Goal: Task Accomplishment & Management: Complete application form

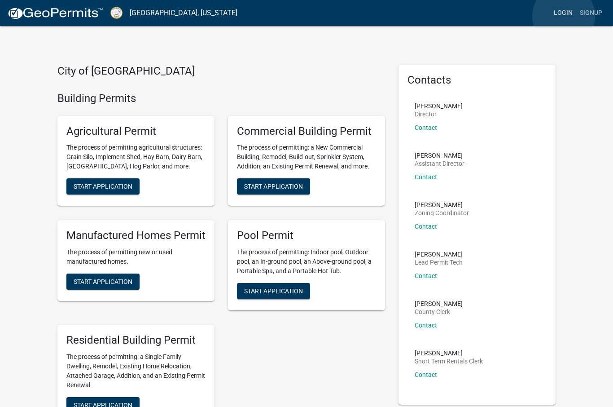
click at [564, 16] on link "Login" at bounding box center [563, 12] width 26 height 17
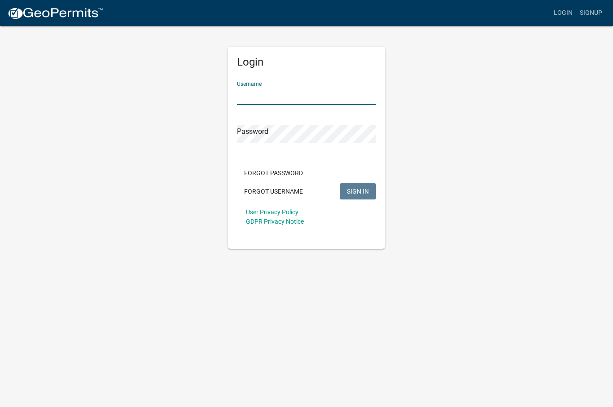
click at [297, 94] on input "Username" at bounding box center [306, 96] width 139 height 18
type input "Pawson"
click at [358, 191] on button "SIGN IN" at bounding box center [358, 191] width 36 height 16
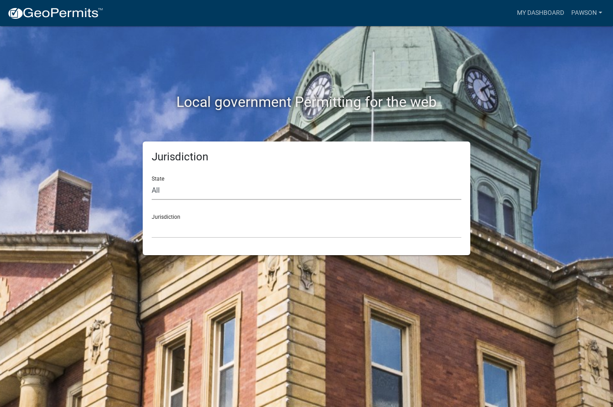
click at [164, 190] on select "All [US_STATE] [US_STATE] [US_STATE] [US_STATE] [US_STATE] [US_STATE] [US_STATE…" at bounding box center [307, 190] width 310 height 18
select select "[US_STATE]"
click at [236, 222] on select "[GEOGRAPHIC_DATA], [US_STATE][PERSON_NAME][GEOGRAPHIC_DATA], [US_STATE][PERSON_…" at bounding box center [307, 228] width 310 height 18
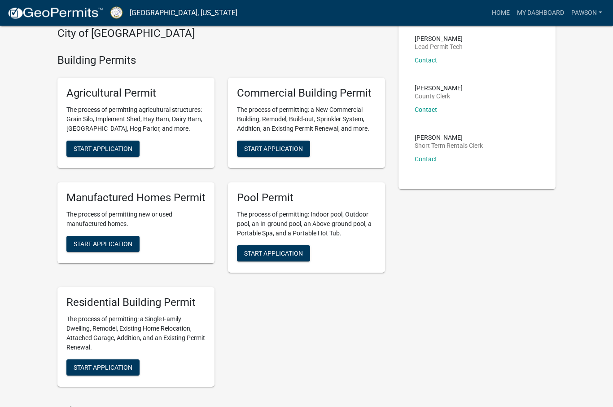
scroll to position [215, 0]
click at [92, 366] on span "Start Application" at bounding box center [103, 366] width 59 height 7
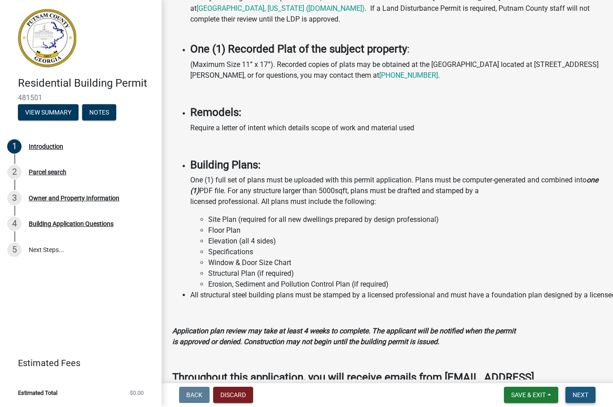
click at [587, 392] on span "Next" at bounding box center [581, 394] width 16 height 7
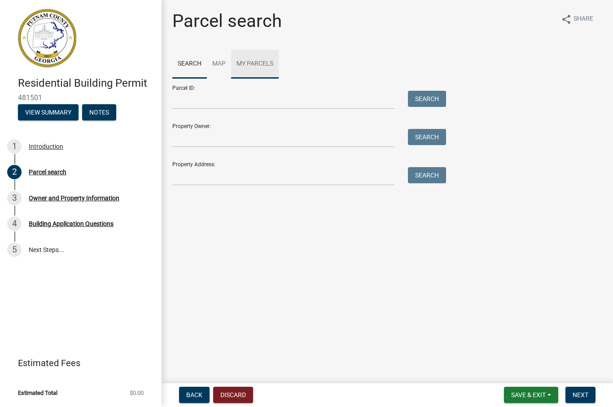
click at [266, 62] on link "My Parcels" at bounding box center [255, 64] width 48 height 29
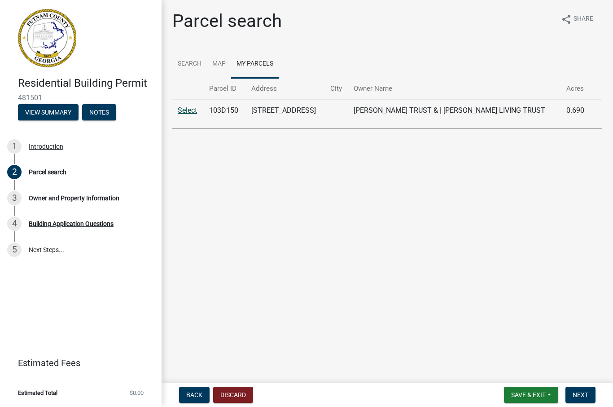
click at [192, 109] on link "Select" at bounding box center [187, 110] width 19 height 9
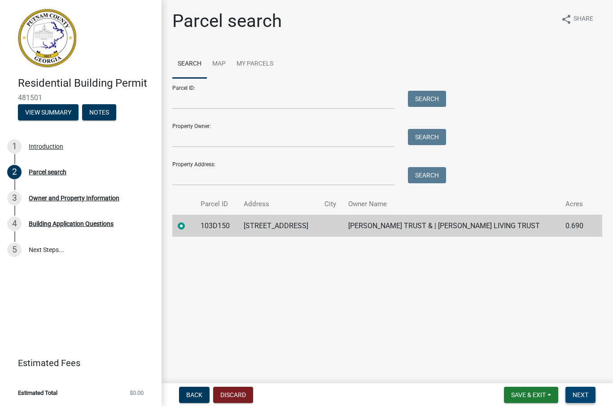
click at [587, 394] on span "Next" at bounding box center [581, 394] width 16 height 7
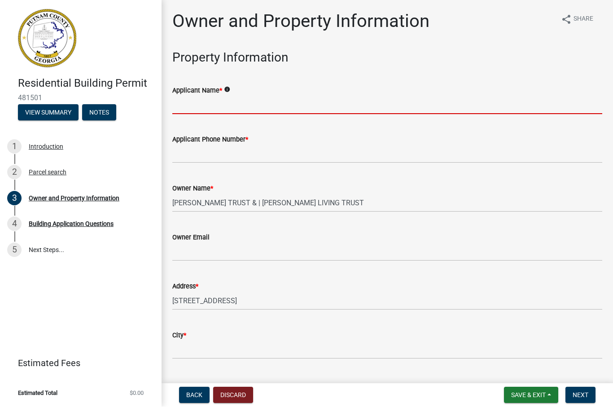
click at [264, 103] on input "Applicant Name *" at bounding box center [387, 105] width 430 height 18
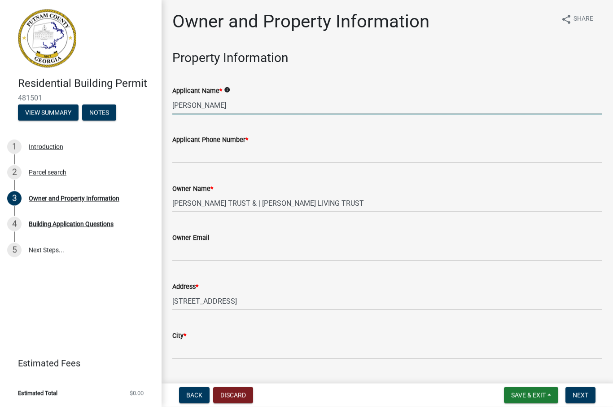
type input "James Pawson"
click at [267, 150] on input "Applicant Phone Number *" at bounding box center [387, 154] width 430 height 18
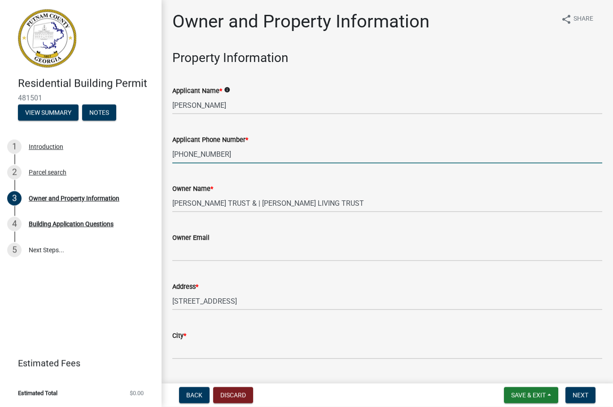
type input "678-425-5135"
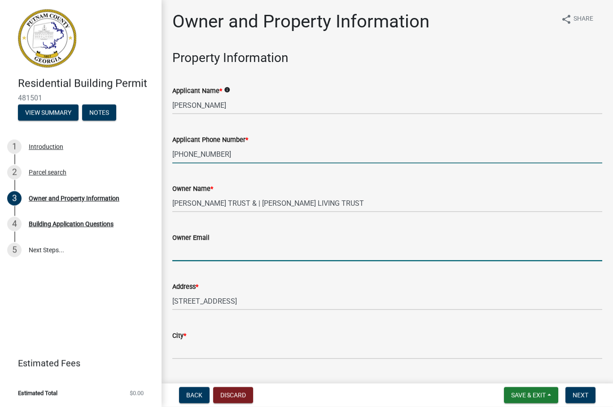
click at [258, 254] on input "Owner Email" at bounding box center [387, 252] width 430 height 18
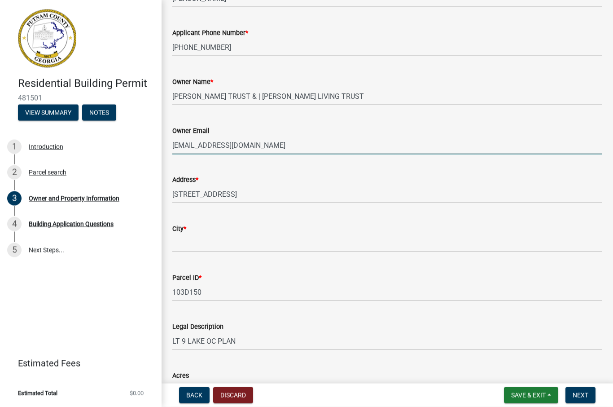
scroll to position [111, 0]
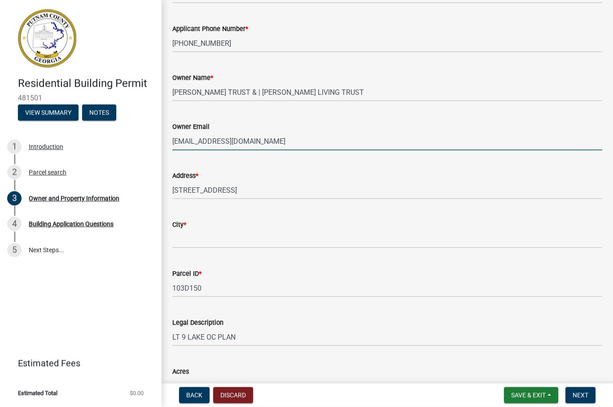
type input "pawson@bellsouth.net"
click at [294, 235] on input "City *" at bounding box center [387, 239] width 430 height 18
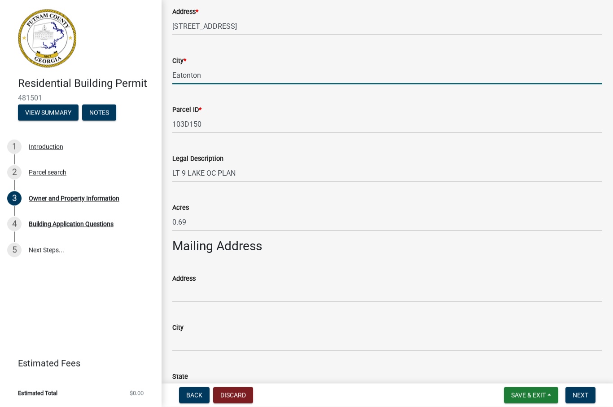
scroll to position [276, 0]
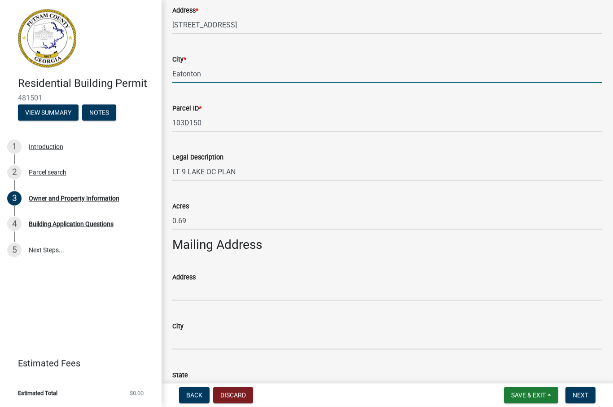
type input "Eatonton"
click at [274, 287] on input "Address" at bounding box center [387, 291] width 430 height 18
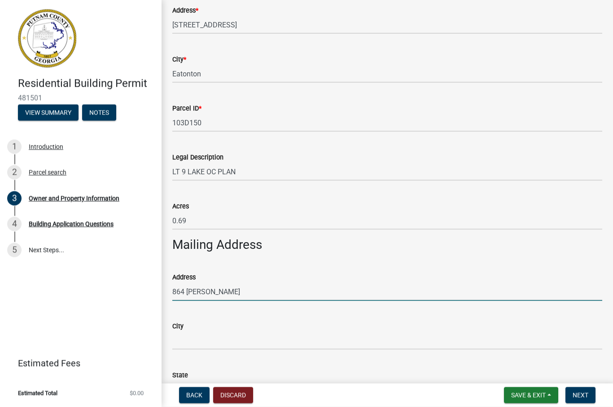
type input "864 Maddox Rd"
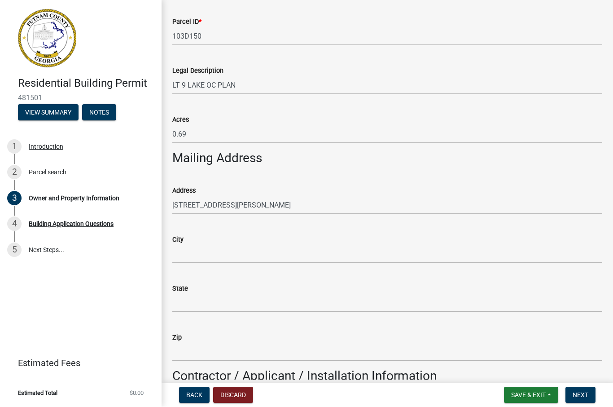
scroll to position [353, 0]
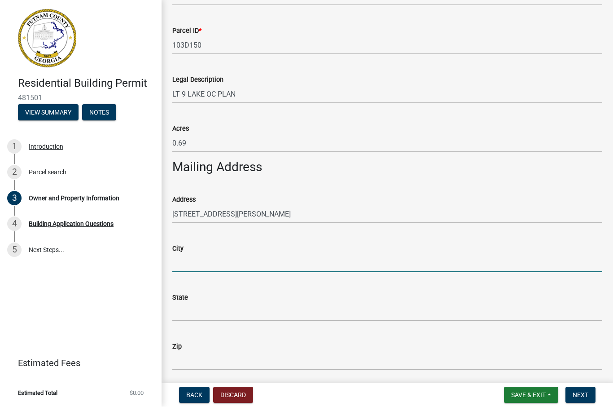
click at [309, 259] on input "City" at bounding box center [387, 263] width 430 height 18
type input "Hoschton"
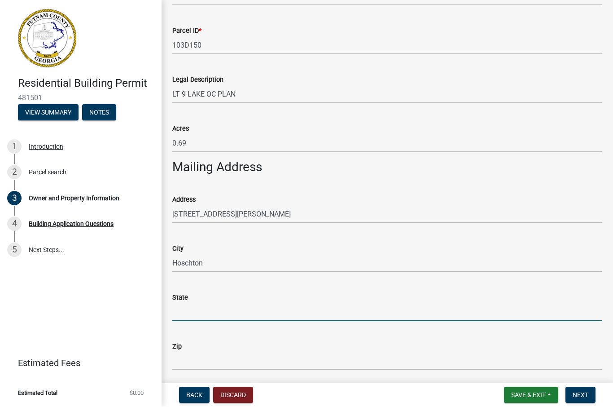
click at [300, 308] on input "State" at bounding box center [387, 312] width 430 height 18
type input "GA"
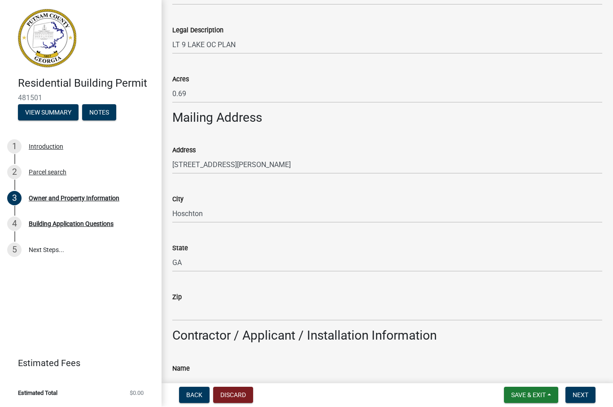
scroll to position [412, 0]
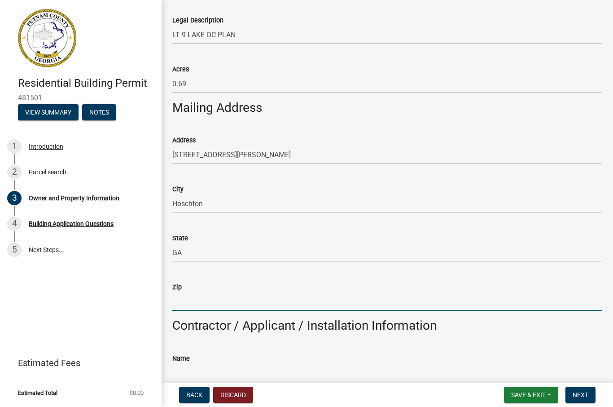
click at [268, 300] on input "Zip" at bounding box center [387, 302] width 430 height 18
type input "3"
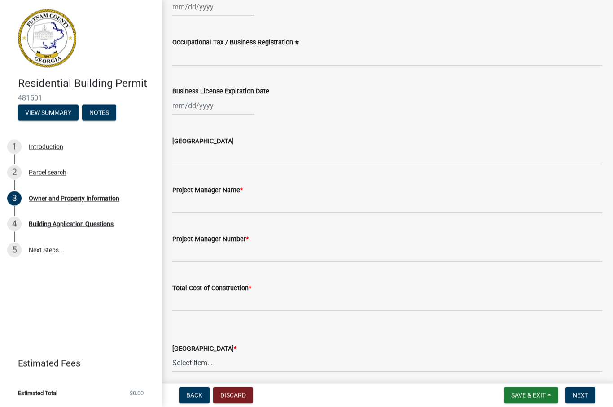
scroll to position [1258, 0]
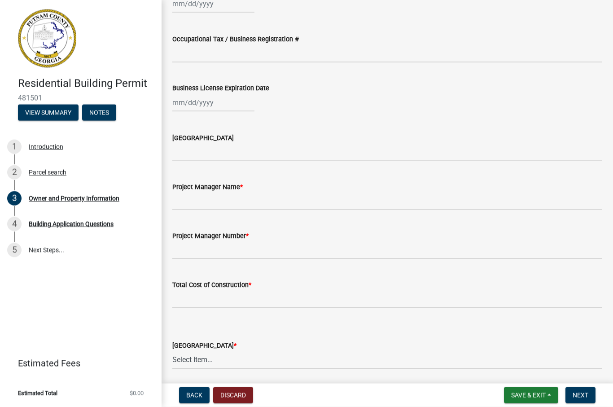
type input "30548"
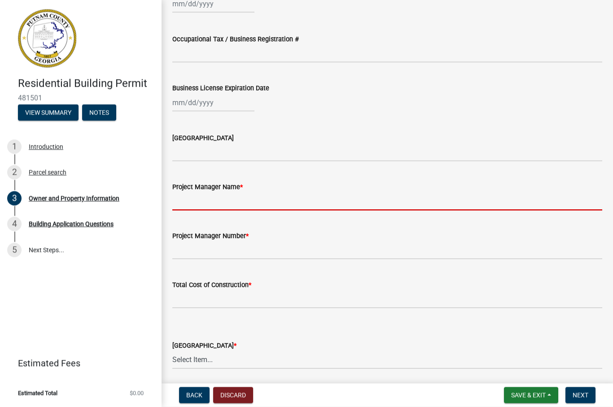
click at [276, 199] on input "Project Manager Name *" at bounding box center [387, 201] width 430 height 18
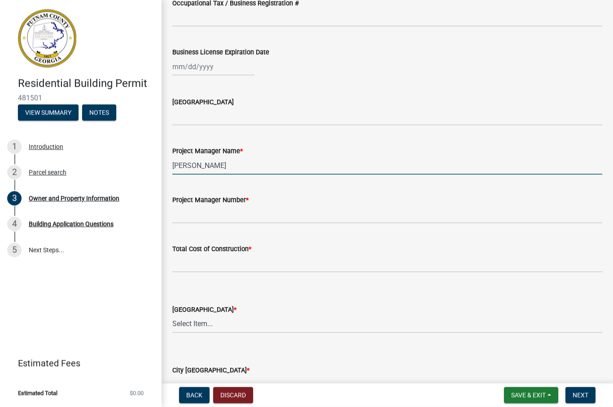
scroll to position [1297, 0]
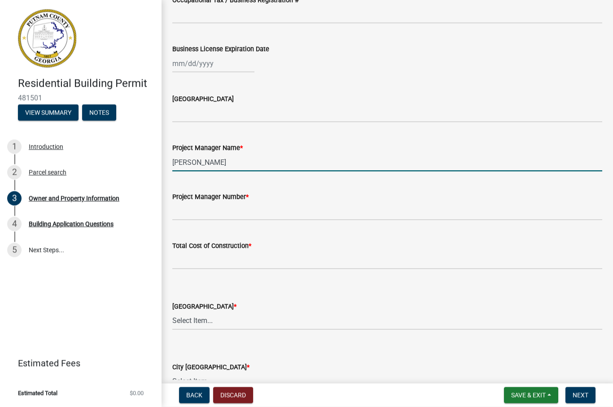
type input "James Pawson"
click at [321, 211] on input "Project Manager Number *" at bounding box center [387, 211] width 430 height 18
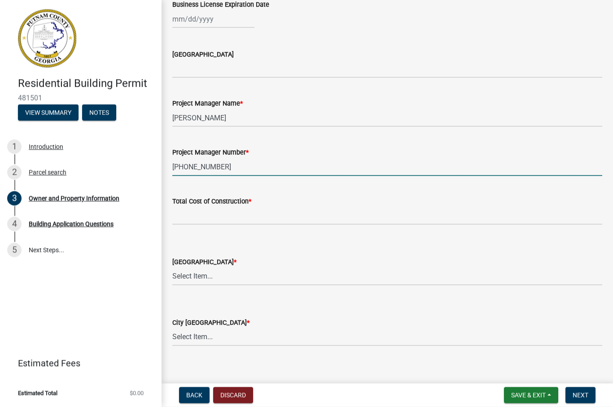
scroll to position [1342, 0]
type input "678-425-5135"
click at [302, 216] on input "text" at bounding box center [387, 215] width 430 height 18
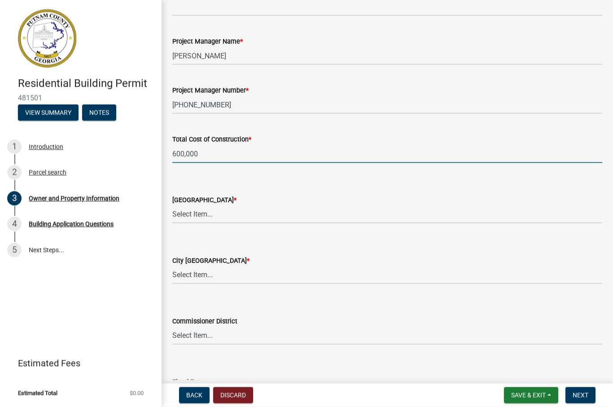
scroll to position [1410, 0]
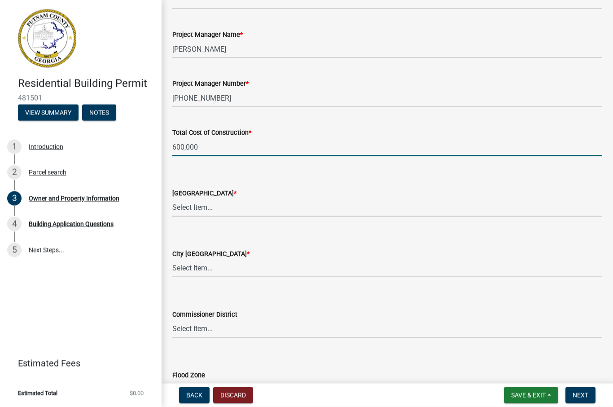
click at [280, 207] on select "Select Item... AG-1 R-1R R-1 R-2 MHP RM-1 RM-3 C-1 C-2 I-M PUD N/A" at bounding box center [387, 207] width 430 height 18
type input "600000"
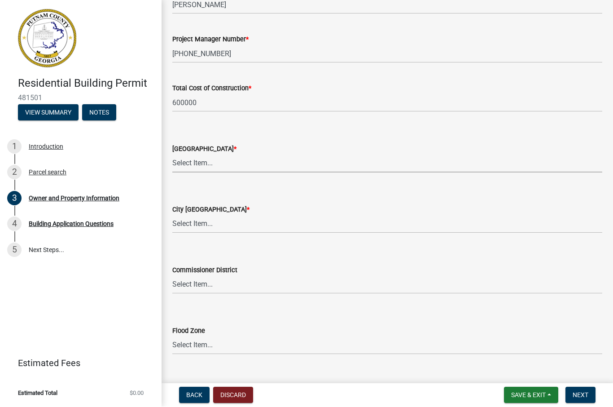
scroll to position [1457, 0]
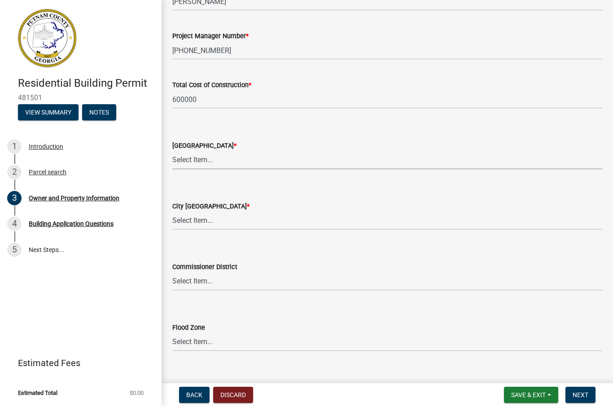
click at [257, 160] on select "Select Item... AG-1 R-1R R-1 R-2 MHP RM-1 RM-3 C-1 C-2 I-M PUD N/A" at bounding box center [387, 160] width 430 height 18
select select "ef7a1fc2-7a7a-426d-b1f0-c9b9b6ca7ff4"
click at [265, 221] on select "Select Item... A-1 A-2 R-1 R-2 R-3 R-4 MHP C-1 C-2 I-1 I-2 DB FH H-P N/A" at bounding box center [387, 221] width 430 height 18
select select "83394b22-4a11-496c-8e5c-75ade2e72faf"
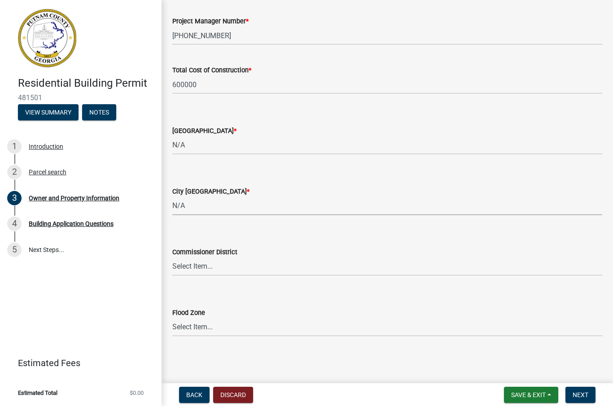
scroll to position [1471, 0]
click at [258, 322] on select "Select Item... Zone A Zone V Zone A99 Zone AE Zone AO Zone AH Zone VE Zone AR Z…" at bounding box center [387, 328] width 430 height 18
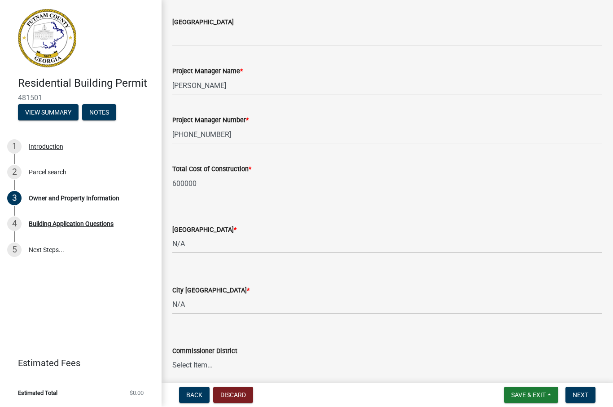
scroll to position [1374, 0]
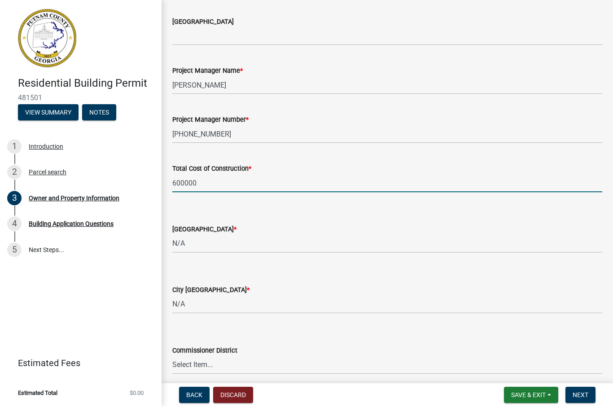
click at [214, 178] on input "600000" at bounding box center [387, 183] width 430 height 18
type input "6"
type input "500000"
click at [589, 392] on button "Next" at bounding box center [580, 395] width 30 height 16
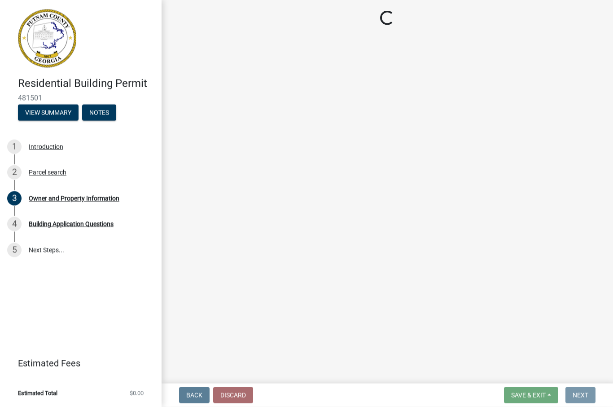
scroll to position [0, 0]
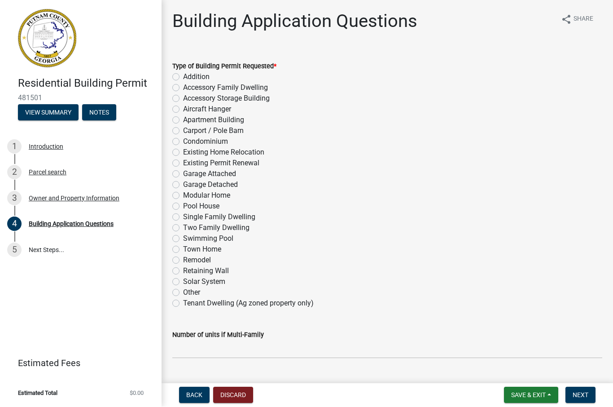
click at [183, 218] on label "Single Family Dwelling" at bounding box center [219, 217] width 72 height 11
click at [183, 218] on input "Single Family Dwelling" at bounding box center [186, 215] width 6 height 6
radio input "true"
click at [183, 240] on label "Swimming Pool" at bounding box center [208, 238] width 50 height 11
click at [183, 239] on input "Swimming Pool" at bounding box center [186, 236] width 6 height 6
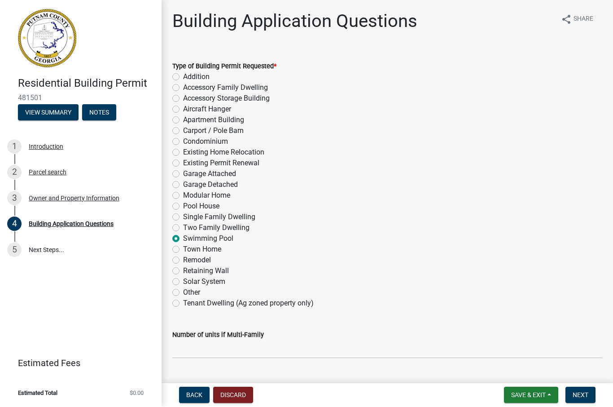
radio input "true"
click at [183, 217] on label "Single Family Dwelling" at bounding box center [219, 217] width 72 height 11
click at [183, 217] on input "Single Family Dwelling" at bounding box center [186, 215] width 6 height 6
radio input "true"
click at [577, 394] on span "Next" at bounding box center [581, 394] width 16 height 7
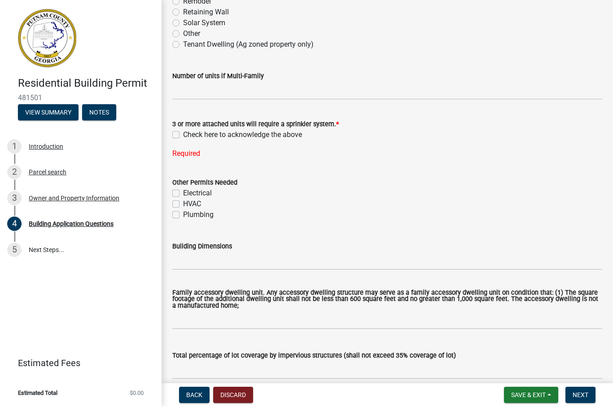
scroll to position [259, 0]
click at [169, 136] on div "3 or more attached units will require a sprinkler system. * Check here to ackno…" at bounding box center [387, 132] width 443 height 51
click at [183, 136] on label "Check here to acknowledge the above" at bounding box center [242, 134] width 119 height 11
click at [183, 135] on input "Check here to acknowledge the above" at bounding box center [186, 132] width 6 height 6
checkbox input "true"
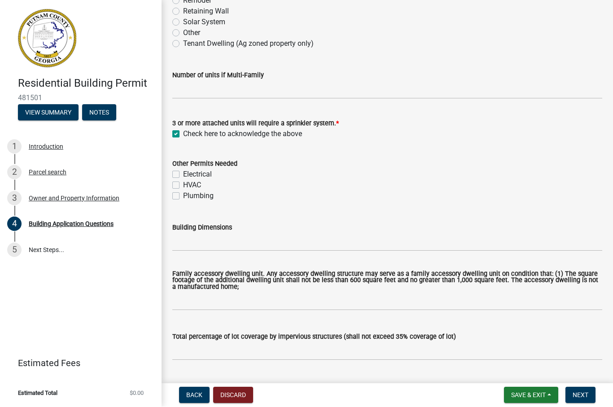
click at [183, 175] on label "Electrical" at bounding box center [197, 174] width 29 height 11
click at [183, 175] on input "Electrical" at bounding box center [186, 172] width 6 height 6
checkbox input "true"
checkbox input "false"
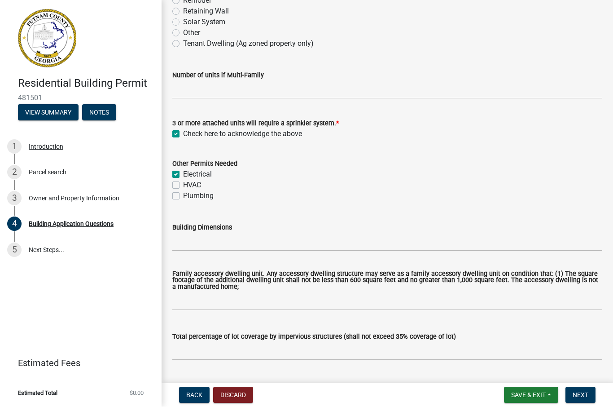
click at [183, 185] on label "HVAC" at bounding box center [192, 185] width 18 height 11
click at [183, 185] on input "HVAC" at bounding box center [186, 183] width 6 height 6
checkbox input "true"
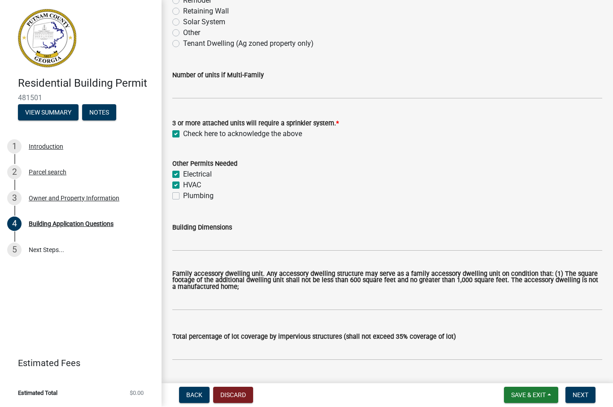
click at [183, 197] on label "Plumbing" at bounding box center [198, 196] width 31 height 11
click at [183, 197] on input "Plumbing" at bounding box center [186, 194] width 6 height 6
checkbox input "true"
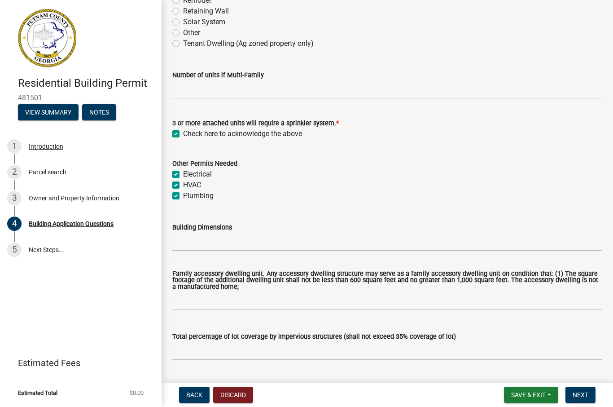
checkbox input "true"
click at [200, 241] on input "Building Dimensions" at bounding box center [387, 242] width 430 height 18
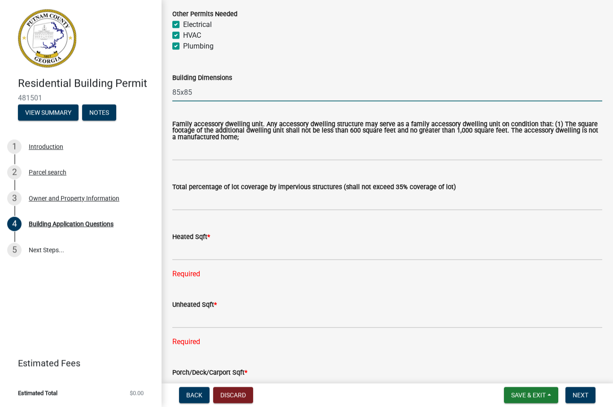
scroll to position [412, 0]
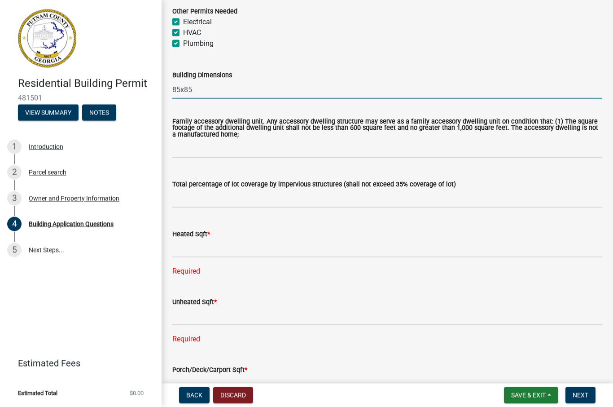
type input "85x85"
click at [239, 200] on input "text" at bounding box center [387, 198] width 430 height 18
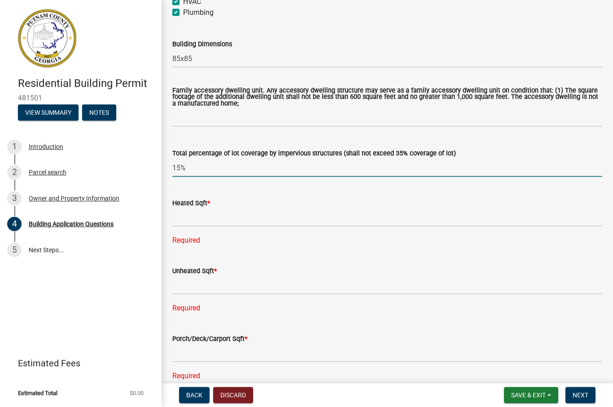
scroll to position [444, 0]
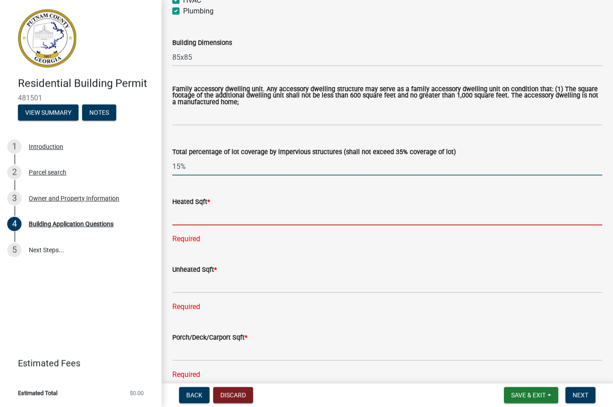
click at [278, 211] on input "text" at bounding box center [387, 216] width 430 height 18
type input "0.15"
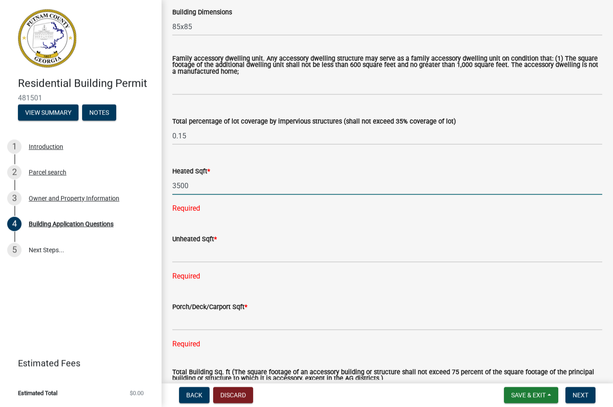
scroll to position [480, 0]
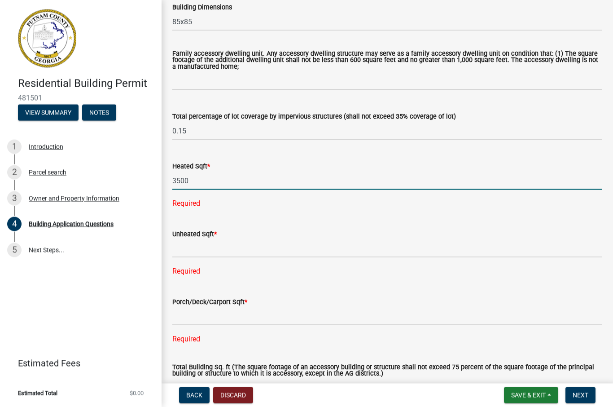
type input "3500"
click at [297, 246] on div "Unheated Sqft * Required" at bounding box center [387, 246] width 430 height 61
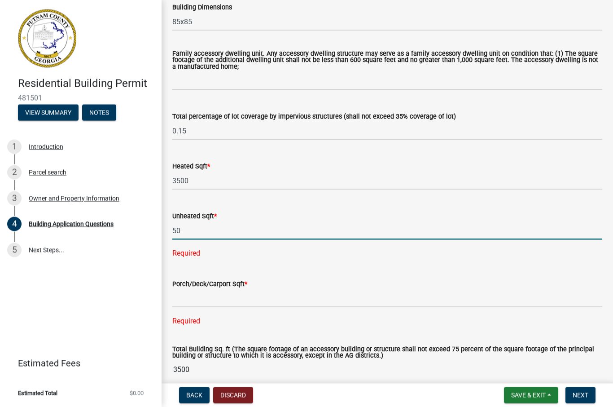
type input "5"
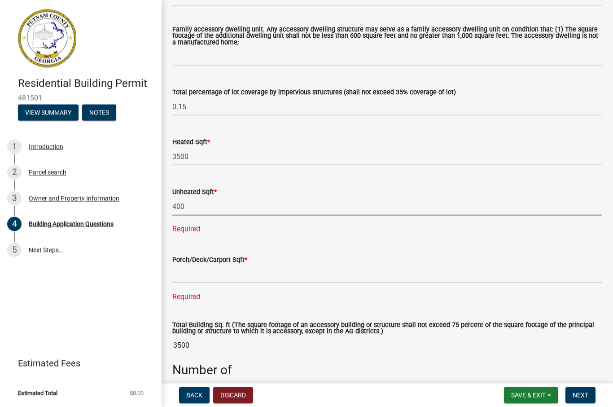
scroll to position [504, 0]
type input "400"
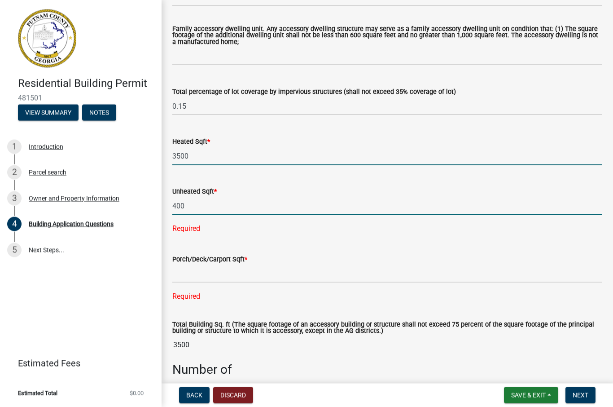
click at [216, 155] on input "3500" at bounding box center [387, 156] width 430 height 18
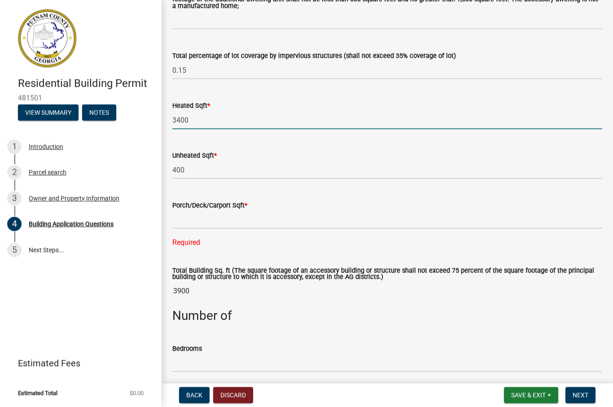
scroll to position [545, 0]
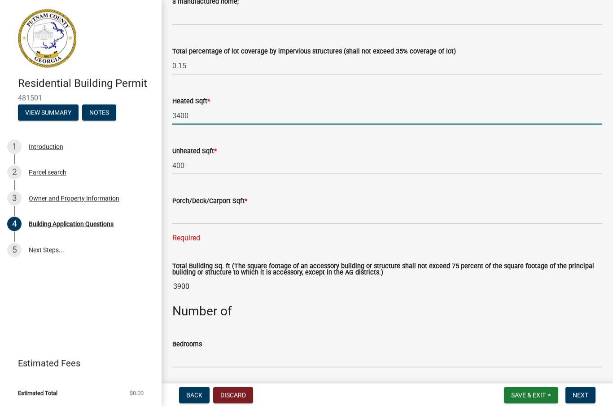
type input "3400"
click at [277, 214] on input "text" at bounding box center [387, 215] width 430 height 18
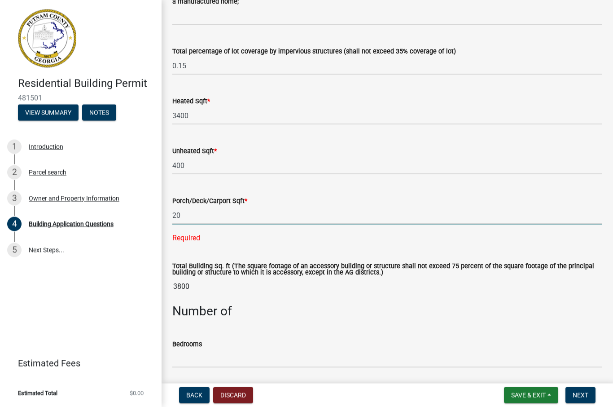
type input "2"
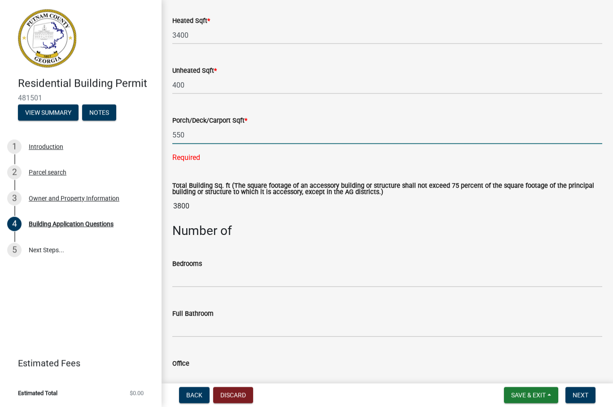
scroll to position [631, 0]
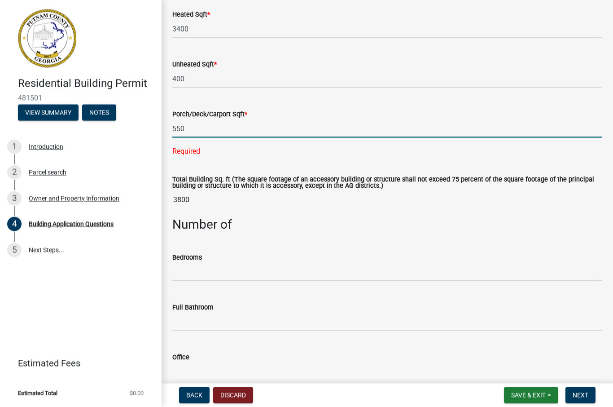
type input "550"
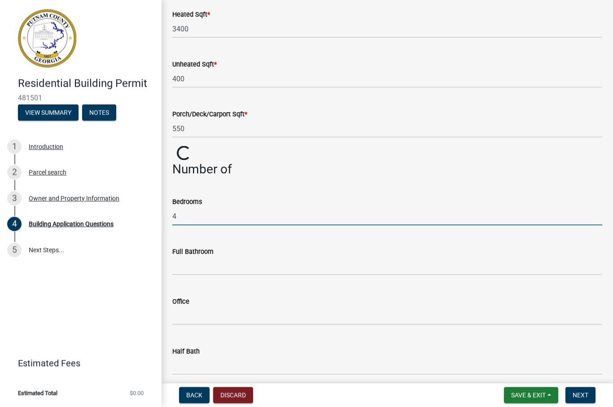
type input "4"
click at [263, 264] on input "text" at bounding box center [387, 266] width 430 height 18
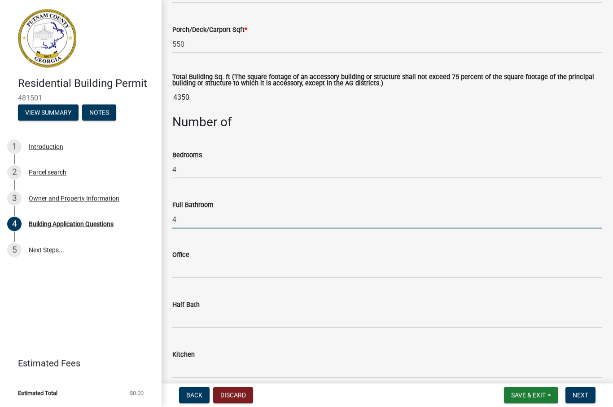
scroll to position [726, 0]
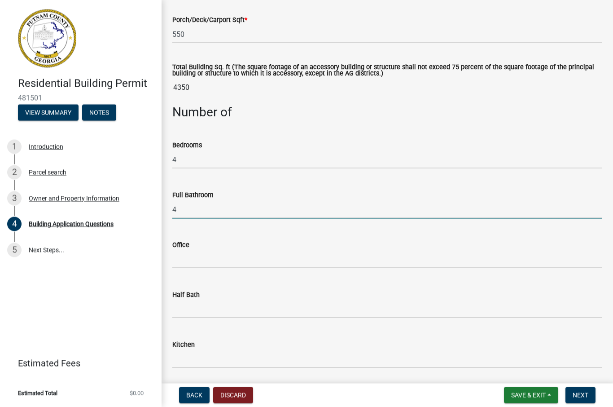
type input "4"
click at [287, 309] on input "text" at bounding box center [387, 309] width 430 height 18
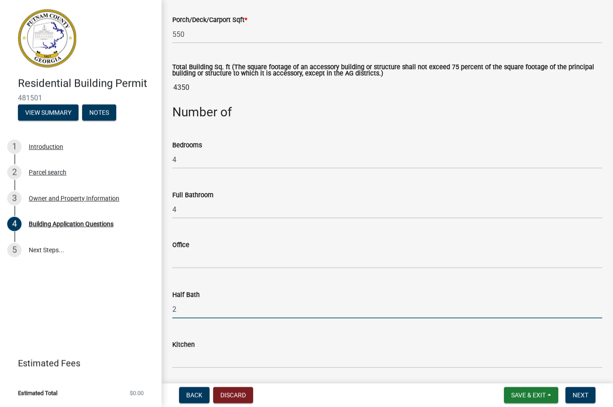
scroll to position [758, 0]
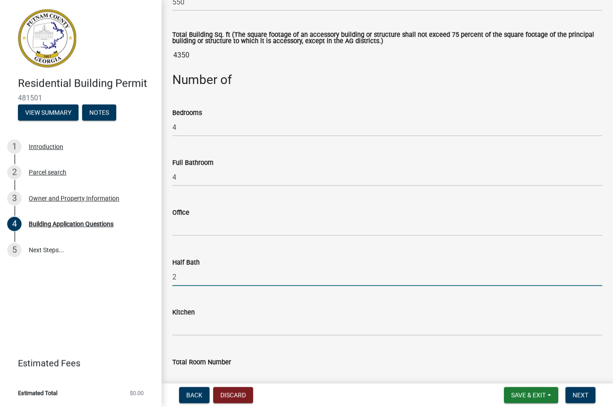
type input "2"
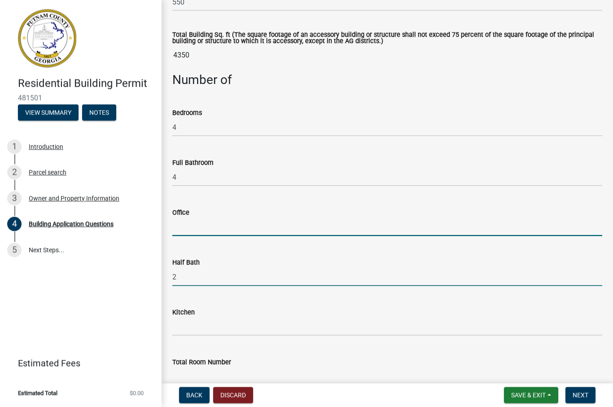
click at [289, 219] on input "text" at bounding box center [387, 227] width 430 height 18
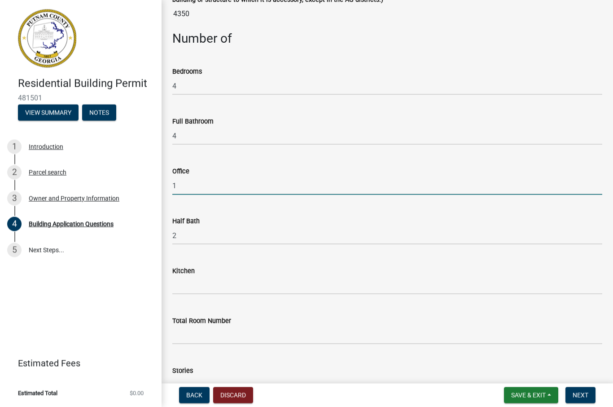
scroll to position [803, 0]
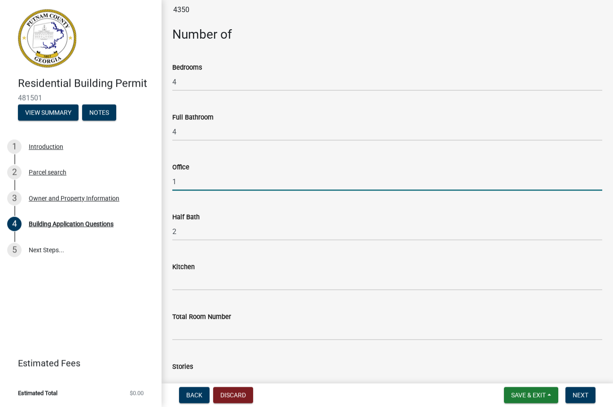
type input "1"
click at [270, 281] on input "text" at bounding box center [387, 281] width 430 height 18
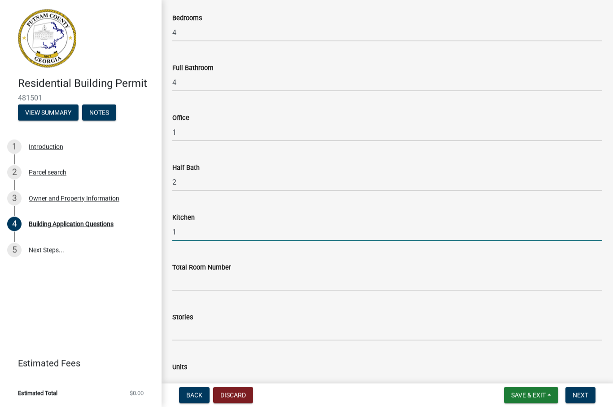
scroll to position [866, 0]
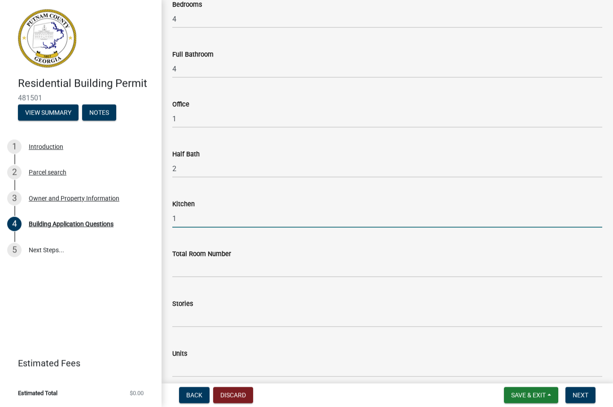
type input "1"
click at [286, 268] on input "text" at bounding box center [387, 268] width 430 height 18
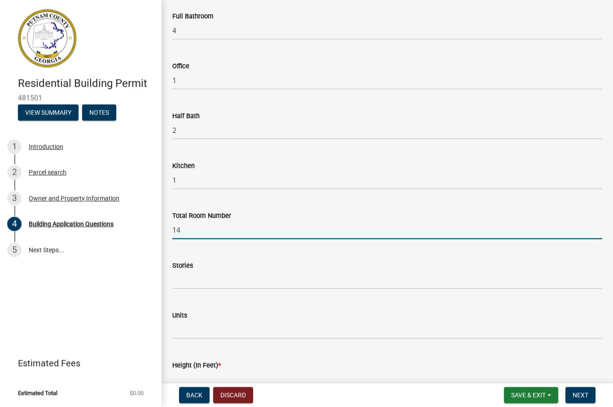
scroll to position [904, 0]
type input "14"
click at [299, 280] on input "text" at bounding box center [387, 280] width 430 height 18
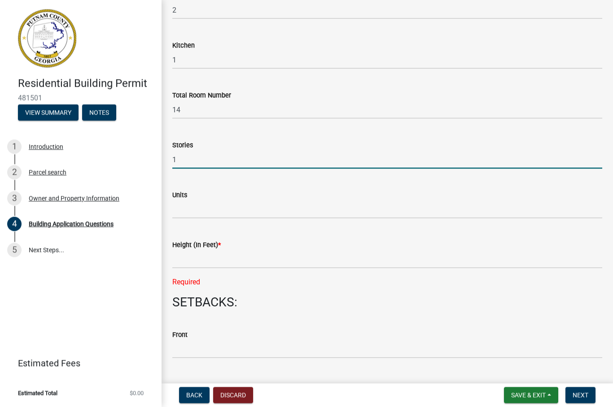
scroll to position [1034, 0]
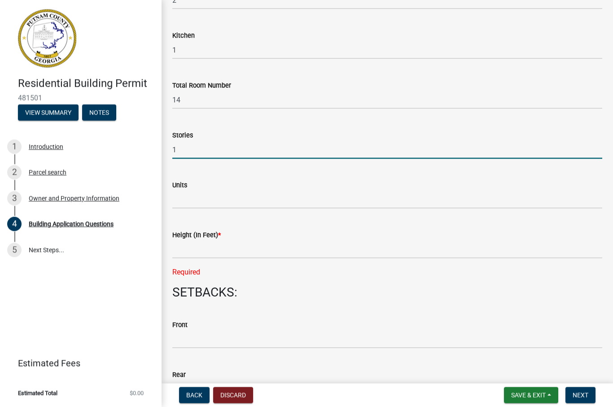
type input "1"
click at [277, 243] on input "text" at bounding box center [387, 249] width 430 height 18
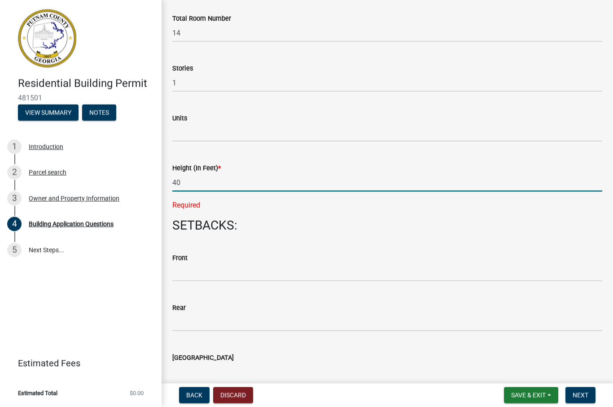
scroll to position [1102, 0]
type input "40"
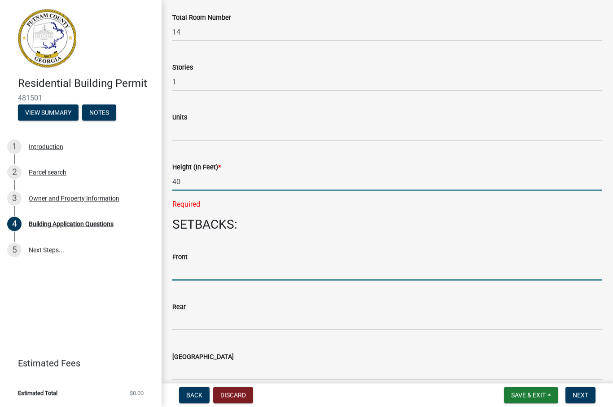
click at [254, 270] on input "text" at bounding box center [387, 271] width 430 height 18
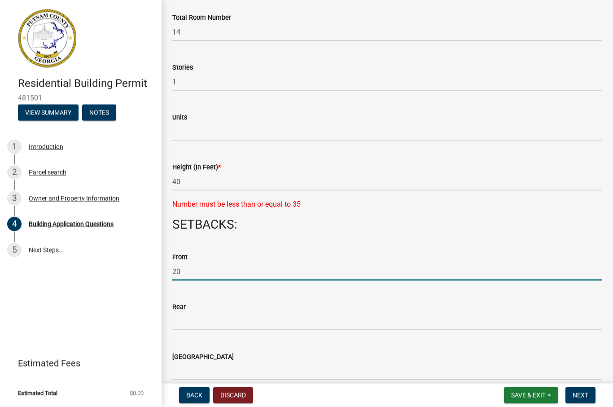
type input "20"
click at [300, 317] on input "text" at bounding box center [387, 321] width 430 height 18
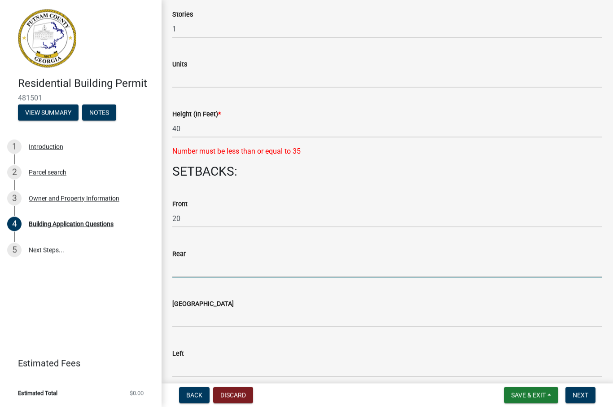
scroll to position [1171, 0]
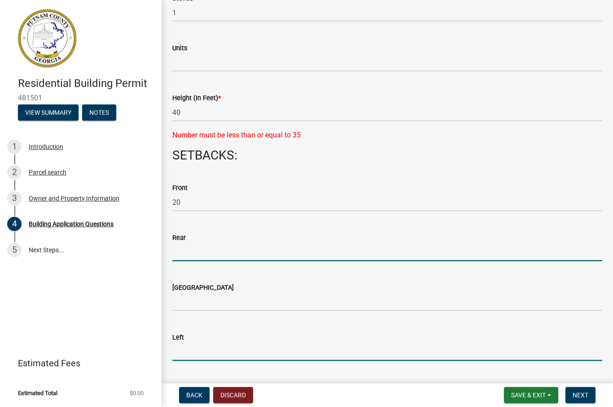
click at [247, 348] on input "text" at bounding box center [387, 351] width 430 height 18
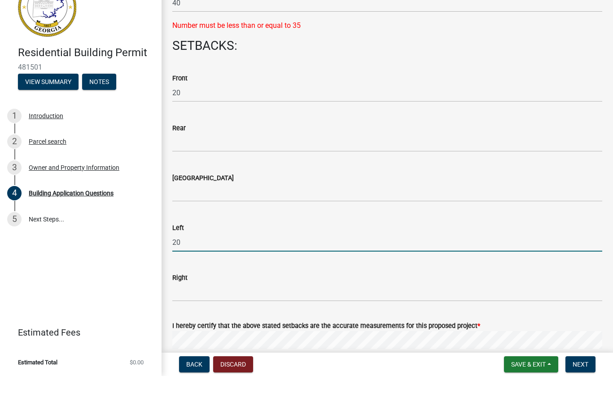
scroll to position [1251, 0]
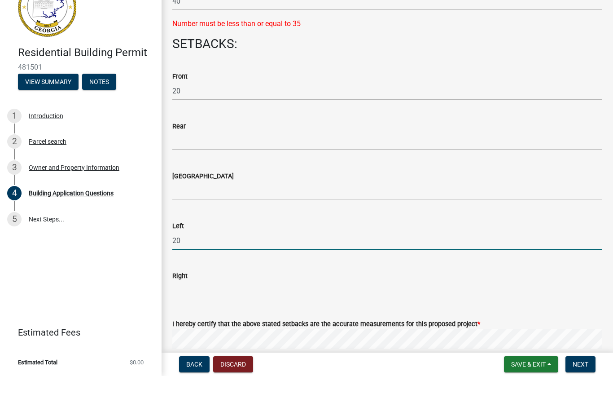
type input "20"
click at [256, 312] on input "text" at bounding box center [387, 321] width 430 height 18
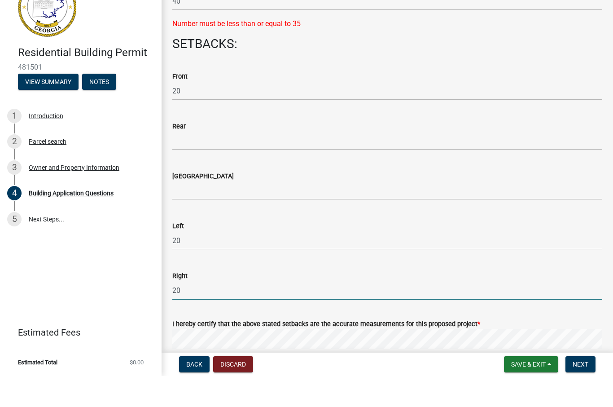
type input "20"
click at [234, 212] on input "text" at bounding box center [387, 221] width 430 height 18
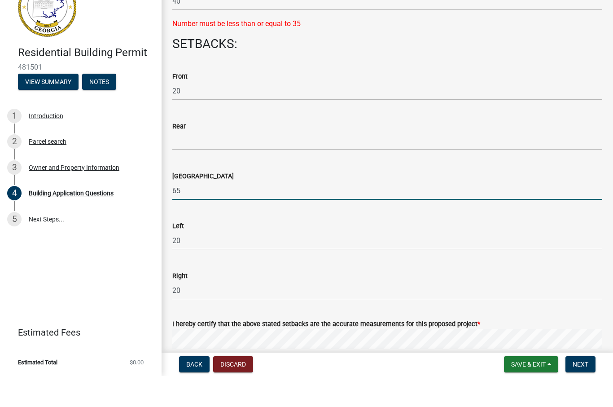
type input "65"
click at [251, 162] on input "text" at bounding box center [387, 171] width 430 height 18
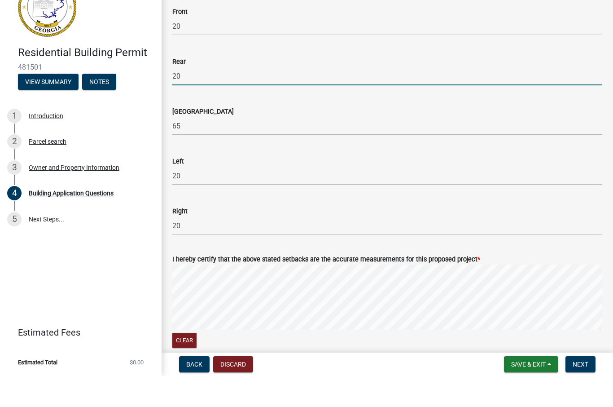
scroll to position [1320, 0]
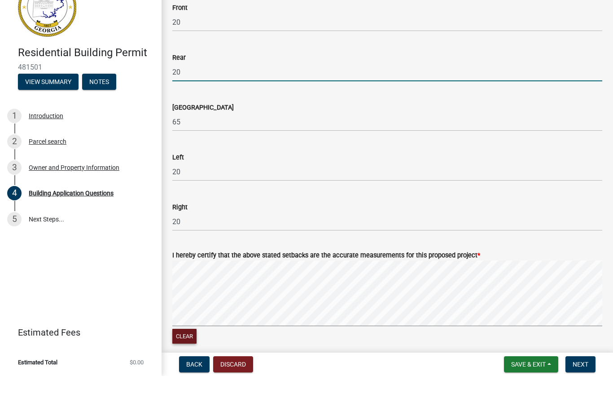
type input "20"
click at [186, 359] on button "Clear" at bounding box center [184, 366] width 24 height 15
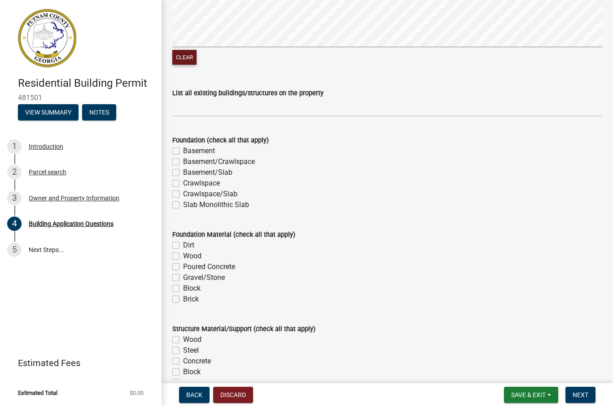
scroll to position [1629, 0]
click at [183, 153] on label "Basement" at bounding box center [199, 151] width 32 height 11
click at [183, 152] on input "Basement" at bounding box center [186, 149] width 6 height 6
checkbox input "true"
checkbox input "false"
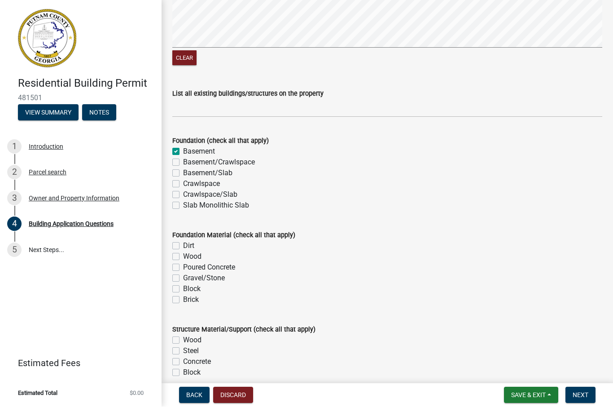
checkbox input "false"
click at [183, 173] on label "Basement/Slab" at bounding box center [207, 173] width 49 height 11
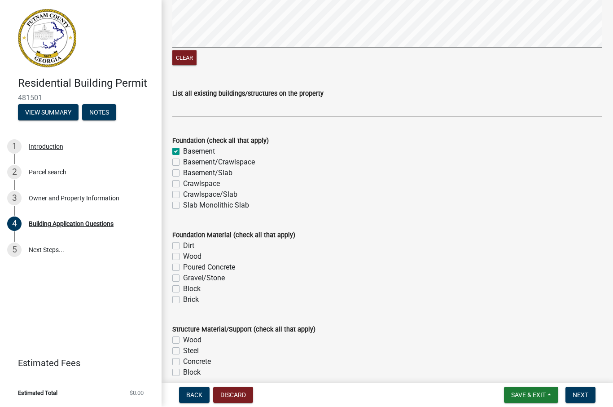
click at [183, 173] on input "Basement/Slab" at bounding box center [186, 171] width 6 height 6
checkbox input "true"
checkbox input "false"
checkbox input "true"
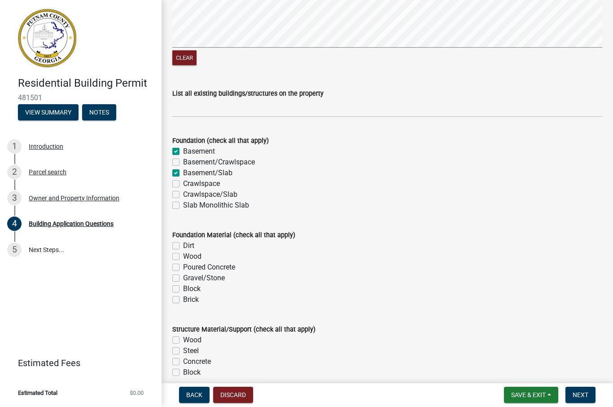
checkbox input "false"
click at [183, 173] on label "Basement/Slab" at bounding box center [207, 173] width 49 height 11
click at [183, 173] on input "Basement/Slab" at bounding box center [186, 171] width 6 height 6
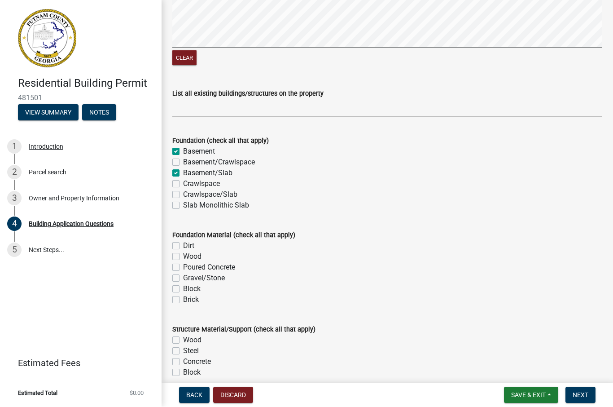
checkbox input "false"
checkbox input "true"
checkbox input "false"
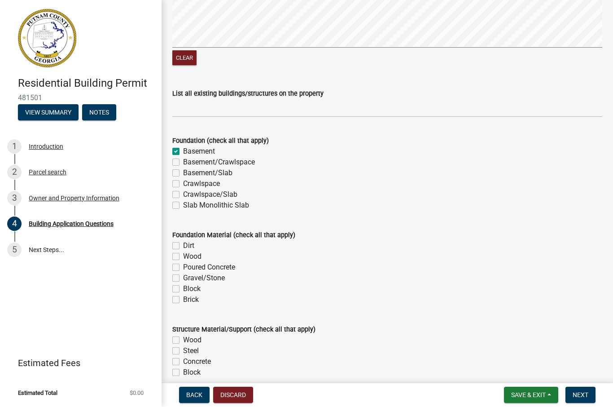
checkbox input "false"
click at [183, 173] on label "Basement/Slab" at bounding box center [207, 173] width 49 height 11
click at [183, 173] on input "Basement/Slab" at bounding box center [186, 171] width 6 height 6
checkbox input "true"
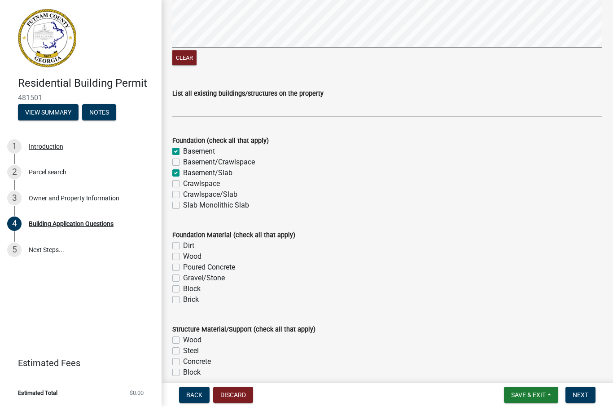
checkbox input "true"
checkbox input "false"
checkbox input "true"
checkbox input "false"
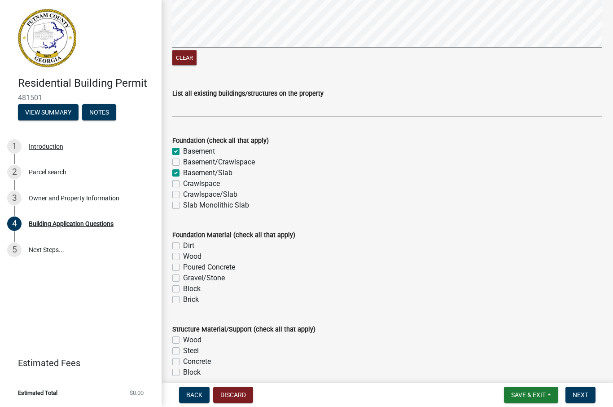
checkbox input "false"
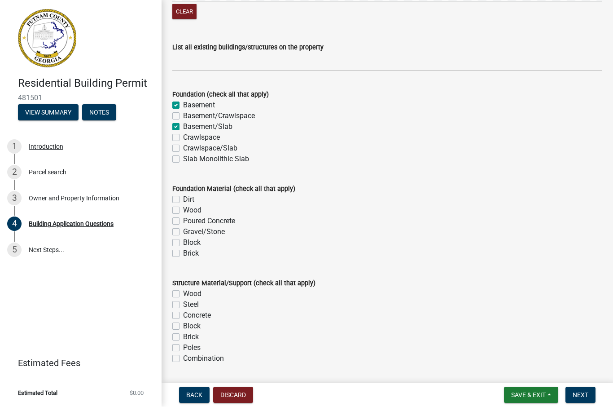
scroll to position [1697, 0]
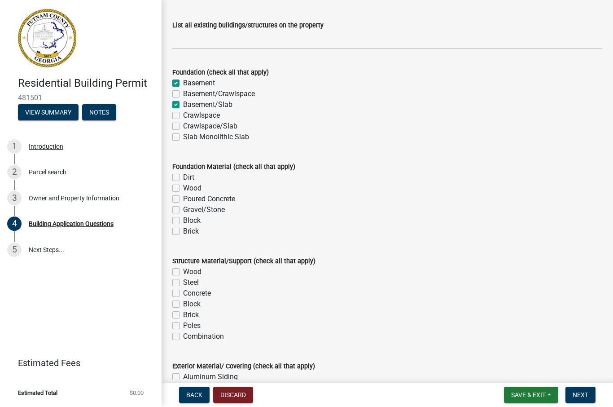
click at [183, 195] on label "Poured Concrete" at bounding box center [209, 199] width 52 height 11
click at [183, 195] on input "Poured Concrete" at bounding box center [186, 197] width 6 height 6
checkbox input "true"
checkbox input "false"
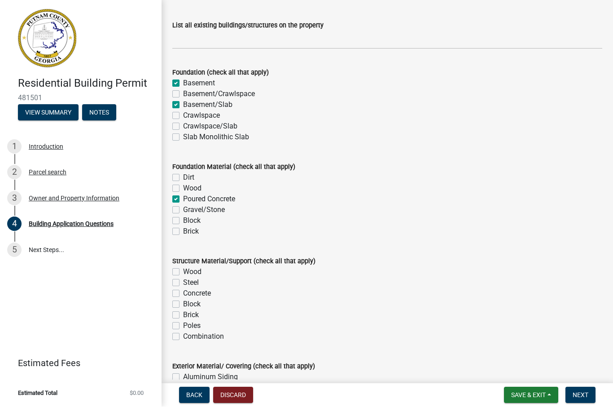
checkbox input "true"
checkbox input "false"
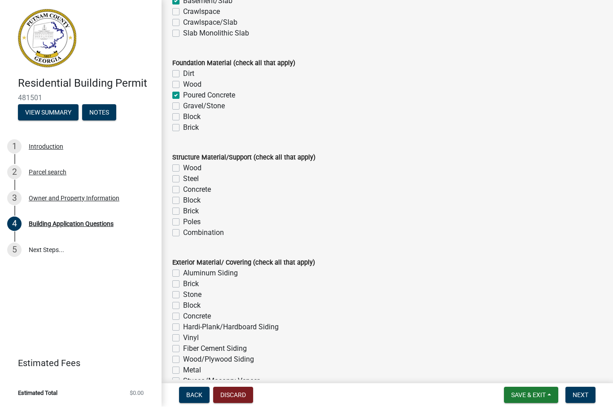
scroll to position [1819, 0]
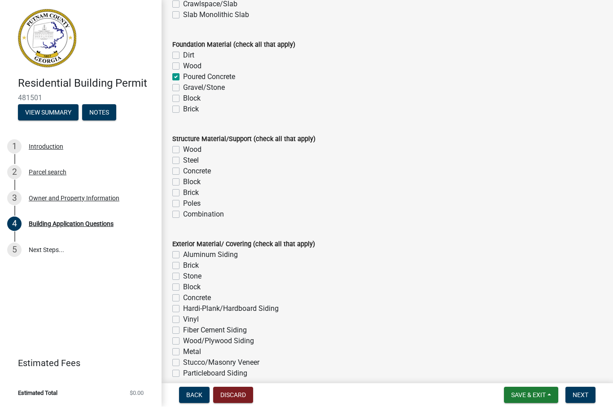
click at [183, 150] on label "Wood" at bounding box center [192, 149] width 18 height 11
click at [183, 150] on input "Wood" at bounding box center [186, 147] width 6 height 6
checkbox input "true"
checkbox input "false"
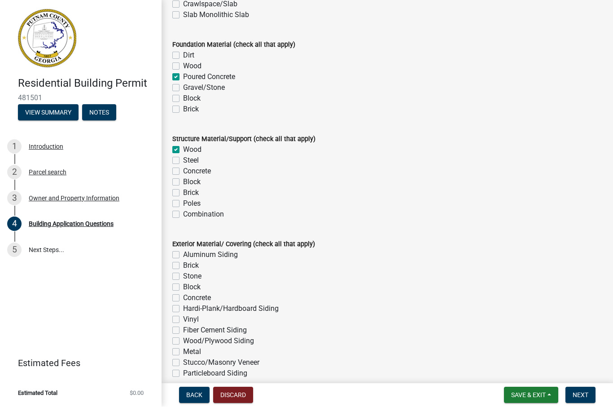
checkbox input "false"
click at [183, 216] on label "Combination" at bounding box center [203, 214] width 41 height 11
click at [183, 215] on input "Combination" at bounding box center [186, 212] width 6 height 6
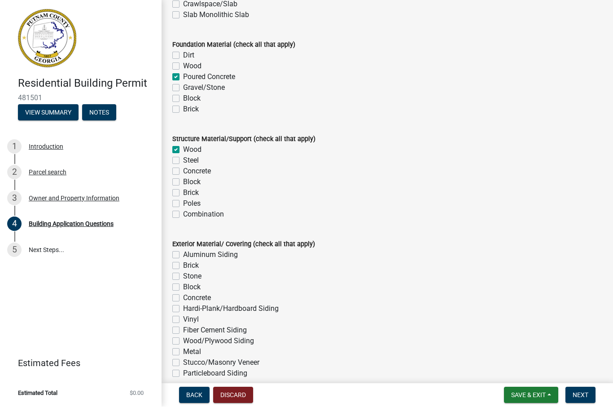
checkbox input "true"
checkbox input "false"
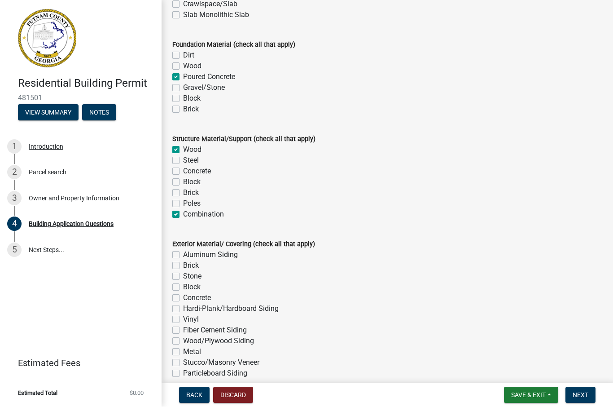
checkbox input "false"
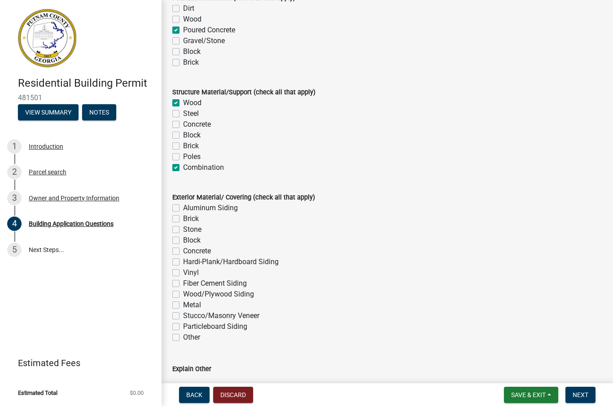
scroll to position [1867, 0]
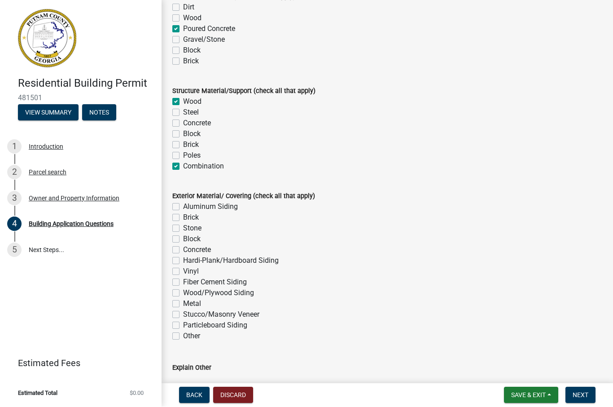
click at [183, 167] on label "Combination" at bounding box center [203, 166] width 41 height 11
click at [183, 167] on input "Combination" at bounding box center [186, 164] width 6 height 6
checkbox input "false"
checkbox input "true"
checkbox input "false"
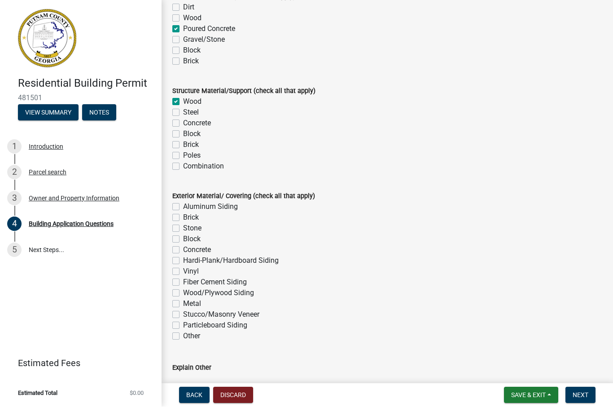
checkbox input "false"
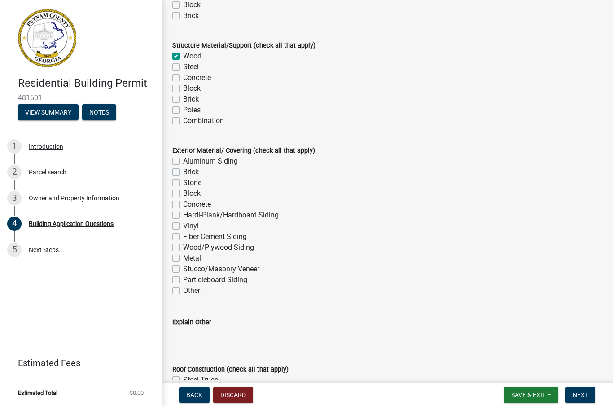
scroll to position [1913, 0]
click at [183, 183] on label "Stone" at bounding box center [192, 182] width 18 height 11
click at [183, 183] on input "Stone" at bounding box center [186, 180] width 6 height 6
checkbox input "true"
checkbox input "false"
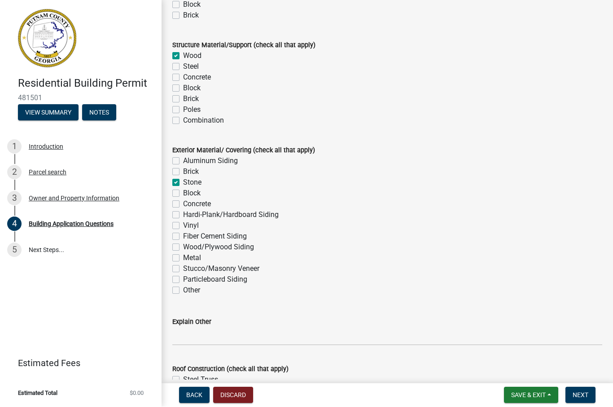
checkbox input "false"
checkbox input "true"
checkbox input "false"
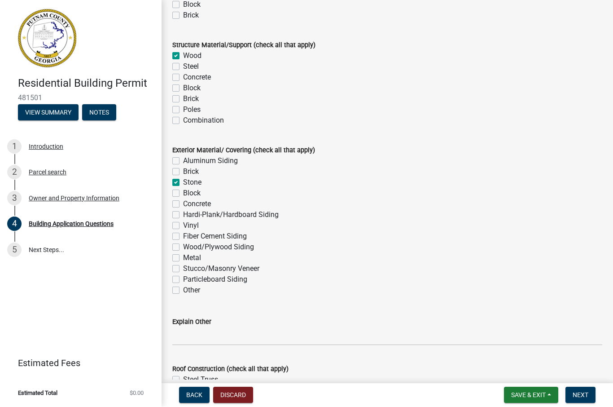
checkbox input "false"
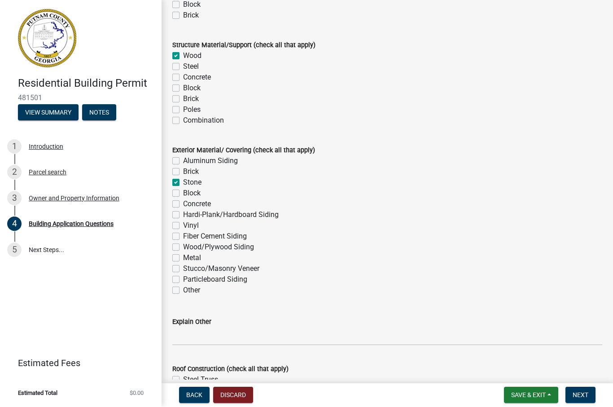
checkbox input "false"
click at [183, 216] on label "Hardi-Plank/Hardboard Siding" at bounding box center [231, 215] width 96 height 11
click at [183, 215] on input "Hardi-Plank/Hardboard Siding" at bounding box center [186, 213] width 6 height 6
checkbox input "true"
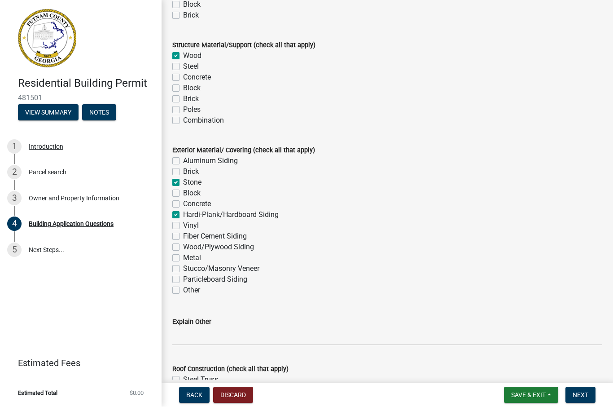
checkbox input "false"
checkbox input "true"
checkbox input "false"
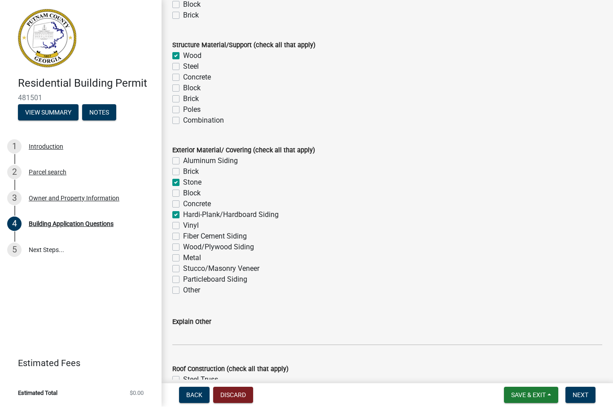
checkbox input "true"
checkbox input "false"
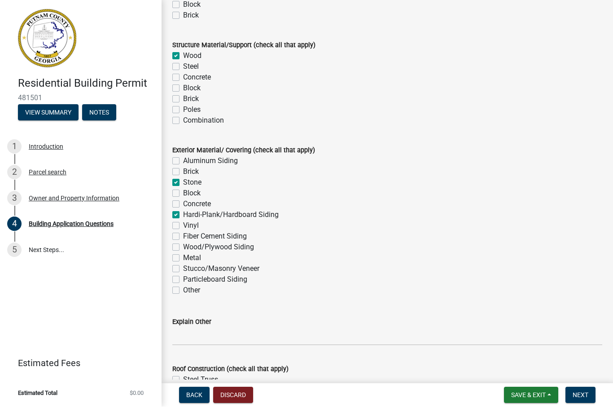
checkbox input "false"
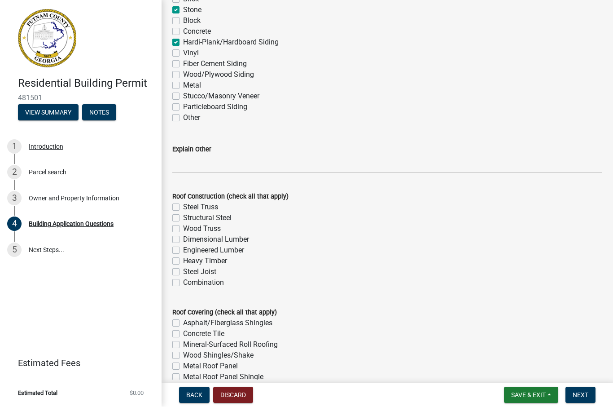
scroll to position [2086, 0]
click at [183, 228] on label "Wood Truss" at bounding box center [202, 228] width 38 height 11
click at [183, 228] on input "Wood Truss" at bounding box center [186, 226] width 6 height 6
checkbox input "true"
checkbox input "false"
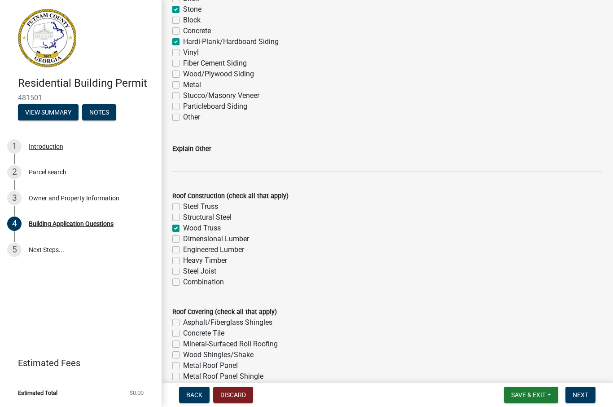
checkbox input "false"
checkbox input "true"
checkbox input "false"
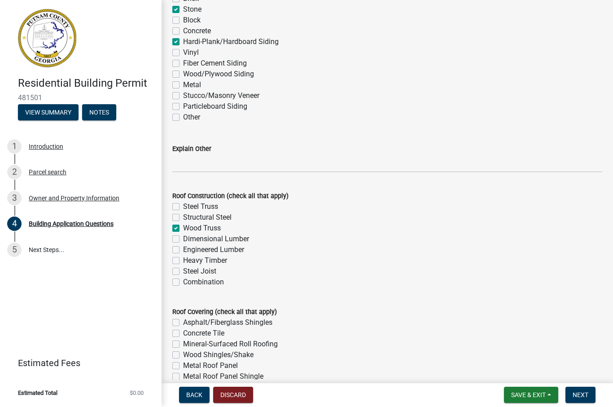
checkbox input "false"
click at [183, 231] on label "Wood Truss" at bounding box center [202, 228] width 38 height 11
click at [183, 229] on input "Wood Truss" at bounding box center [186, 226] width 6 height 6
checkbox input "false"
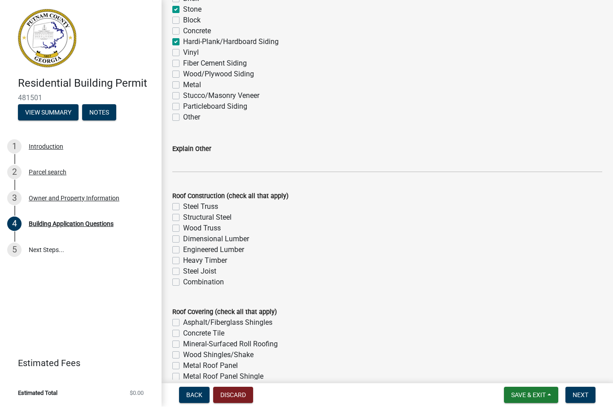
checkbox input "false"
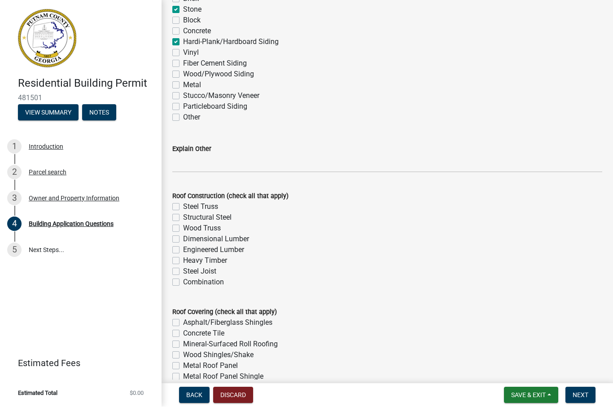
checkbox input "false"
click at [183, 238] on label "Dimensional Lumber" at bounding box center [216, 239] width 66 height 11
click at [183, 238] on input "Dimensional Lumber" at bounding box center [186, 237] width 6 height 6
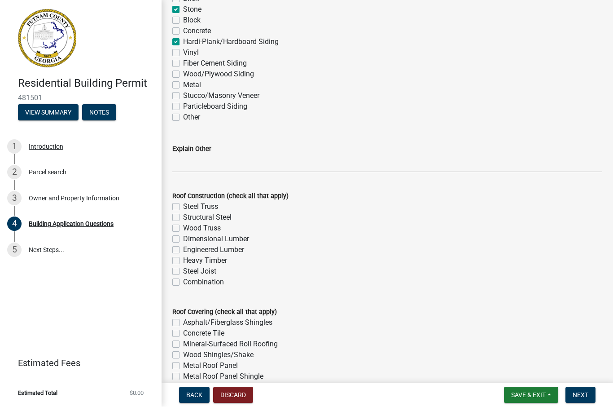
checkbox input "true"
checkbox input "false"
checkbox input "true"
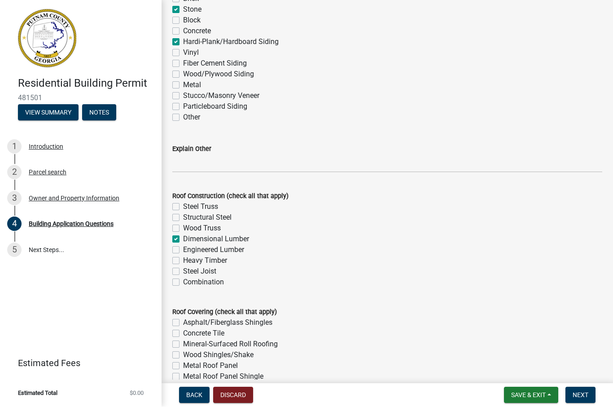
checkbox input "false"
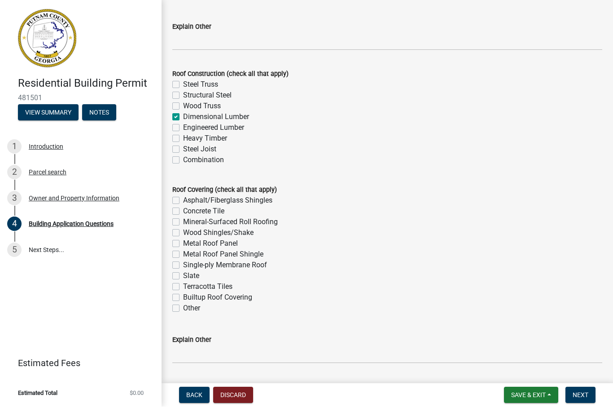
scroll to position [2208, 0]
click at [183, 200] on label "Asphalt/Fiberglass Shingles" at bounding box center [227, 200] width 89 height 11
click at [183, 200] on input "Asphalt/Fiberglass Shingles" at bounding box center [186, 198] width 6 height 6
checkbox input "true"
checkbox input "false"
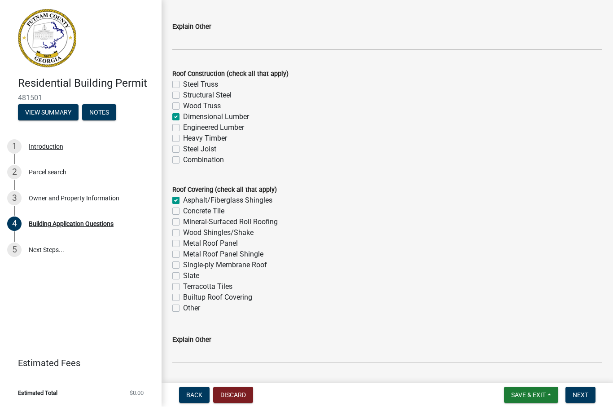
checkbox input "false"
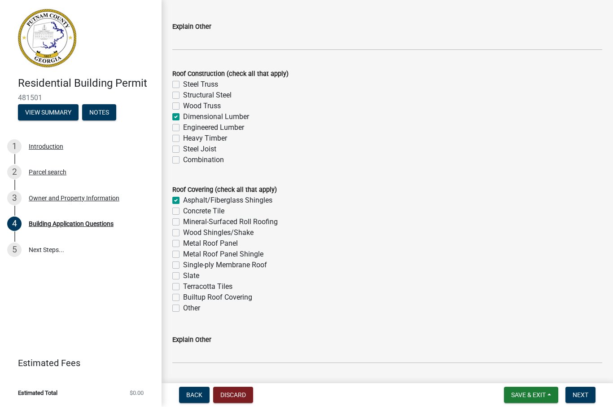
checkbox input "false"
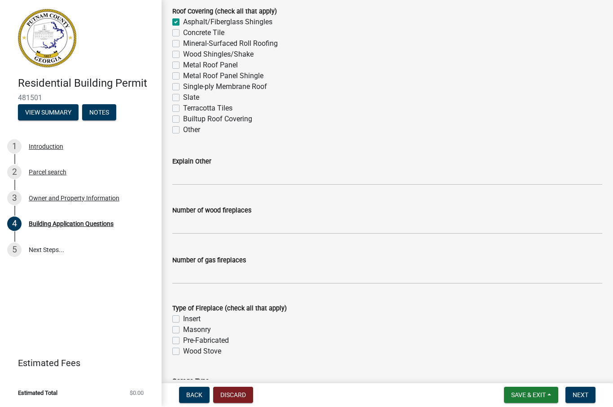
scroll to position [2387, 0]
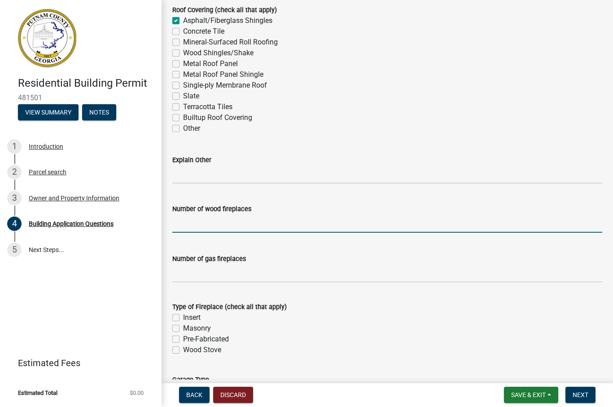
click at [267, 227] on input "text" at bounding box center [387, 223] width 430 height 18
type input "1"
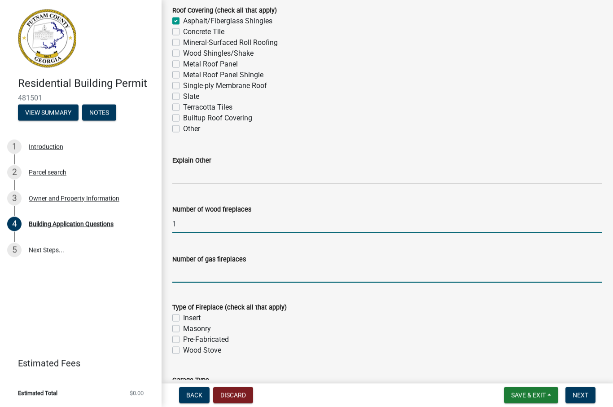
click at [258, 271] on input "text" at bounding box center [387, 273] width 430 height 18
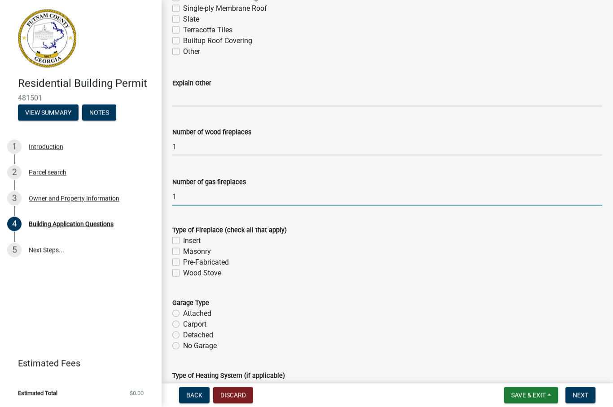
scroll to position [2469, 0]
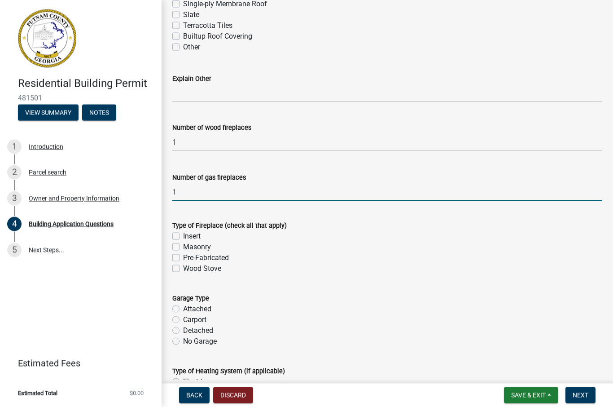
type input "1"
click at [183, 235] on label "Insert" at bounding box center [192, 236] width 18 height 11
click at [183, 235] on input "Insert" at bounding box center [186, 234] width 6 height 6
checkbox input "true"
checkbox input "false"
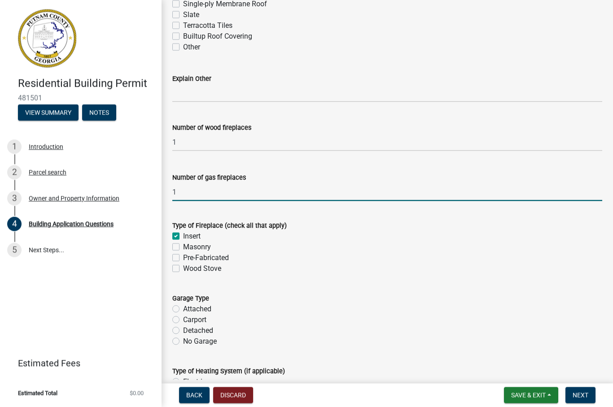
checkbox input "false"
click at [183, 248] on label "Masonry" at bounding box center [197, 246] width 28 height 11
click at [183, 247] on input "Masonry" at bounding box center [186, 244] width 6 height 6
checkbox input "true"
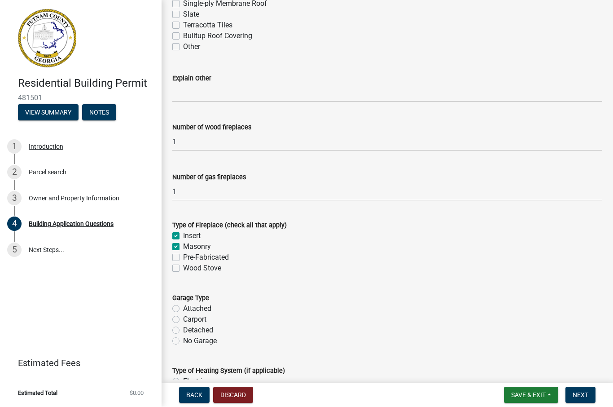
checkbox input "true"
checkbox input "false"
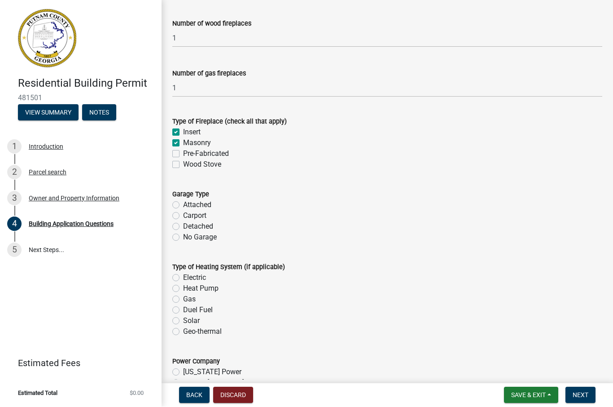
scroll to position [2576, 0]
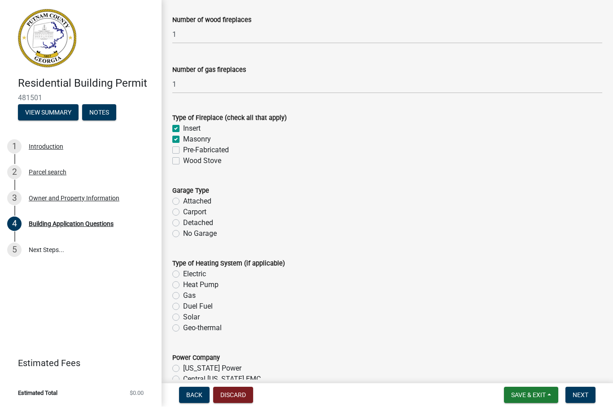
click at [183, 233] on label "No Garage" at bounding box center [200, 233] width 34 height 11
click at [183, 233] on input "No Garage" at bounding box center [186, 231] width 6 height 6
radio input "true"
click at [183, 273] on label "Electric" at bounding box center [194, 274] width 23 height 11
click at [183, 273] on input "Electric" at bounding box center [186, 272] width 6 height 6
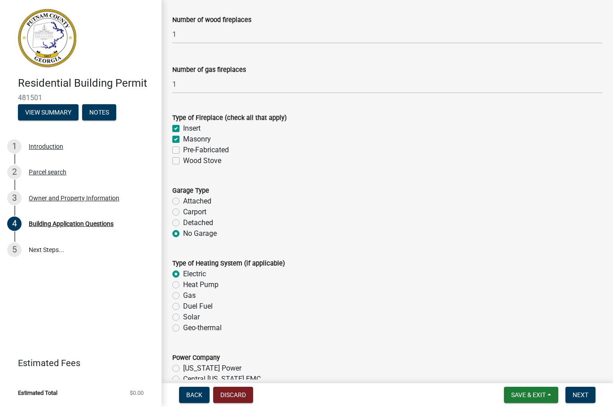
radio input "true"
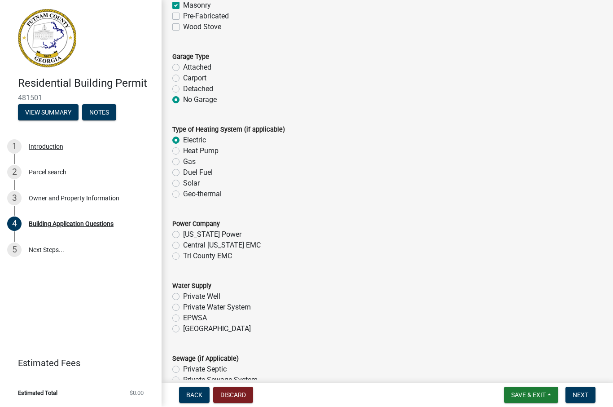
scroll to position [2711, 0]
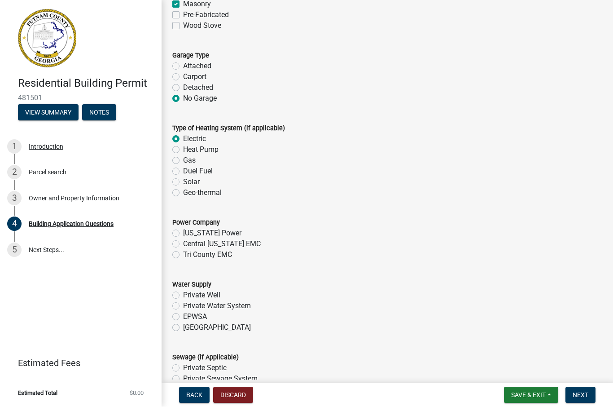
click at [183, 255] on label "Tri County EMC" at bounding box center [207, 254] width 49 height 11
click at [183, 255] on input "Tri County EMC" at bounding box center [186, 252] width 6 height 6
radio input "true"
click at [183, 327] on label "[GEOGRAPHIC_DATA]" at bounding box center [217, 327] width 68 height 11
click at [183, 327] on input "[GEOGRAPHIC_DATA]" at bounding box center [186, 325] width 6 height 6
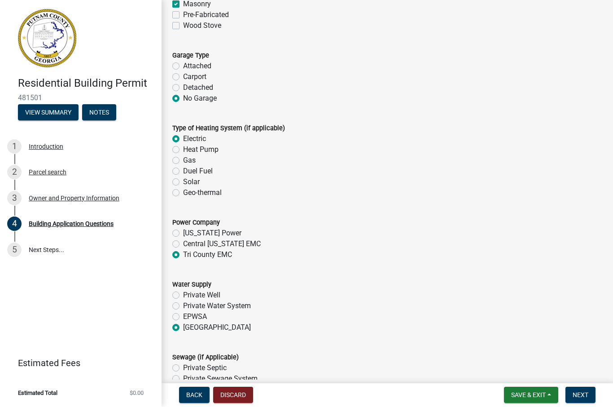
radio input "true"
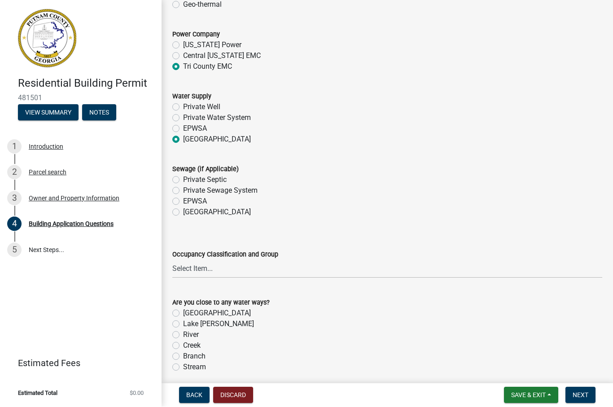
scroll to position [2900, 0]
click at [183, 179] on label "Private Septic" at bounding box center [205, 179] width 44 height 11
click at [183, 179] on input "Private Septic" at bounding box center [186, 177] width 6 height 6
radio input "true"
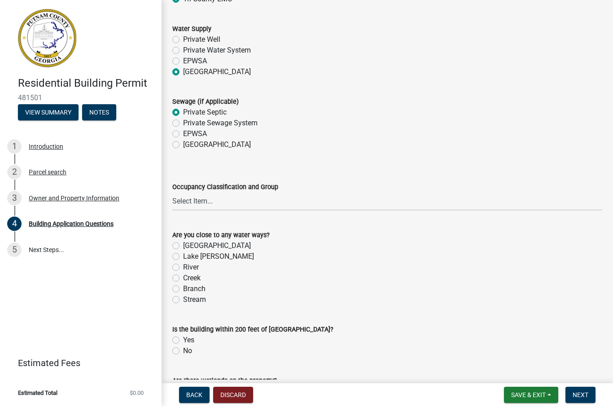
scroll to position [2966, 0]
select select "004f4fbb-5e42-4e8e-b1b8-58fc8091e2ba"
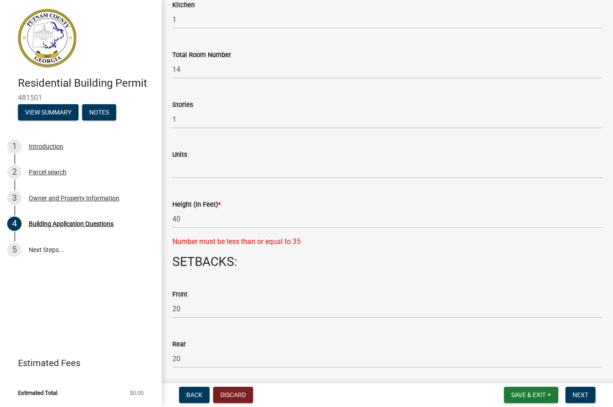
scroll to position [1063, 0]
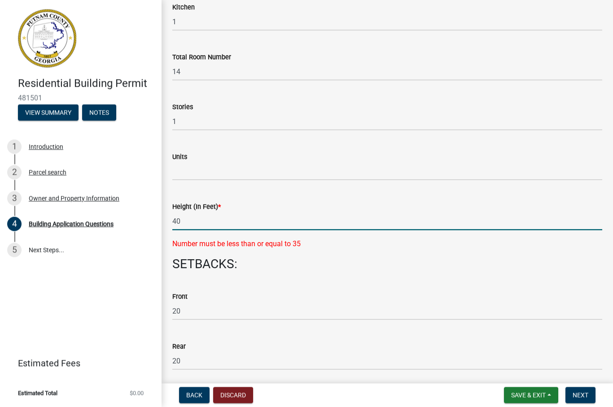
type input "4"
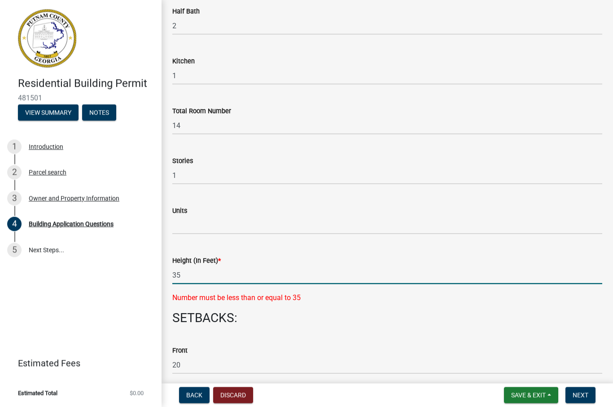
scroll to position [1006, 0]
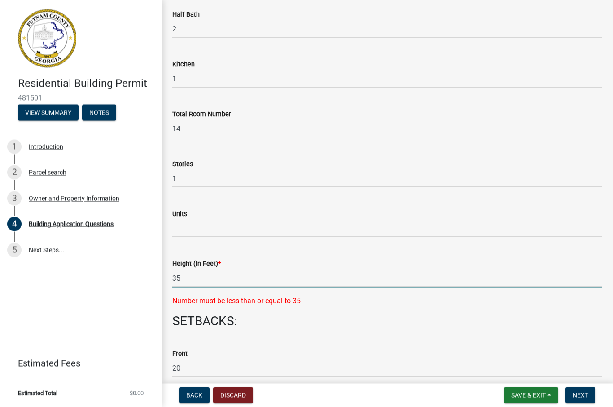
type input "35"
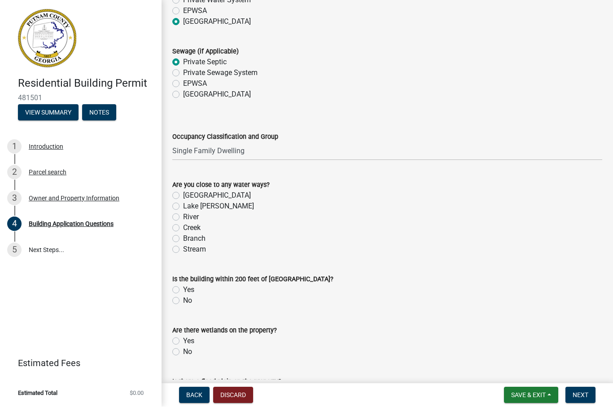
scroll to position [3004, 0]
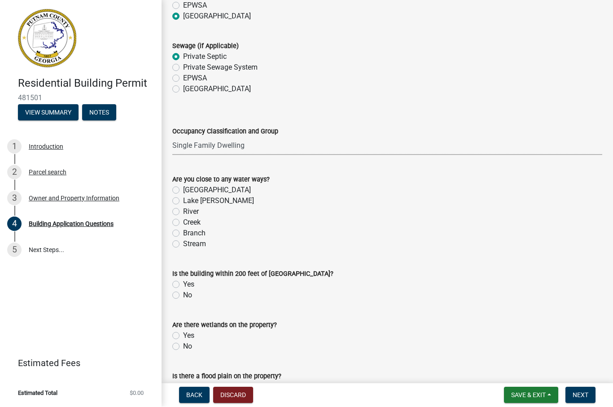
select select "2ec94193-6885-4dbb-8fbc-a6ee81e417fe"
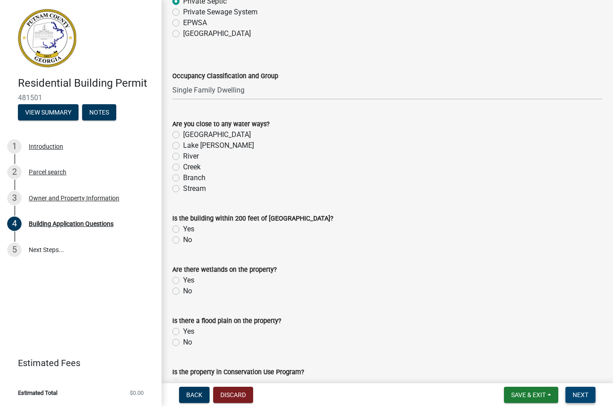
scroll to position [3060, 0]
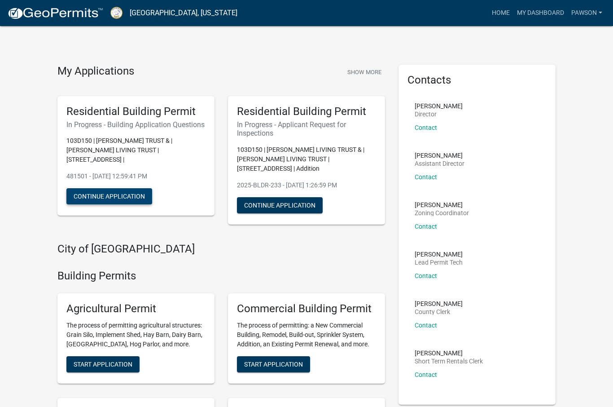
click at [120, 204] on button "Continue Application" at bounding box center [109, 196] width 86 height 16
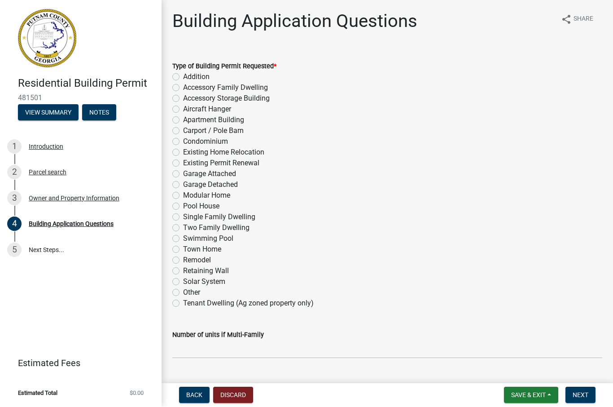
click at [183, 217] on label "Single Family Dwelling" at bounding box center [219, 217] width 72 height 11
click at [183, 217] on input "Single Family Dwelling" at bounding box center [186, 215] width 6 height 6
radio input "true"
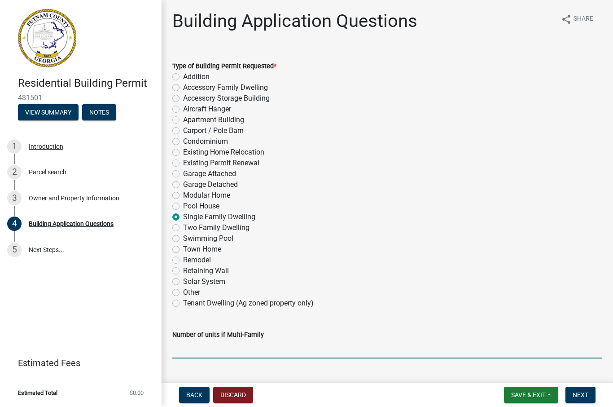
drag, startPoint x: 239, startPoint y: 348, endPoint x: 239, endPoint y: 379, distance: 31.0
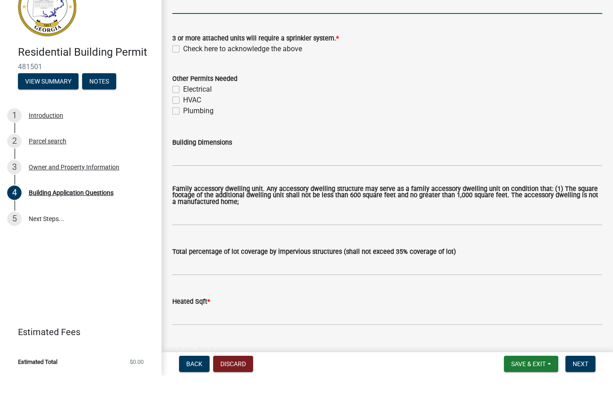
scroll to position [312, 0]
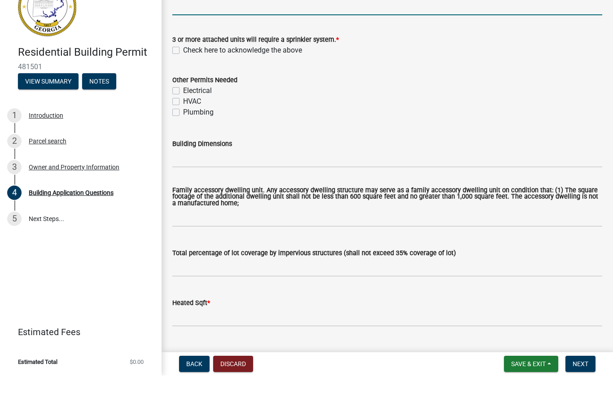
click at [183, 76] on label "Check here to acknowledge the above" at bounding box center [242, 81] width 119 height 11
click at [183, 76] on input "Check here to acknowledge the above" at bounding box center [186, 79] width 6 height 6
checkbox input "true"
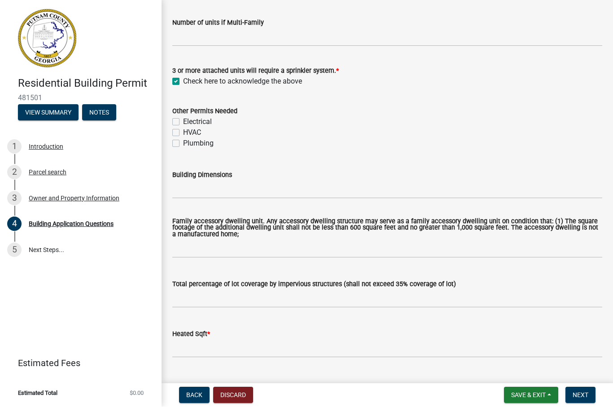
click at [183, 121] on label "Electrical" at bounding box center [197, 122] width 29 height 11
click at [183, 121] on input "Electrical" at bounding box center [186, 120] width 6 height 6
checkbox input "true"
checkbox input "false"
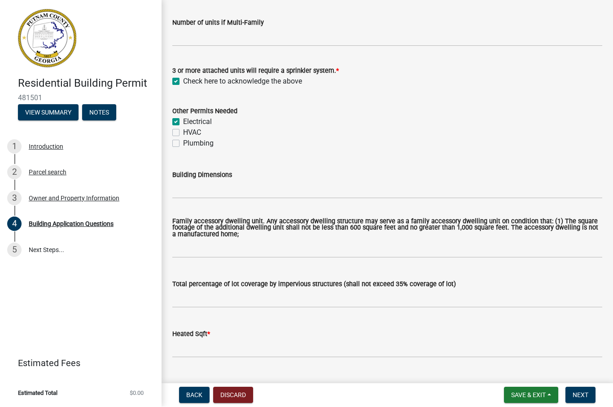
click at [183, 134] on label "HVAC" at bounding box center [192, 132] width 18 height 11
click at [183, 133] on input "HVAC" at bounding box center [186, 130] width 6 height 6
checkbox input "true"
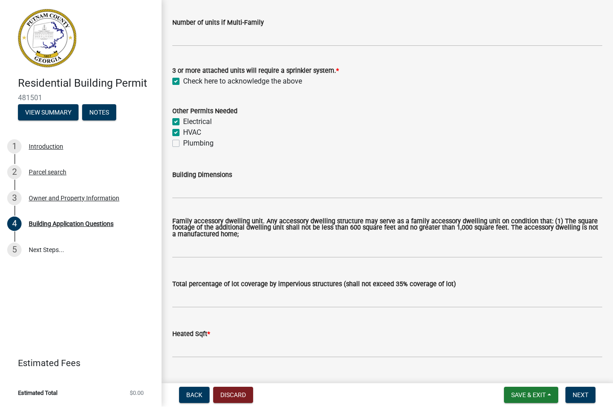
click at [183, 144] on label "Plumbing" at bounding box center [198, 143] width 31 height 11
click at [183, 144] on input "Plumbing" at bounding box center [186, 141] width 6 height 6
checkbox input "true"
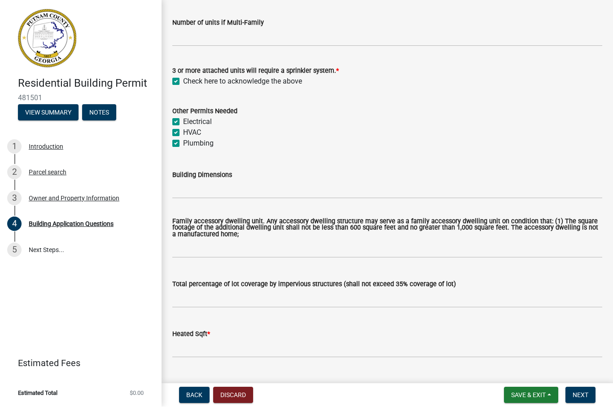
checkbox input "true"
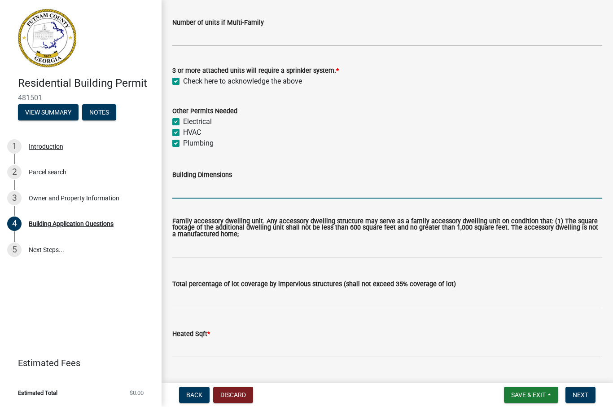
click at [186, 189] on input "Building Dimensions" at bounding box center [387, 189] width 430 height 18
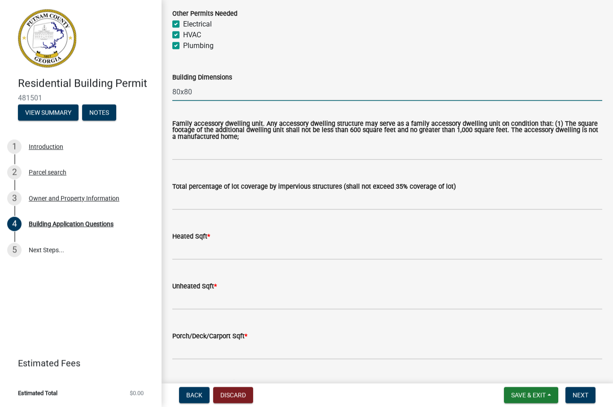
scroll to position [412, 0]
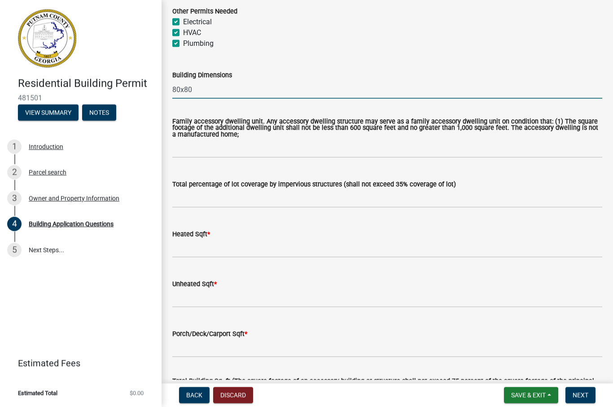
type input "80x80"
click at [320, 200] on input "text" at bounding box center [387, 198] width 430 height 18
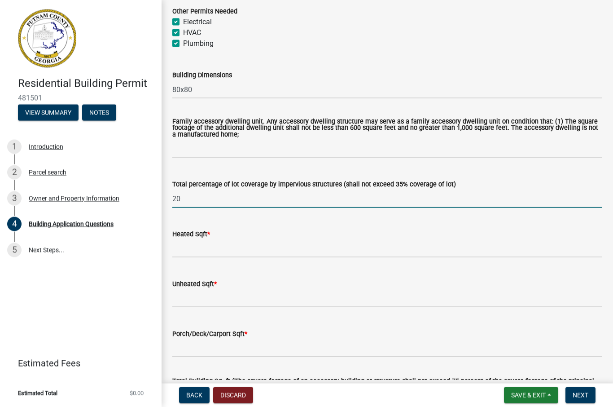
type input "20"
click at [270, 251] on input "text" at bounding box center [387, 248] width 430 height 18
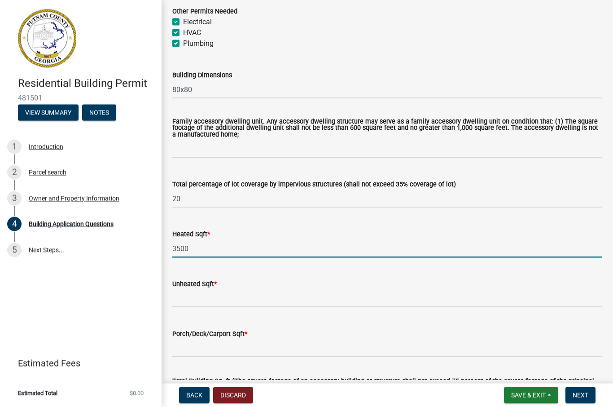
type input "3500"
click at [261, 292] on input "text" at bounding box center [387, 298] width 430 height 18
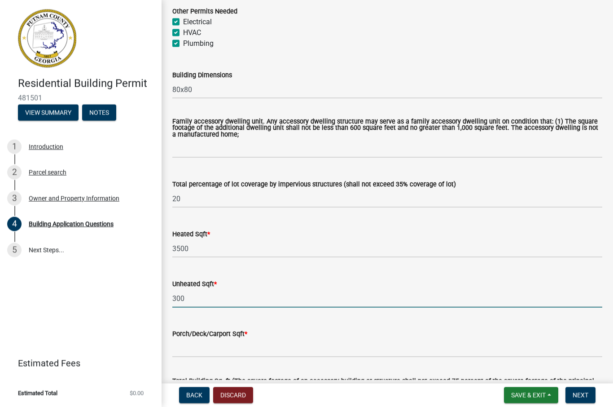
type input "300"
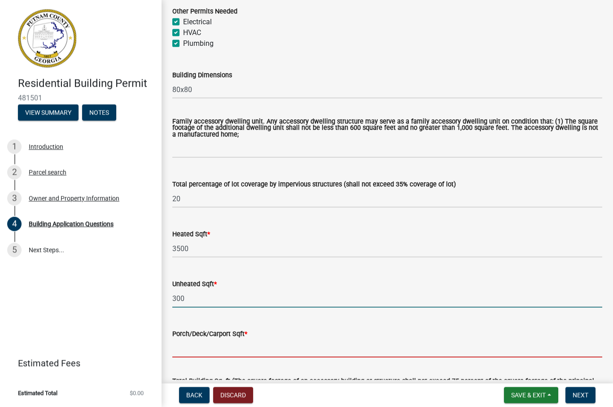
click at [318, 351] on input "text" at bounding box center [387, 348] width 430 height 18
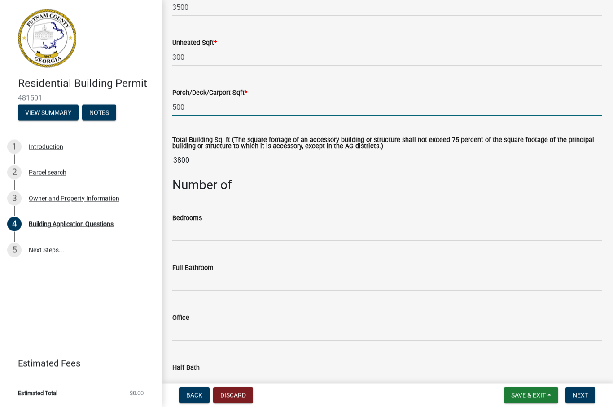
scroll to position [654, 0]
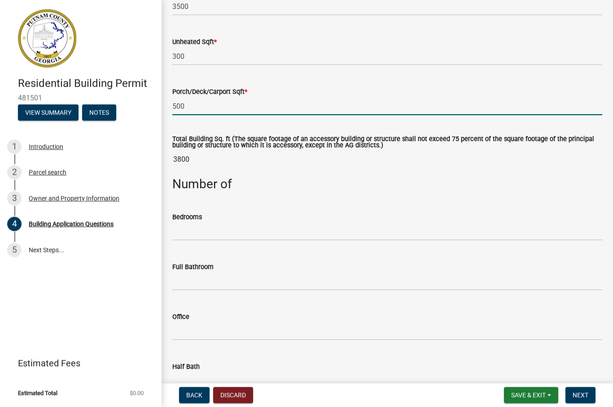
type input "500"
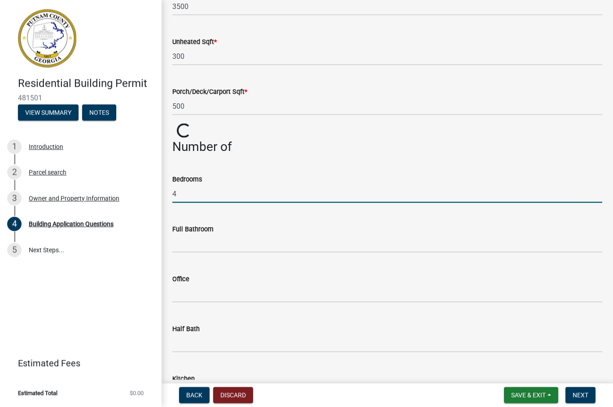
type input "4"
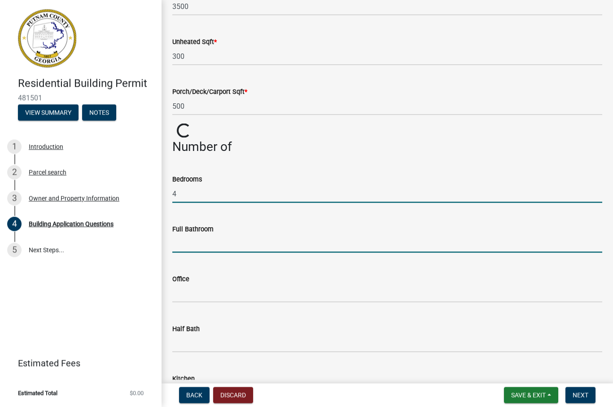
click at [240, 245] on input "text" at bounding box center [387, 243] width 430 height 18
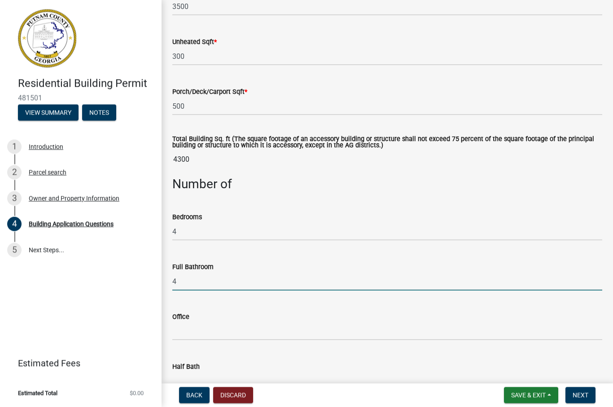
type input "4"
click at [240, 333] on input "text" at bounding box center [387, 331] width 430 height 18
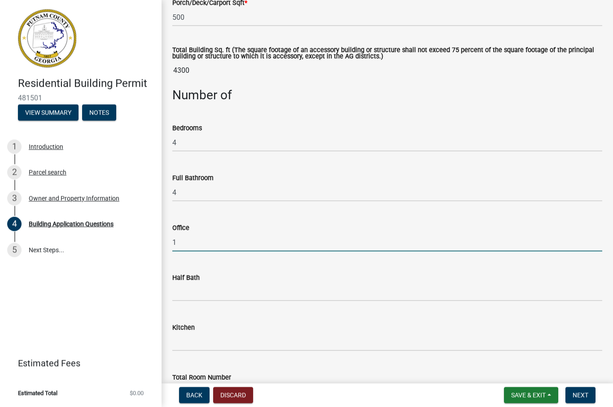
scroll to position [743, 0]
type input "1"
click at [250, 293] on input "text" at bounding box center [387, 291] width 430 height 18
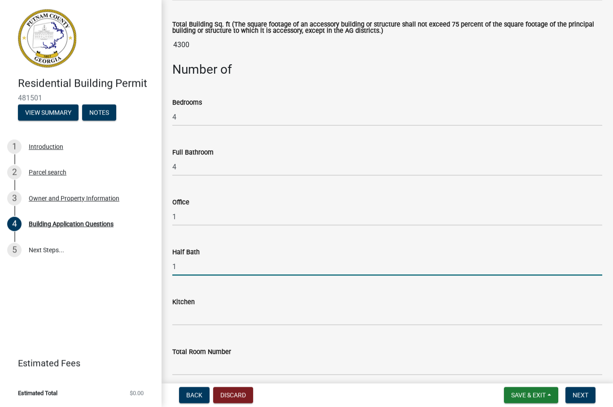
scroll to position [781, 0]
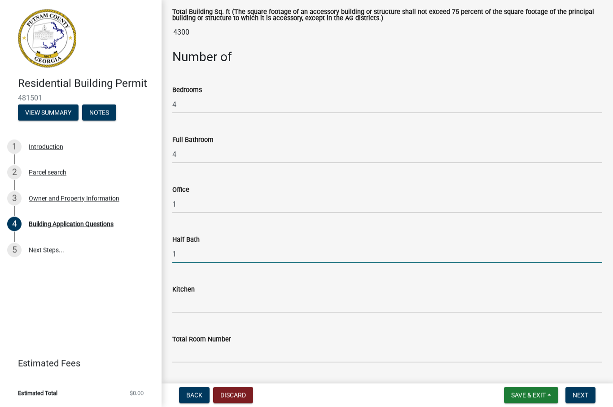
type input "1"
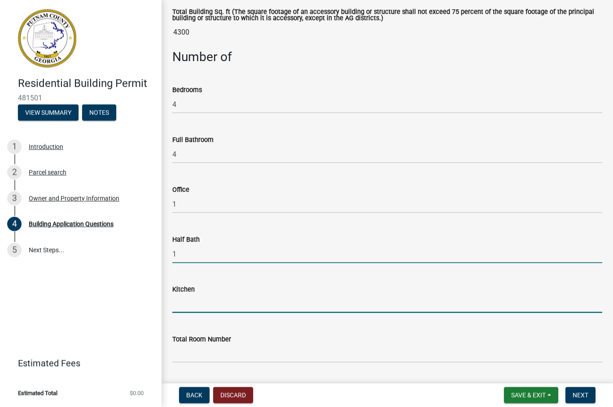
click at [273, 302] on input "text" at bounding box center [387, 303] width 430 height 18
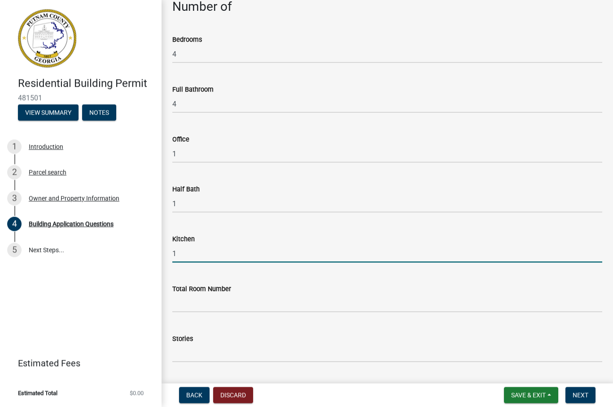
scroll to position [834, 0]
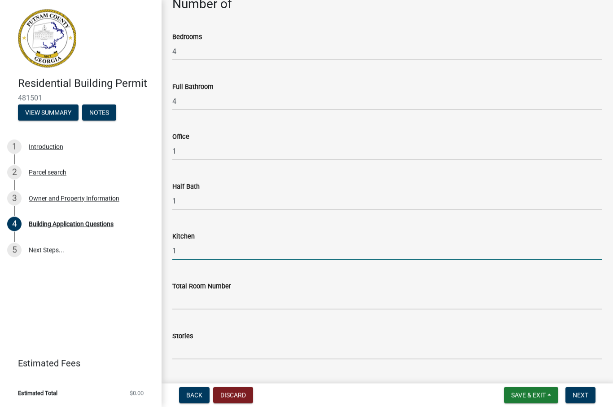
type input "1"
click at [259, 296] on input "text" at bounding box center [387, 300] width 430 height 18
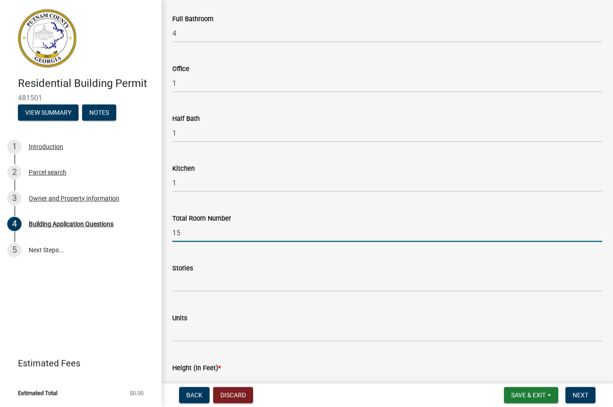
scroll to position [923, 0]
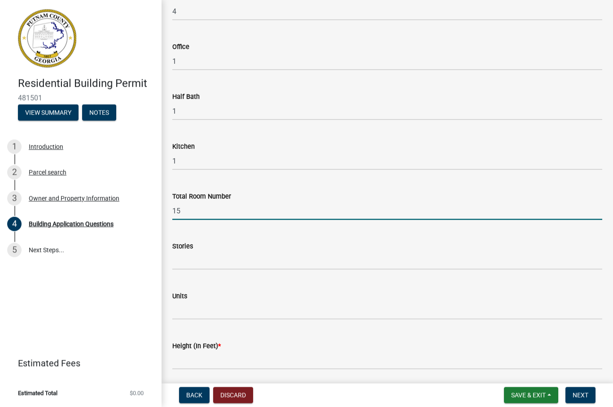
type input "15"
click at [241, 257] on input "text" at bounding box center [387, 260] width 430 height 18
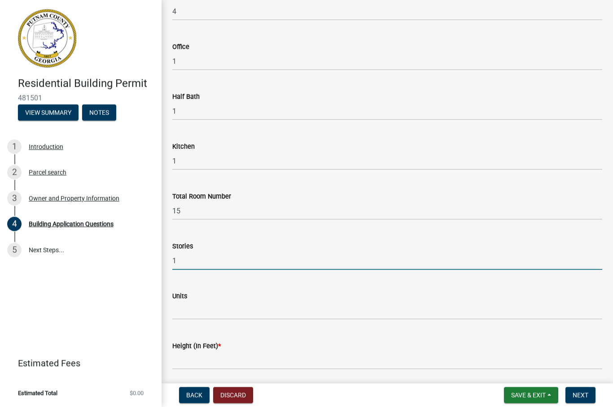
type input "1"
click at [267, 310] on input "text" at bounding box center [387, 310] width 430 height 18
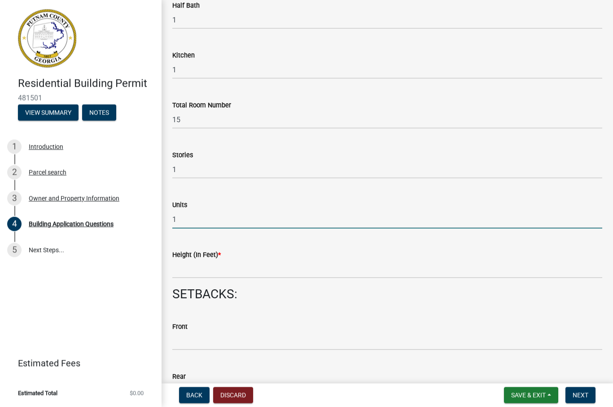
scroll to position [1016, 0]
type input "1"
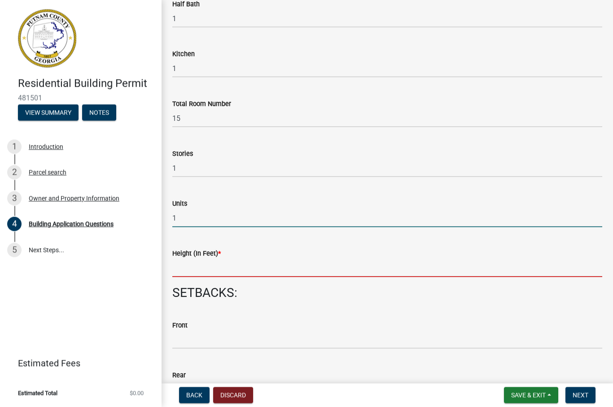
click at [262, 267] on input "text" at bounding box center [387, 267] width 430 height 18
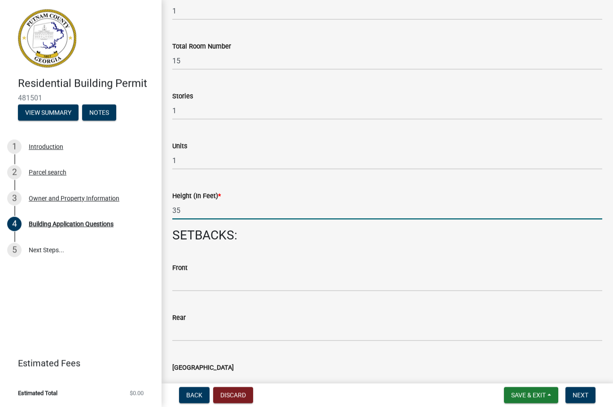
scroll to position [1081, 0]
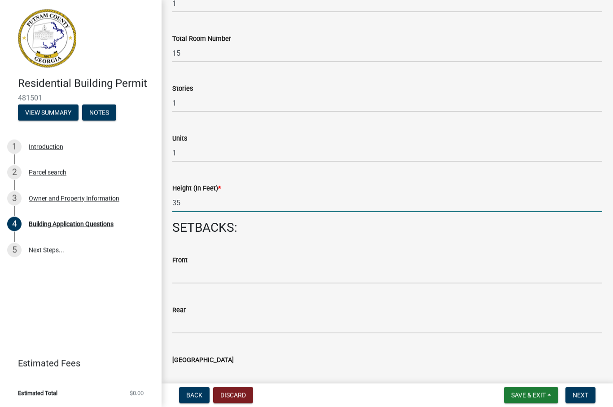
type input "35"
click at [274, 272] on input "text" at bounding box center [387, 274] width 430 height 18
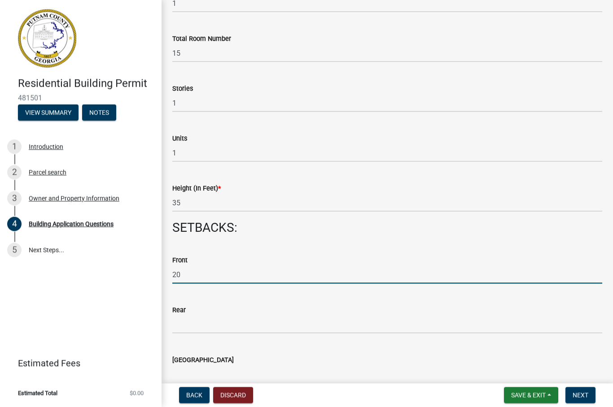
type input "20"
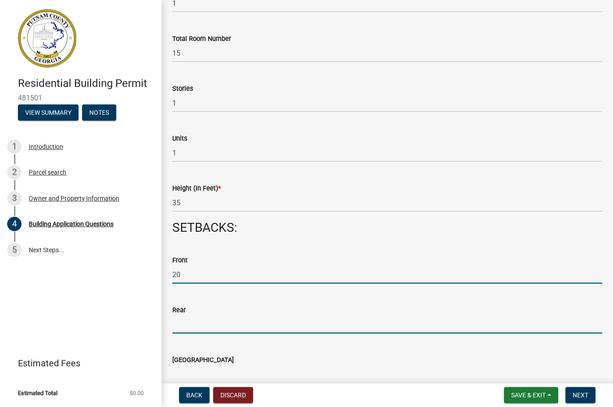
click at [314, 323] on input "text" at bounding box center [387, 324] width 430 height 18
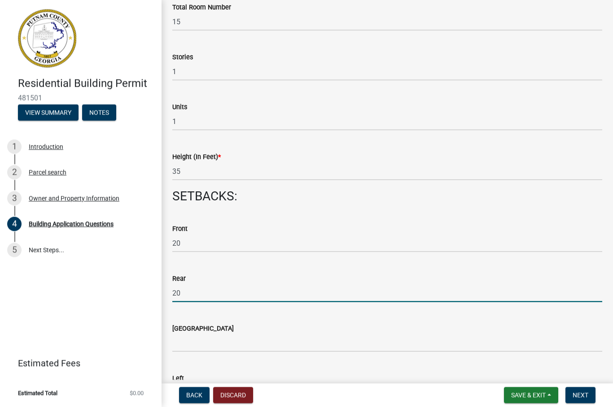
scroll to position [1152, 0]
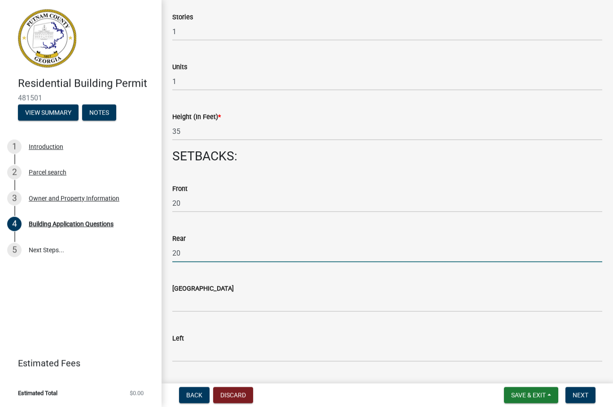
type input "20"
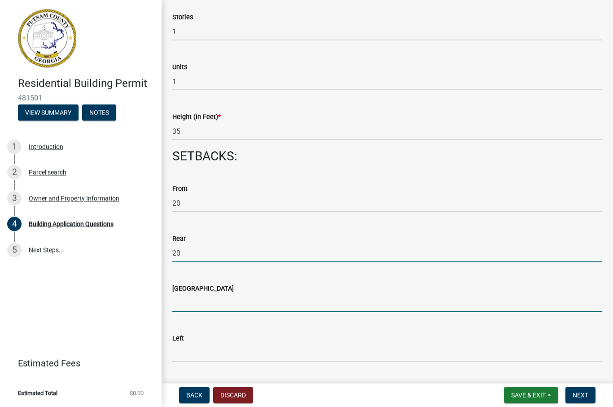
click at [303, 299] on input "text" at bounding box center [387, 302] width 430 height 18
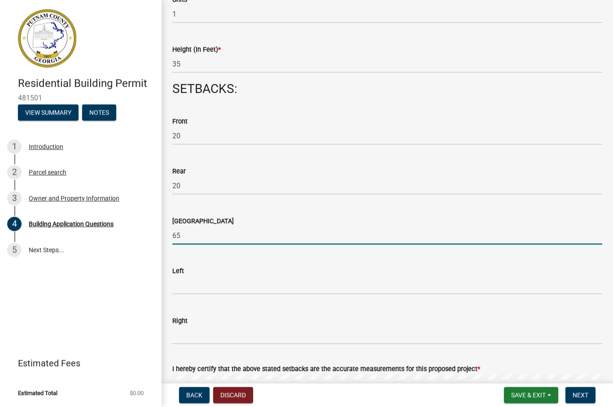
scroll to position [1226, 0]
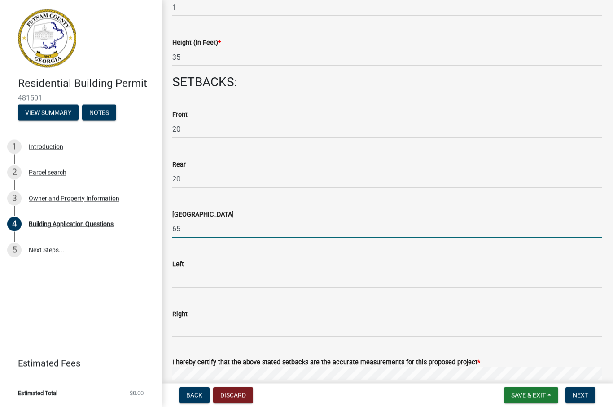
type input "65"
click at [281, 279] on input "text" at bounding box center [387, 278] width 430 height 18
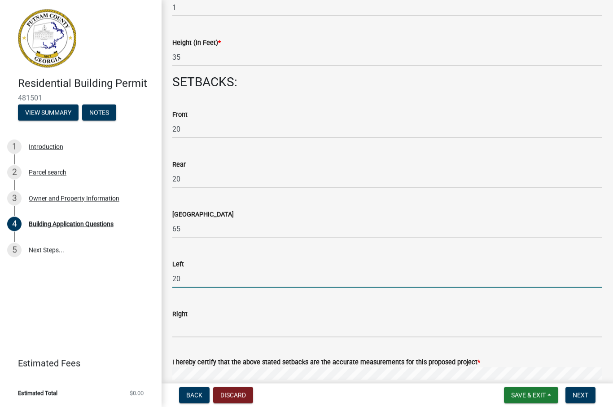
type input "20"
click at [287, 329] on input "text" at bounding box center [387, 328] width 430 height 18
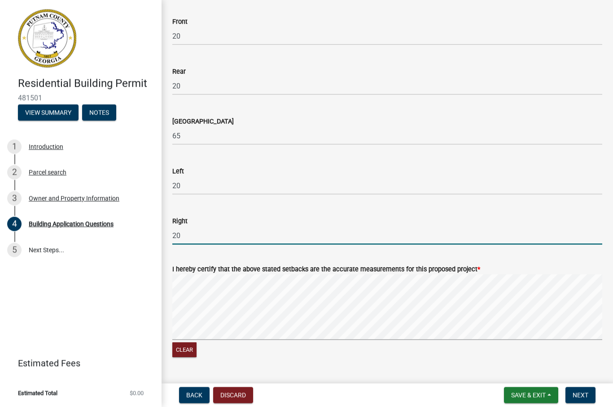
scroll to position [1321, 0]
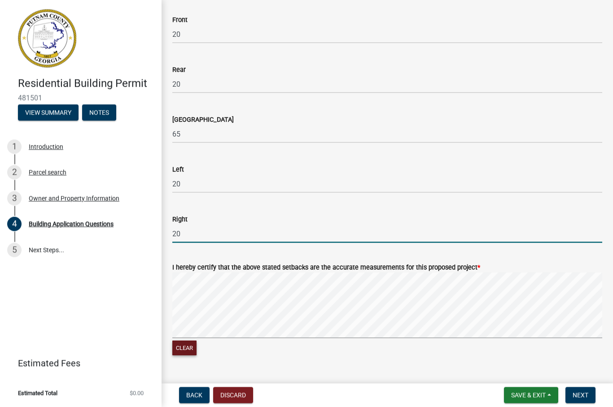
type input "20"
click at [193, 348] on button "Clear" at bounding box center [184, 348] width 24 height 15
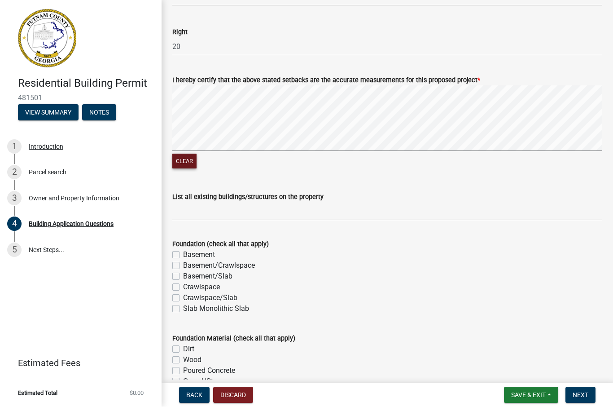
scroll to position [1515, 0]
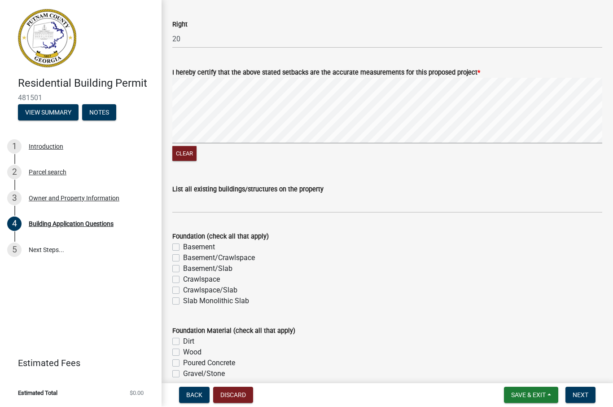
click at [183, 247] on label "Basement" at bounding box center [199, 247] width 32 height 11
click at [183, 247] on input "Basement" at bounding box center [186, 245] width 6 height 6
checkbox input "true"
checkbox input "false"
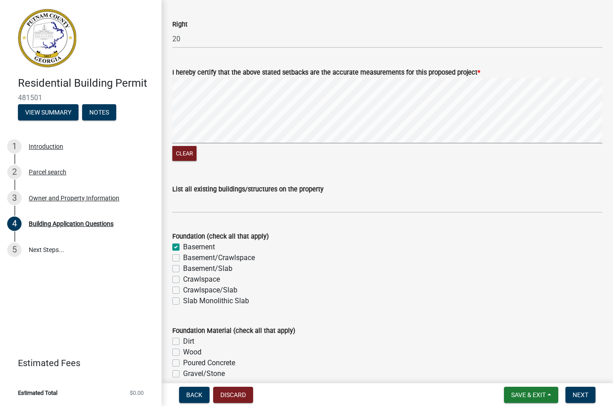
checkbox input "false"
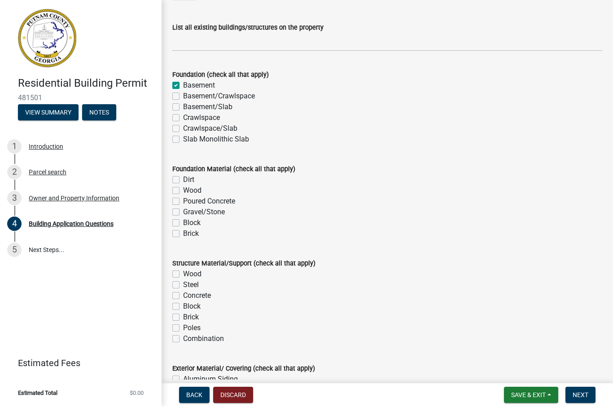
scroll to position [1680, 0]
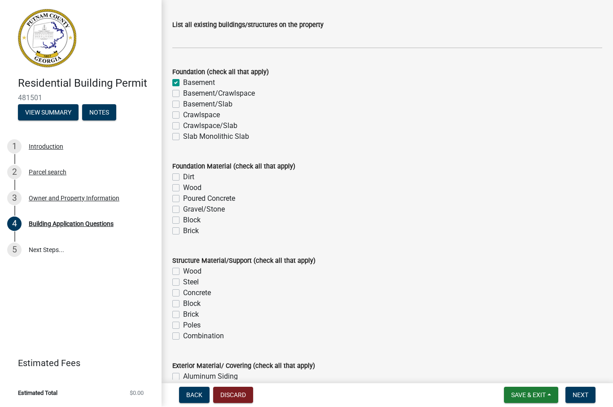
click at [183, 198] on label "Poured Concrete" at bounding box center [209, 198] width 52 height 11
click at [183, 198] on input "Poured Concrete" at bounding box center [186, 196] width 6 height 6
checkbox input "true"
checkbox input "false"
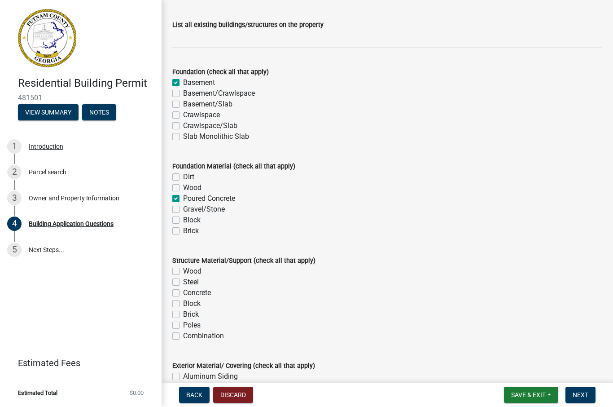
checkbox input "true"
checkbox input "false"
click at [183, 270] on label "Wood" at bounding box center [192, 271] width 18 height 11
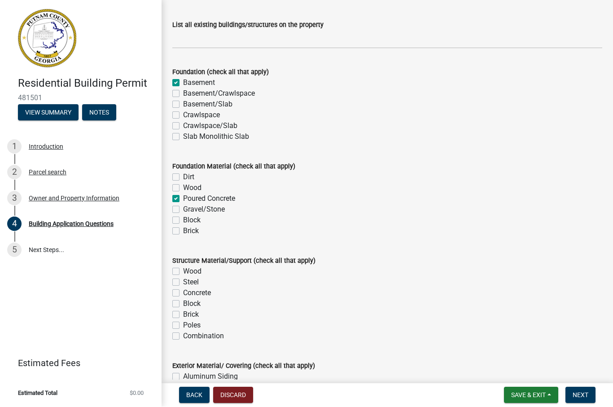
click at [183, 270] on input "Wood" at bounding box center [186, 269] width 6 height 6
checkbox input "true"
checkbox input "false"
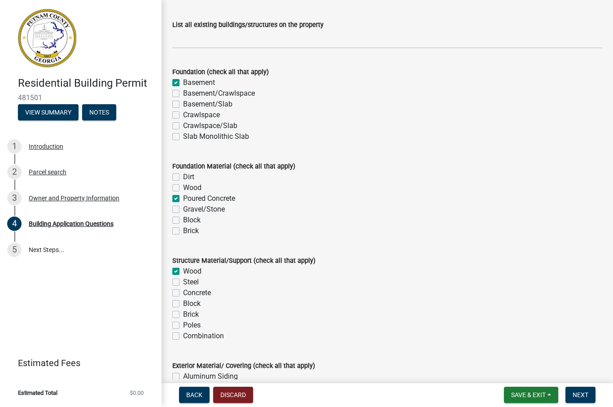
checkbox input "false"
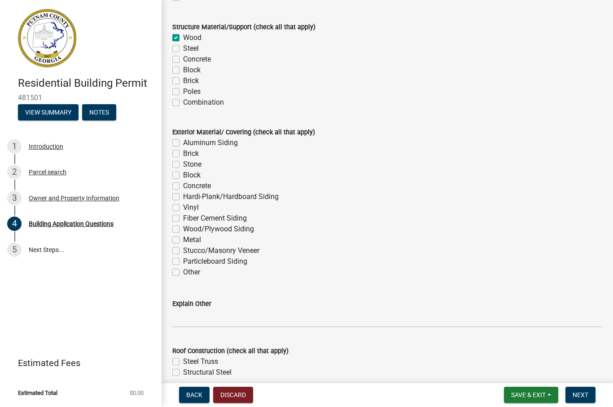
scroll to position [1931, 0]
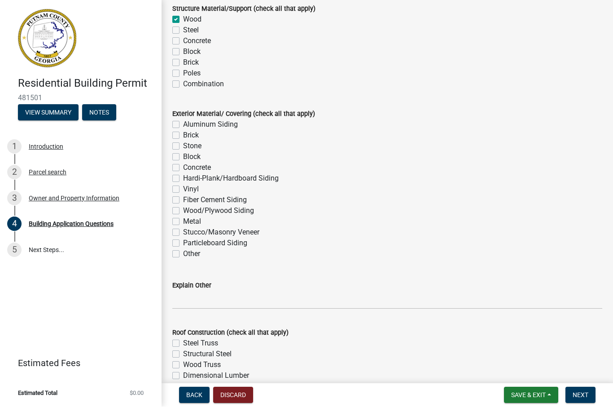
click at [183, 178] on label "Hardi-Plank/Hardboard Siding" at bounding box center [231, 178] width 96 height 11
click at [183, 178] on input "Hardi-Plank/Hardboard Siding" at bounding box center [186, 176] width 6 height 6
checkbox input "true"
checkbox input "false"
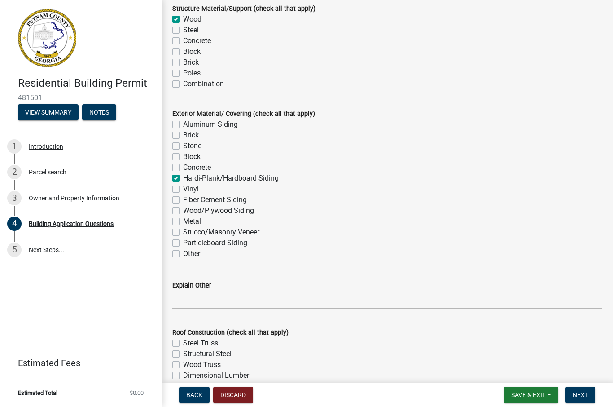
checkbox input "false"
checkbox input "true"
checkbox input "false"
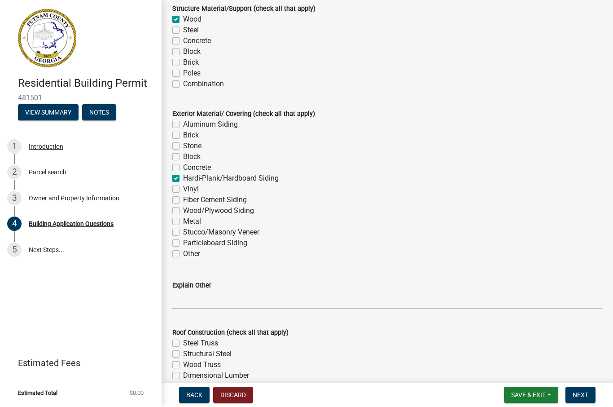
checkbox input "false"
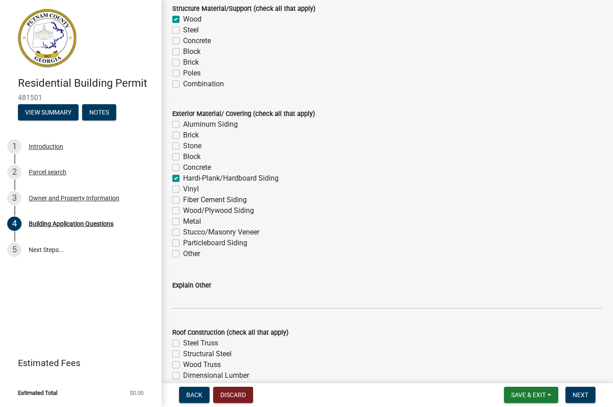
checkbox input "false"
click at [183, 145] on label "Stone" at bounding box center [192, 146] width 18 height 11
click at [183, 145] on input "Stone" at bounding box center [186, 144] width 6 height 6
checkbox input "true"
checkbox input "false"
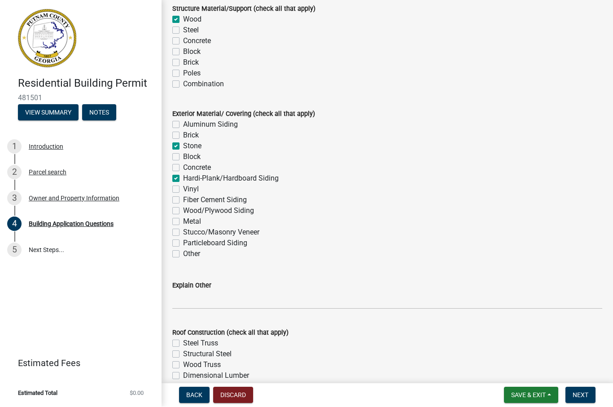
checkbox input "false"
checkbox input "true"
checkbox input "false"
checkbox input "true"
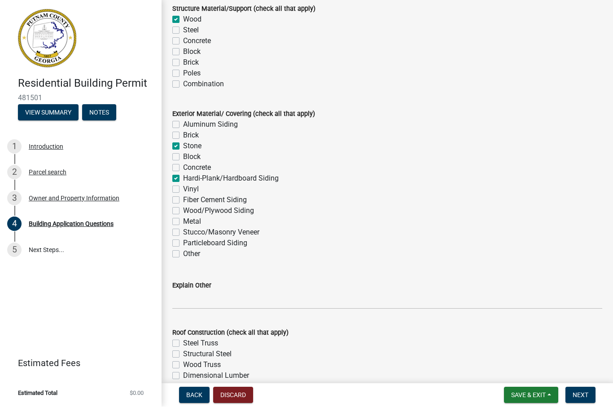
checkbox input "false"
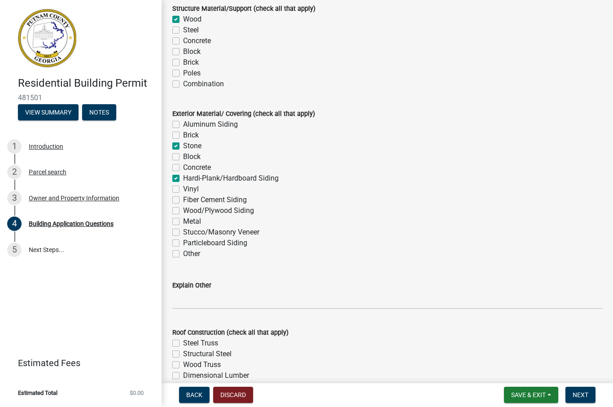
checkbox input "false"
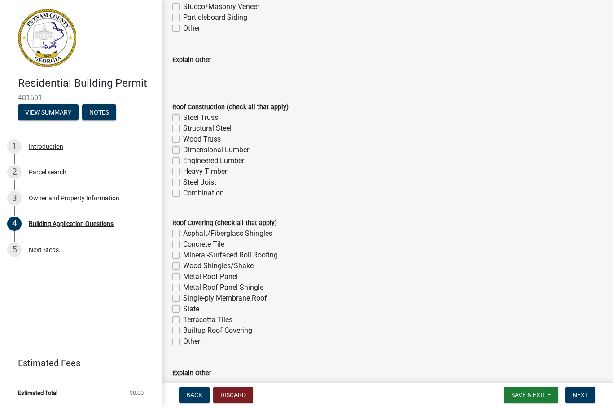
scroll to position [2162, 0]
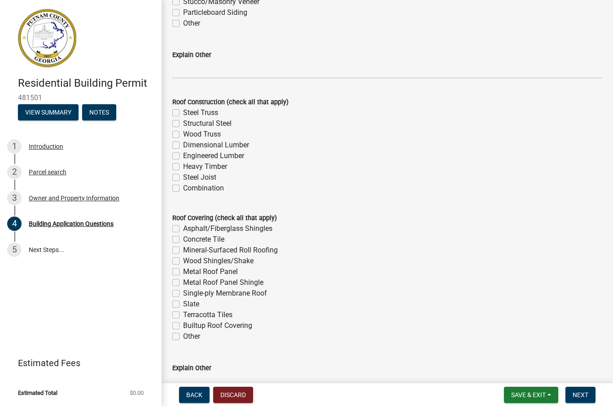
click at [183, 144] on label "Dimensional Lumber" at bounding box center [216, 145] width 66 height 11
click at [183, 144] on input "Dimensional Lumber" at bounding box center [186, 143] width 6 height 6
checkbox input "true"
checkbox input "false"
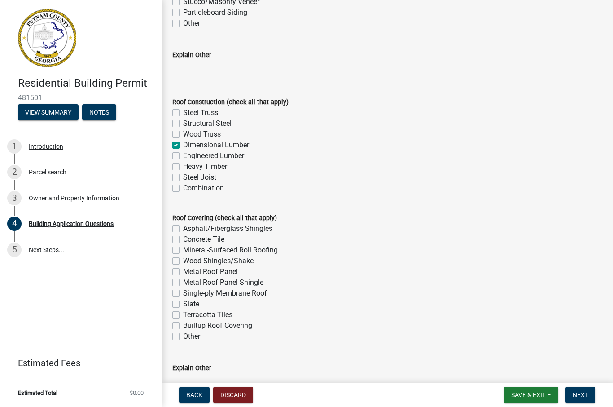
checkbox input "false"
checkbox input "true"
checkbox input "false"
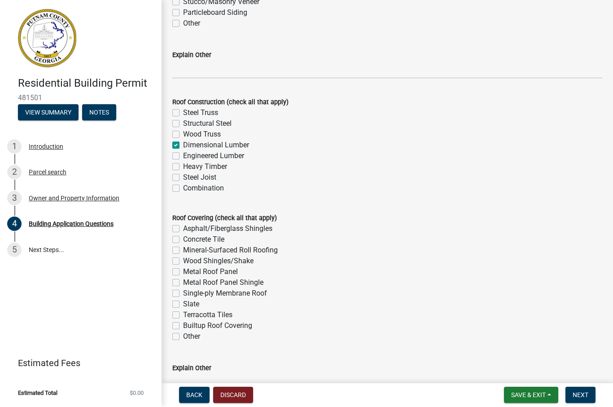
checkbox input "false"
click at [183, 227] on label "Asphalt/Fiberglass Shingles" at bounding box center [227, 228] width 89 height 11
click at [183, 227] on input "Asphalt/Fiberglass Shingles" at bounding box center [186, 226] width 6 height 6
checkbox input "true"
checkbox input "false"
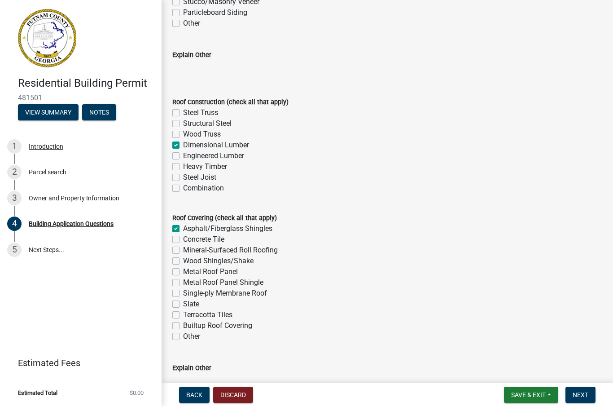
checkbox input "false"
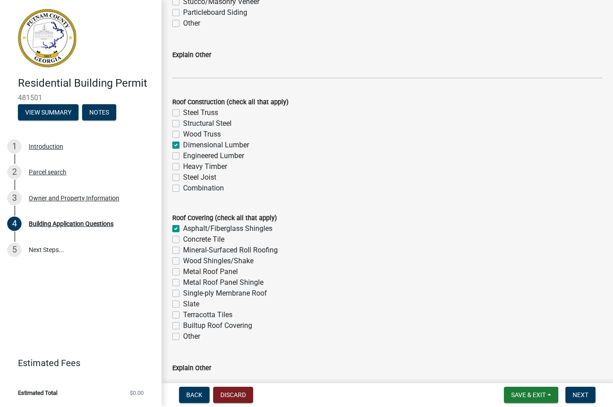
checkbox input "false"
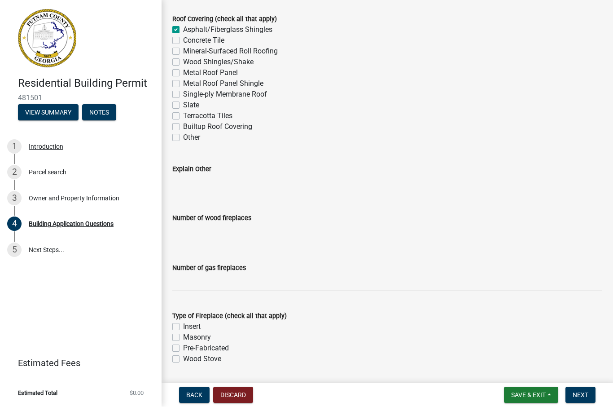
scroll to position [2376, 0]
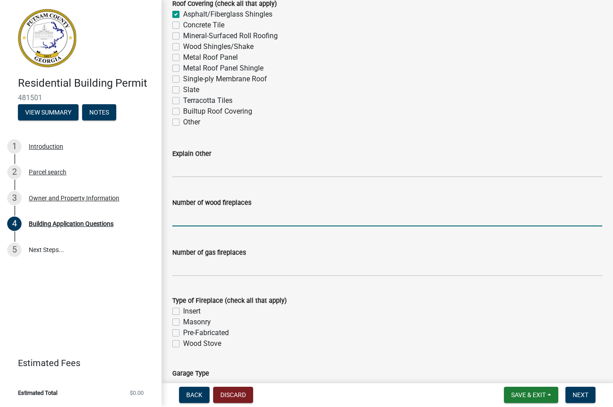
click at [224, 219] on input "text" at bounding box center [387, 217] width 430 height 18
type input "1"
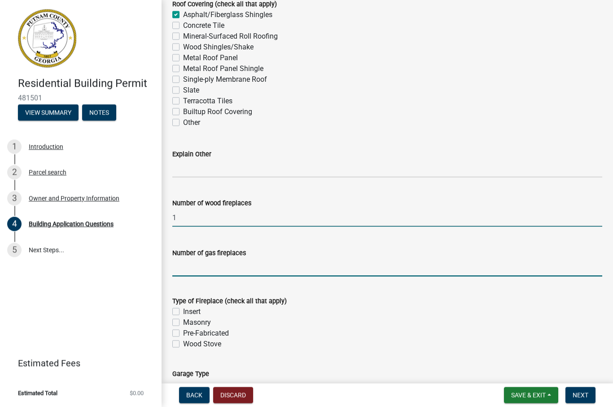
click at [212, 271] on input "text" at bounding box center [387, 267] width 430 height 18
type input "1"
click at [183, 323] on label "Masonry" at bounding box center [197, 322] width 28 height 11
click at [183, 323] on input "Masonry" at bounding box center [186, 320] width 6 height 6
checkbox input "true"
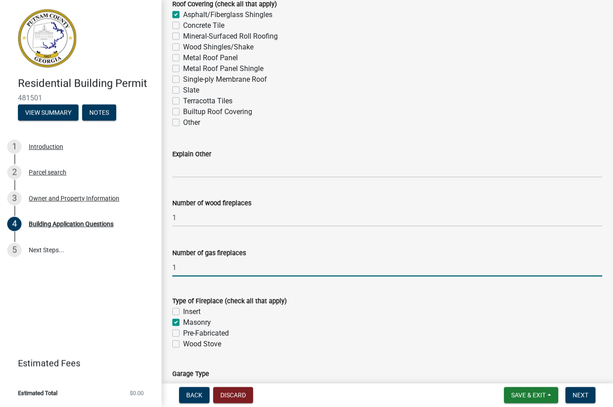
checkbox input "false"
checkbox input "true"
checkbox input "false"
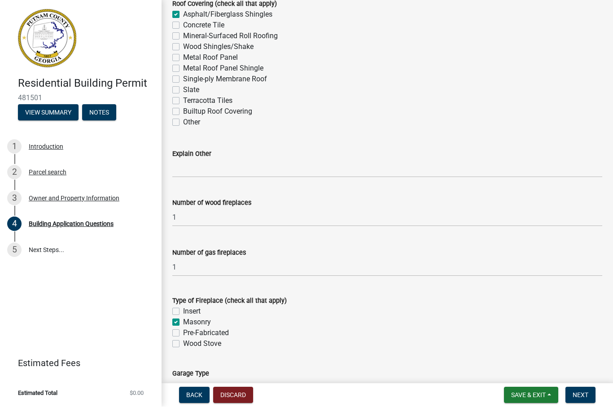
click at [183, 312] on label "Insert" at bounding box center [192, 311] width 18 height 11
click at [183, 312] on input "Insert" at bounding box center [186, 309] width 6 height 6
checkbox input "true"
checkbox input "false"
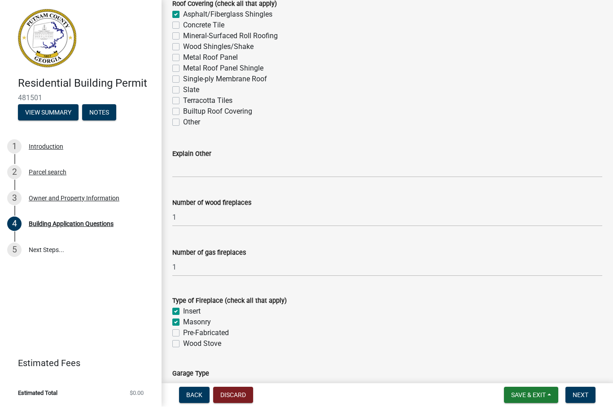
checkbox input "false"
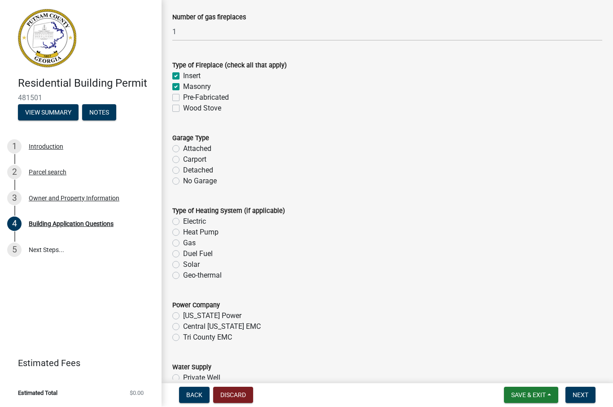
scroll to position [2612, 0]
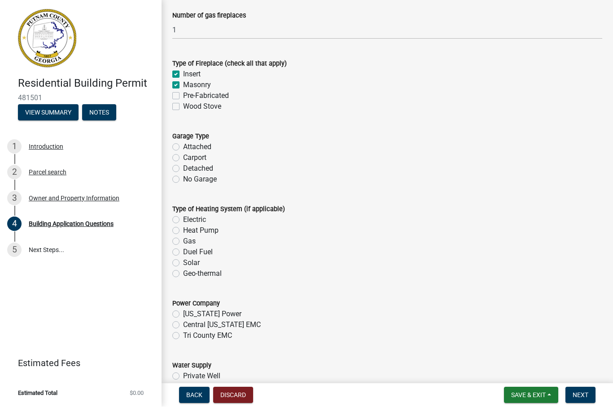
click at [183, 179] on label "No Garage" at bounding box center [200, 179] width 34 height 11
click at [183, 179] on input "No Garage" at bounding box center [186, 177] width 6 height 6
radio input "true"
click at [183, 231] on label "Heat Pump" at bounding box center [200, 230] width 35 height 11
click at [183, 231] on input "Heat Pump" at bounding box center [186, 228] width 6 height 6
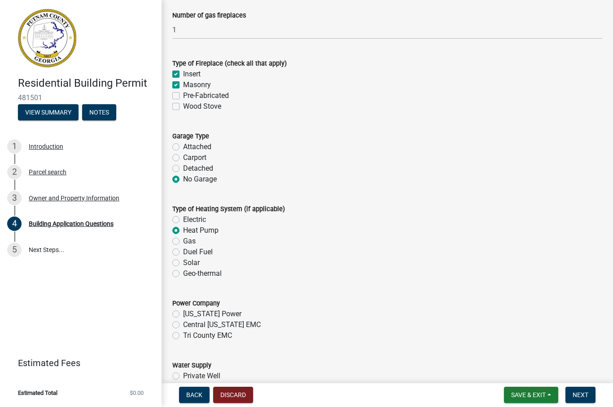
radio input "true"
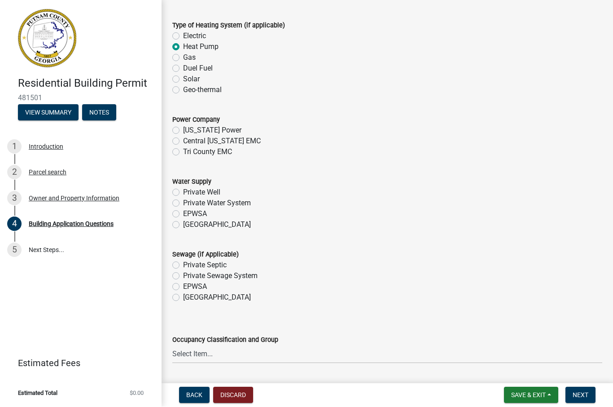
scroll to position [2800, 0]
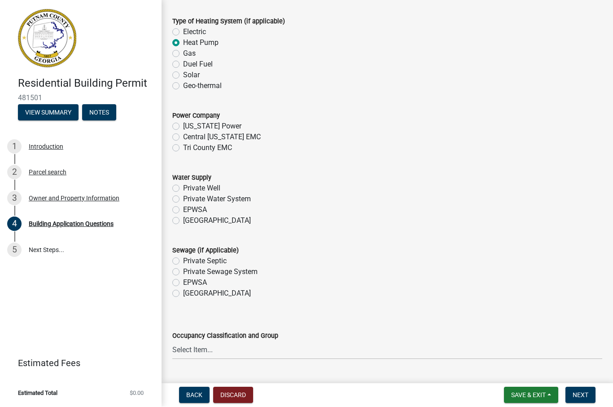
click at [183, 146] on label "Tri County EMC" at bounding box center [207, 148] width 49 height 11
click at [183, 146] on input "Tri County EMC" at bounding box center [186, 146] width 6 height 6
radio input "true"
click at [183, 221] on label "[GEOGRAPHIC_DATA]" at bounding box center [217, 220] width 68 height 11
click at [183, 221] on input "[GEOGRAPHIC_DATA]" at bounding box center [186, 218] width 6 height 6
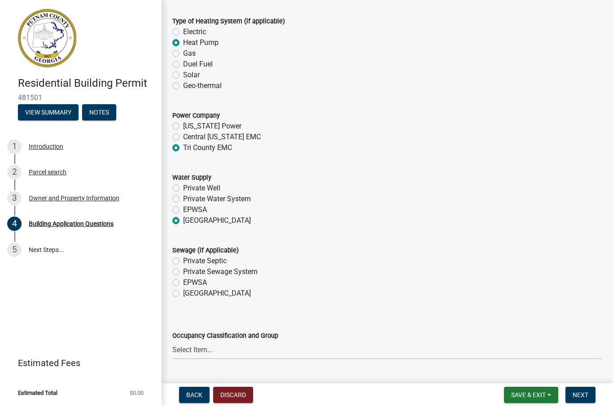
radio input "true"
click at [183, 259] on label "Private Septic" at bounding box center [205, 261] width 44 height 11
click at [183, 259] on input "Private Septic" at bounding box center [186, 259] width 6 height 6
radio input "true"
select select "2ec94193-6885-4dbb-8fbc-a6ee81e417fe"
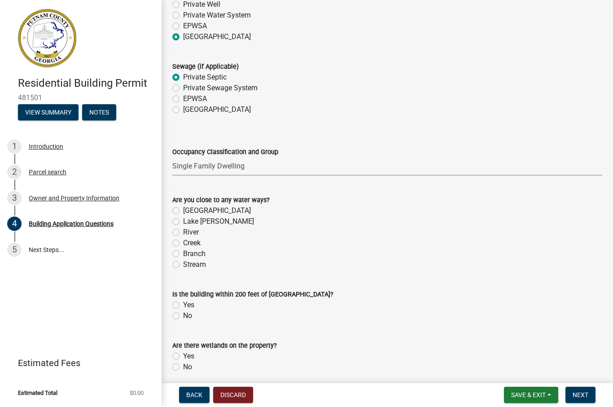
scroll to position [2985, 0]
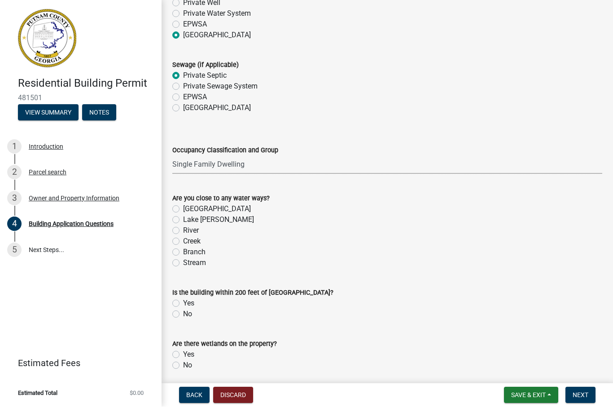
click at [183, 208] on label "[GEOGRAPHIC_DATA]" at bounding box center [217, 209] width 68 height 11
click at [183, 208] on input "[GEOGRAPHIC_DATA]" at bounding box center [186, 207] width 6 height 6
radio input "true"
click at [183, 302] on label "Yes" at bounding box center [188, 303] width 11 height 11
click at [183, 302] on input "Yes" at bounding box center [186, 301] width 6 height 6
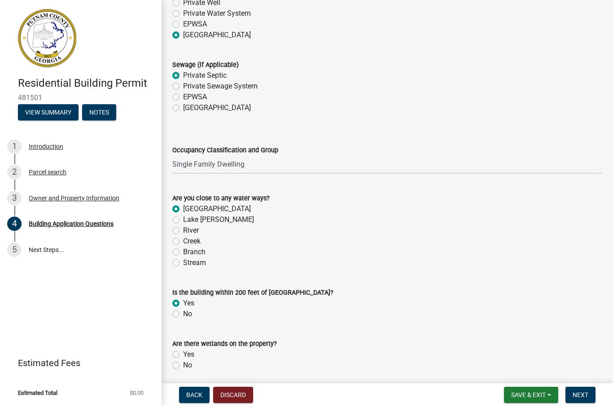
radio input "true"
click at [183, 364] on label "No" at bounding box center [187, 365] width 9 height 11
click at [183, 364] on input "No" at bounding box center [186, 363] width 6 height 6
radio input "true"
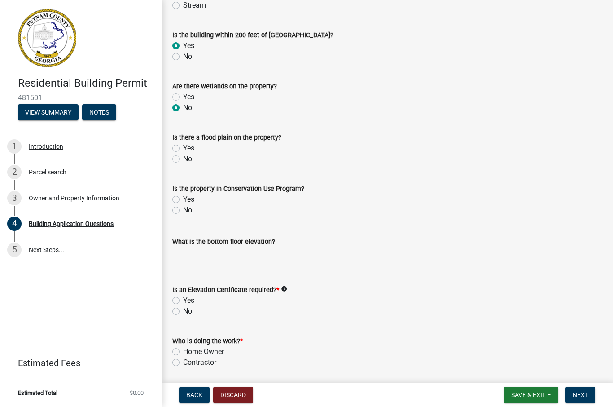
scroll to position [3247, 0]
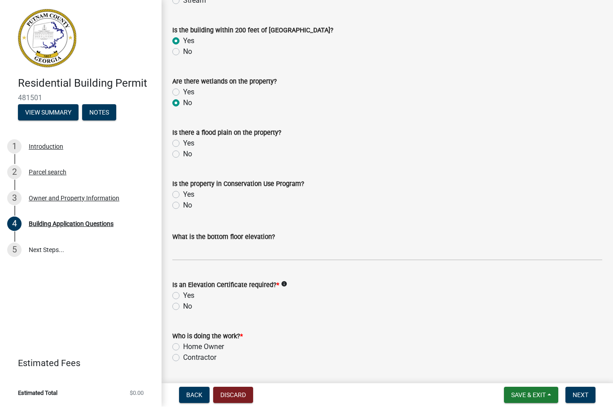
click at [183, 154] on label "No" at bounding box center [187, 154] width 9 height 11
click at [183, 154] on input "No" at bounding box center [186, 152] width 6 height 6
radio input "true"
click at [183, 205] on label "No" at bounding box center [187, 205] width 9 height 11
click at [183, 205] on input "No" at bounding box center [186, 203] width 6 height 6
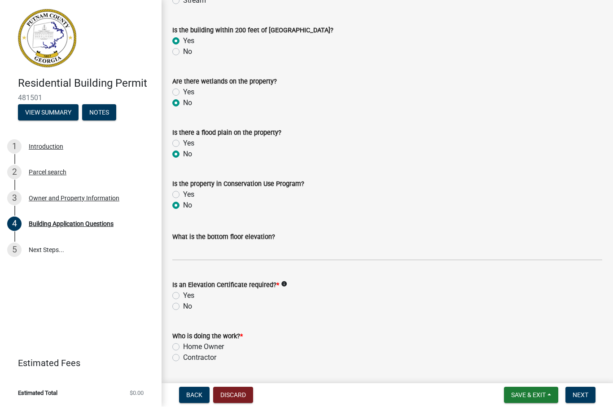
radio input "true"
click at [183, 305] on label "No" at bounding box center [187, 306] width 9 height 11
click at [183, 305] on input "No" at bounding box center [186, 304] width 6 height 6
radio input "true"
click at [183, 346] on label "Home Owner" at bounding box center [203, 346] width 41 height 11
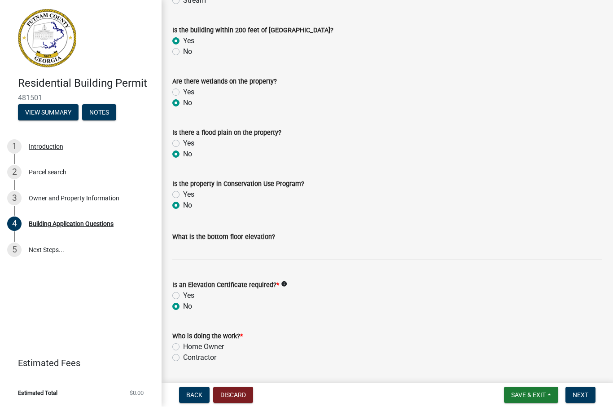
click at [183, 346] on input "Home Owner" at bounding box center [186, 344] width 6 height 6
radio input "true"
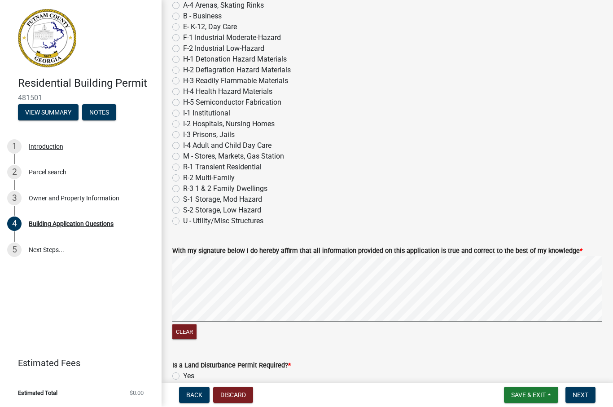
scroll to position [3685, 0]
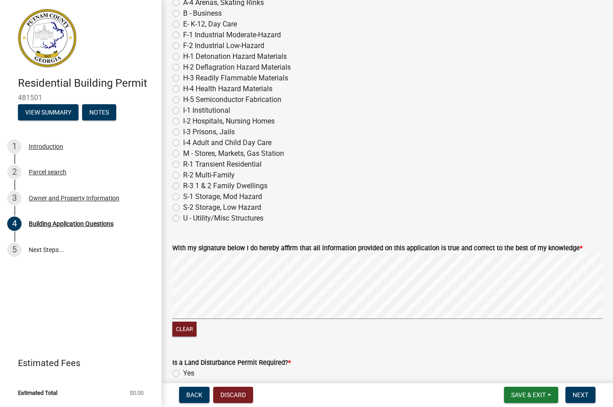
click at [183, 184] on label "R-3 1 & 2 Family Dwellings" at bounding box center [225, 186] width 84 height 11
click at [183, 184] on input "R-3 1 & 2 Family Dwellings" at bounding box center [186, 184] width 6 height 6
radio input "true"
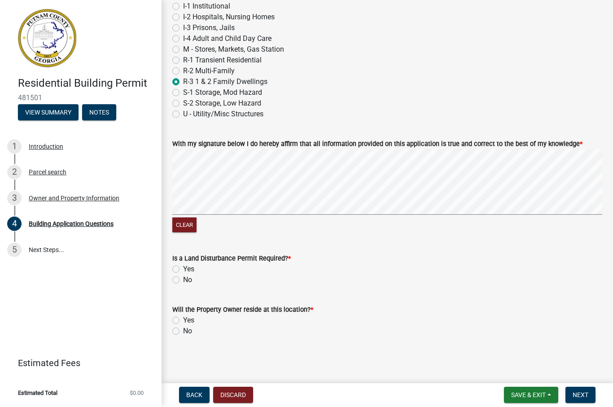
scroll to position [3789, 0]
click at [183, 280] on label "No" at bounding box center [187, 280] width 9 height 11
click at [183, 280] on input "No" at bounding box center [186, 278] width 6 height 6
radio input "true"
click at [183, 332] on label "No" at bounding box center [187, 331] width 9 height 11
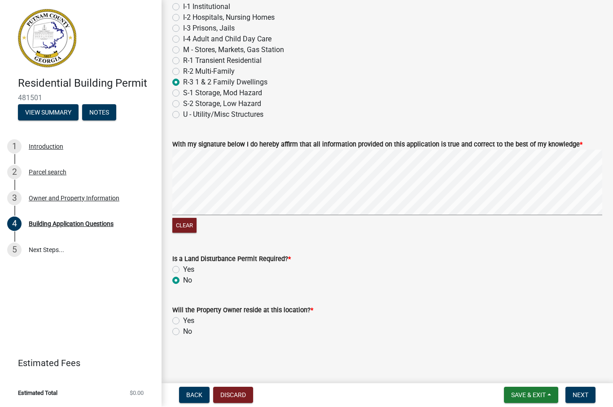
click at [183, 332] on input "No" at bounding box center [186, 329] width 6 height 6
radio input "true"
click at [587, 393] on span "Next" at bounding box center [581, 394] width 16 height 7
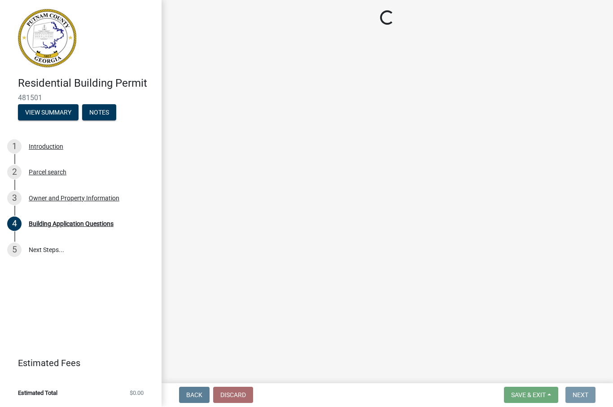
scroll to position [0, 0]
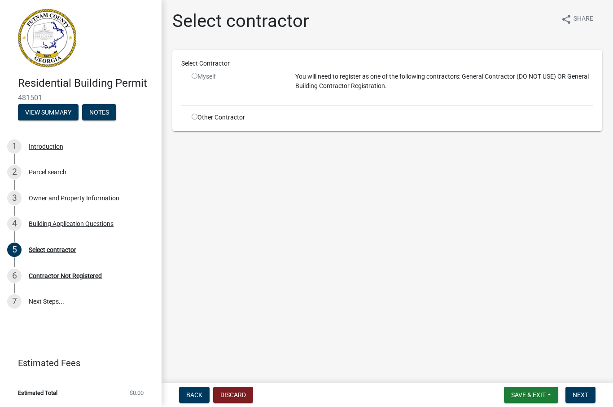
click at [195, 77] on input "radio" at bounding box center [195, 76] width 6 height 6
click at [195, 75] on input "radio" at bounding box center [195, 76] width 6 height 6
radio input "false"
click at [197, 72] on div "Myself" at bounding box center [237, 76] width 90 height 9
click at [193, 117] on input "radio" at bounding box center [195, 117] width 6 height 6
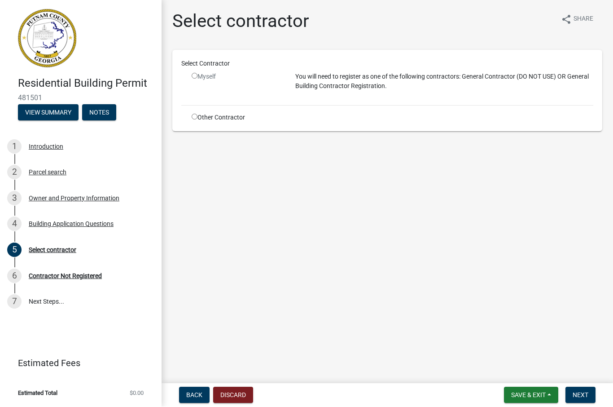
radio input "true"
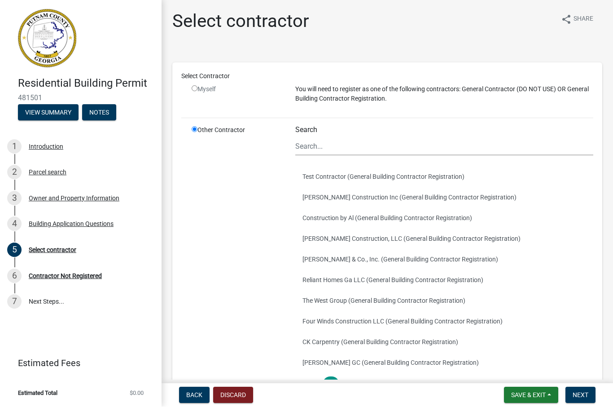
click at [196, 88] on input "radio" at bounding box center [195, 89] width 6 height 6
radio input "false"
radio input "true"
click at [196, 91] on input "radio" at bounding box center [195, 89] width 6 height 6
radio input "false"
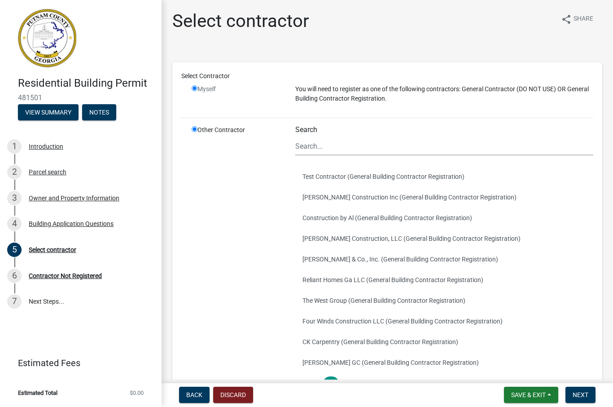
radio input "true"
click at [193, 89] on input "radio" at bounding box center [195, 89] width 6 height 6
radio input "false"
radio input "true"
click at [197, 88] on input "radio" at bounding box center [195, 89] width 6 height 6
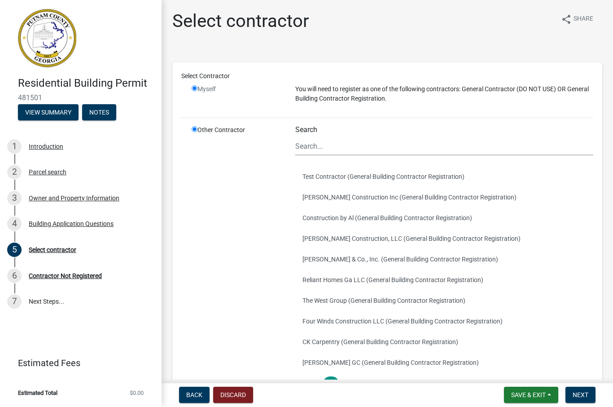
radio input "false"
radio input "true"
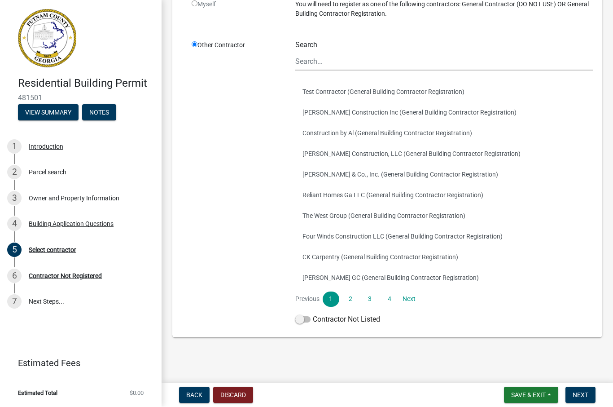
scroll to position [84, 0]
click at [411, 298] on link "Next" at bounding box center [409, 299] width 16 height 15
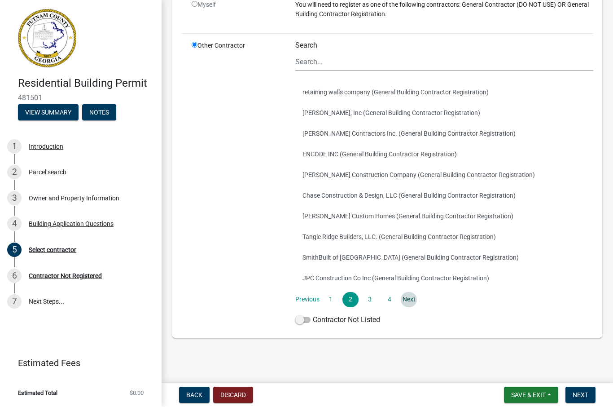
click at [411, 300] on link "Next" at bounding box center [409, 299] width 16 height 15
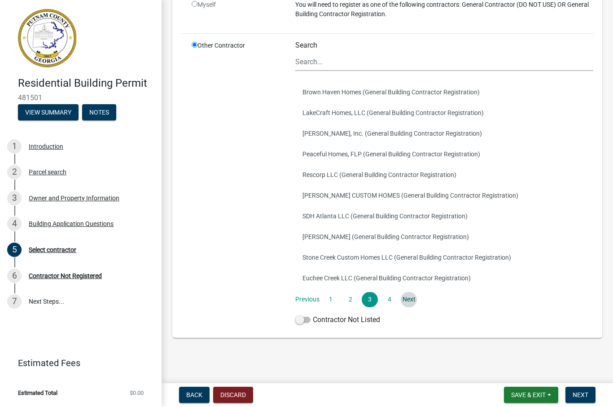
click at [416, 301] on link "Next" at bounding box center [409, 299] width 16 height 15
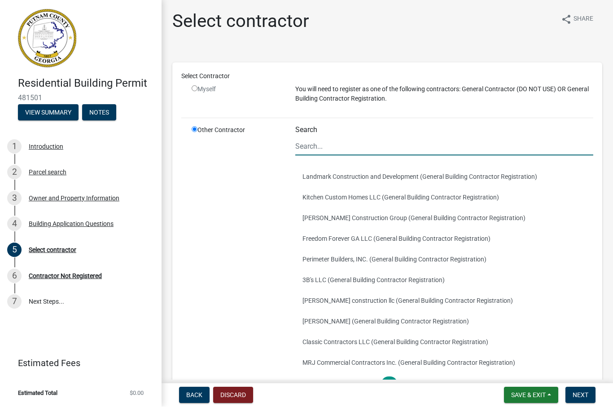
click at [353, 143] on input "Search" at bounding box center [444, 146] width 298 height 18
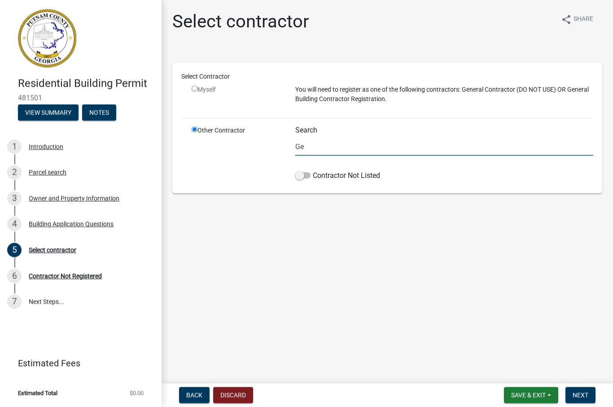
type input "G"
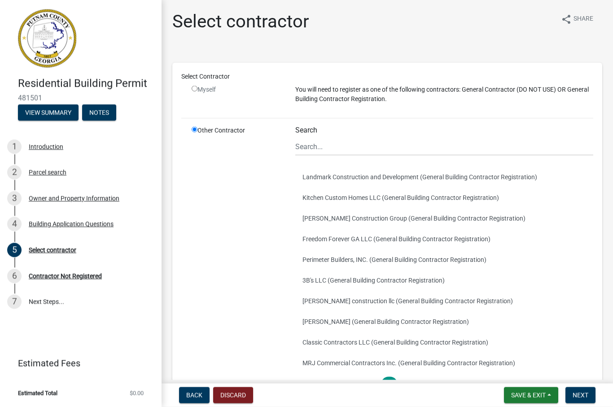
click at [195, 88] on input "radio" at bounding box center [195, 89] width 6 height 6
radio input "false"
radio input "true"
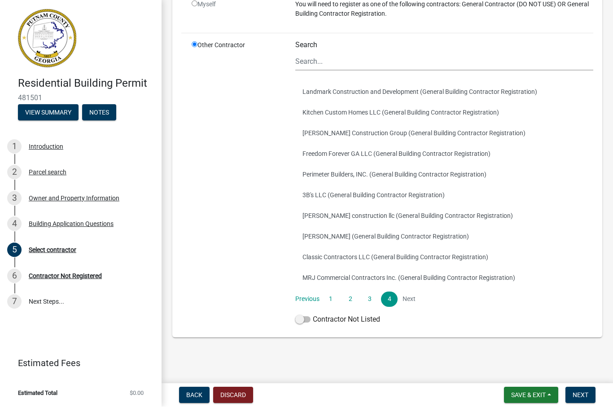
scroll to position [84, 0]
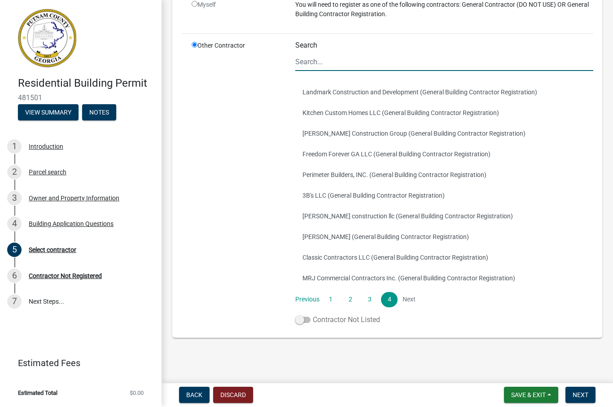
click at [299, 319] on span at bounding box center [302, 320] width 15 height 6
click at [313, 315] on input "Contractor Not Listed" at bounding box center [313, 315] width 0 height 0
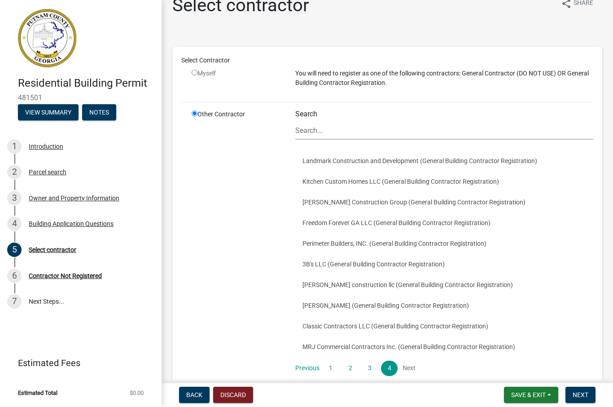
scroll to position [0, 0]
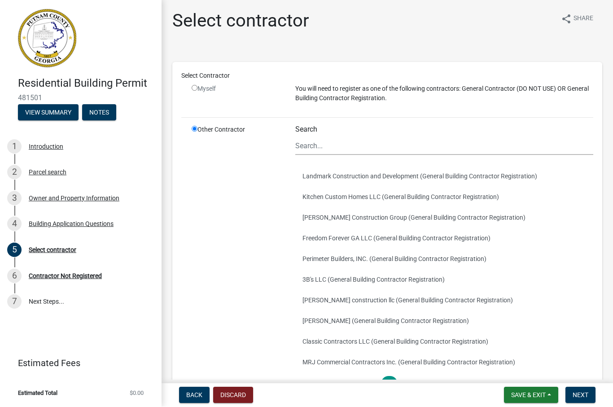
click at [194, 89] on input "radio" at bounding box center [195, 88] width 6 height 6
radio input "false"
radio input "true"
click at [219, 296] on div "Other Contractor" at bounding box center [237, 269] width 104 height 288
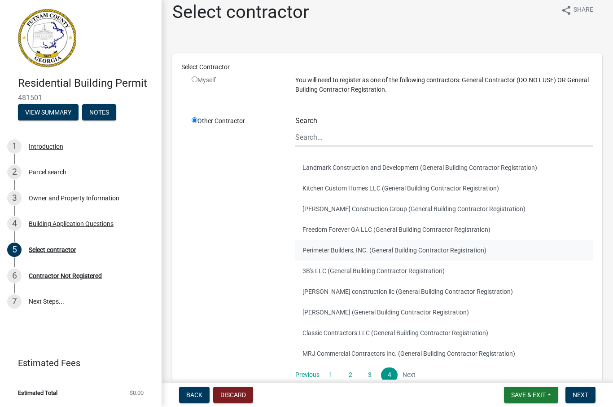
scroll to position [13, 0]
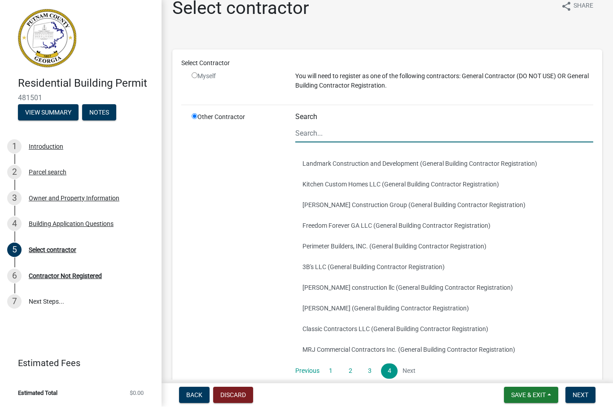
click at [342, 136] on input "Search" at bounding box center [444, 133] width 298 height 18
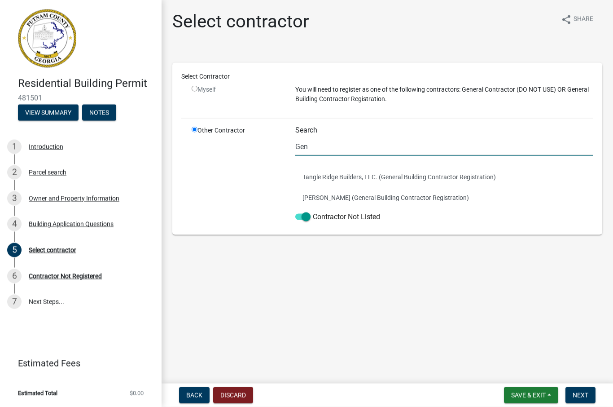
scroll to position [0, 0]
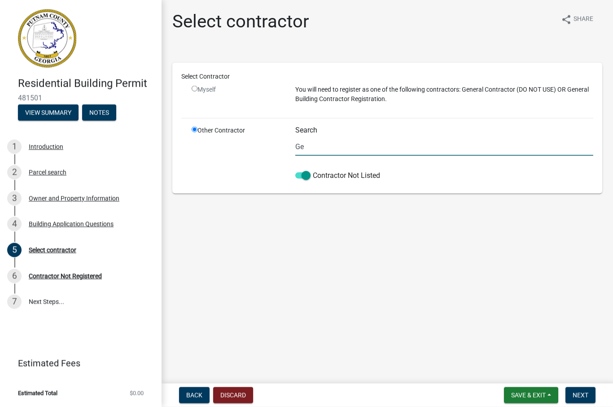
type input "G"
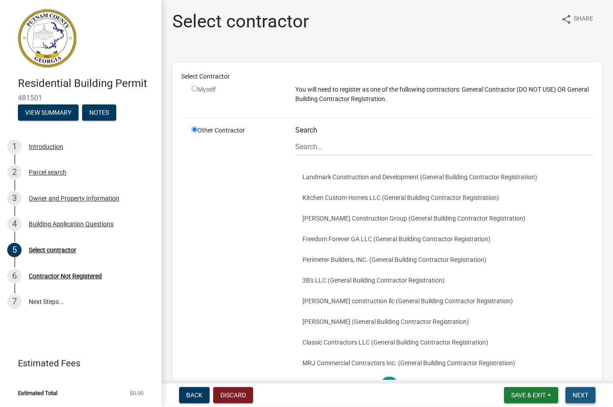
click at [584, 399] on button "Next" at bounding box center [580, 395] width 30 height 16
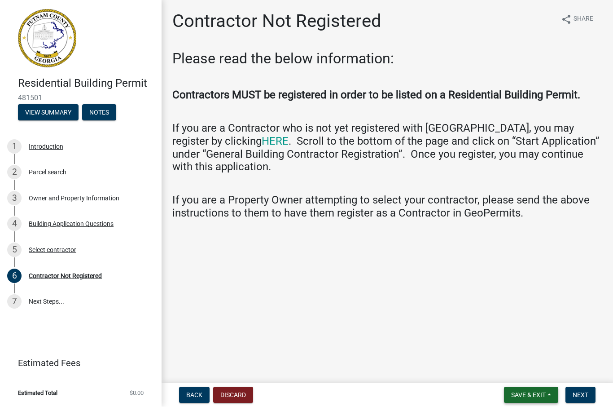
click at [538, 394] on span "Save & Exit" at bounding box center [528, 394] width 35 height 7
click at [529, 368] on button "Save & Exit" at bounding box center [522, 372] width 72 height 22
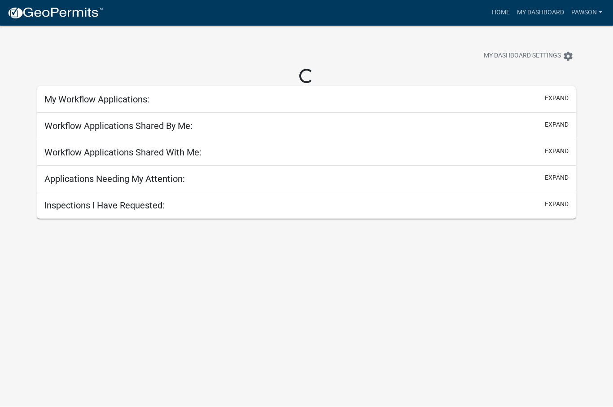
scroll to position [0, 0]
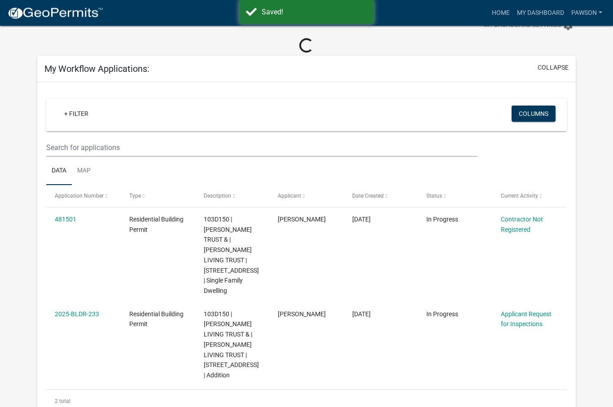
scroll to position [38, 0]
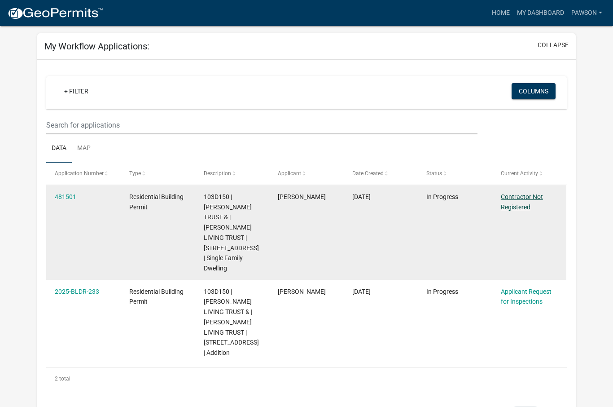
click at [513, 196] on link "Contractor Not Registered" at bounding box center [522, 202] width 42 height 18
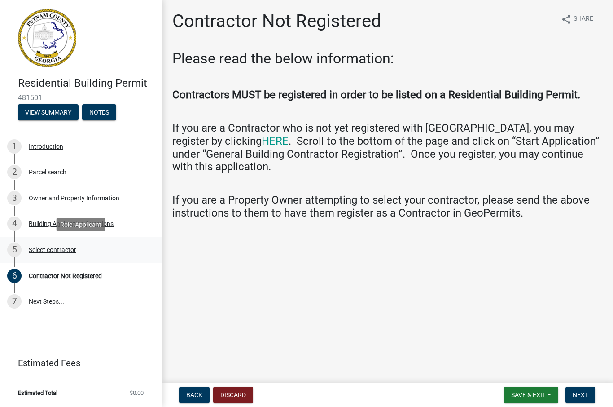
click at [44, 252] on div "Select contractor" at bounding box center [53, 250] width 48 height 6
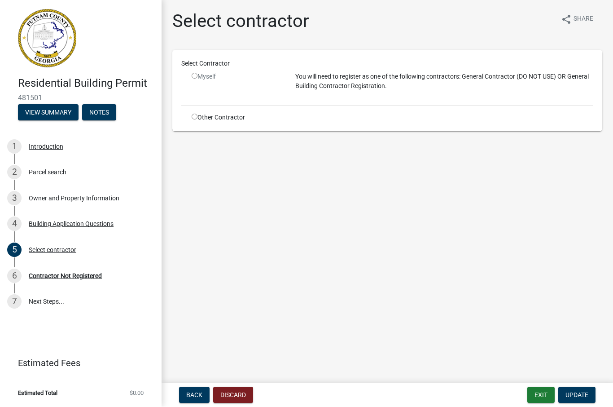
click at [196, 76] on input "radio" at bounding box center [195, 76] width 6 height 6
click at [195, 75] on input "radio" at bounding box center [195, 76] width 6 height 6
radio input "false"
click at [50, 283] on link "6 Contractor Not Registered" at bounding box center [81, 276] width 162 height 26
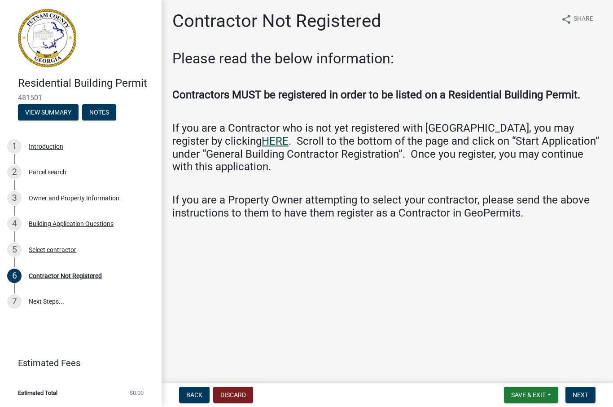
click at [262, 148] on link "HERE" at bounding box center [275, 141] width 27 height 13
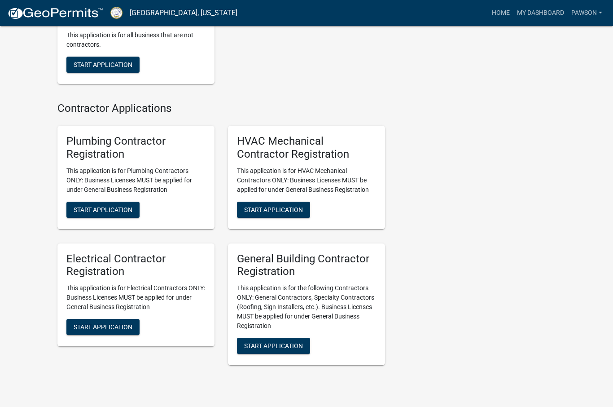
scroll to position [1844, 0]
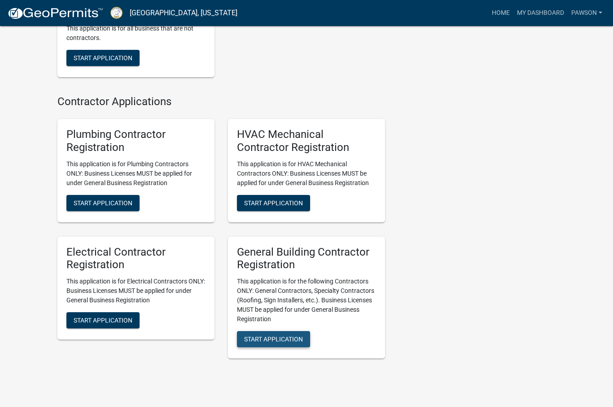
click at [282, 342] on span "Start Application" at bounding box center [273, 338] width 59 height 7
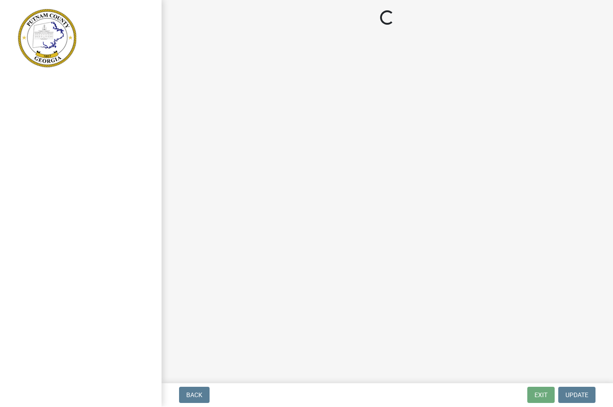
select select "ga"
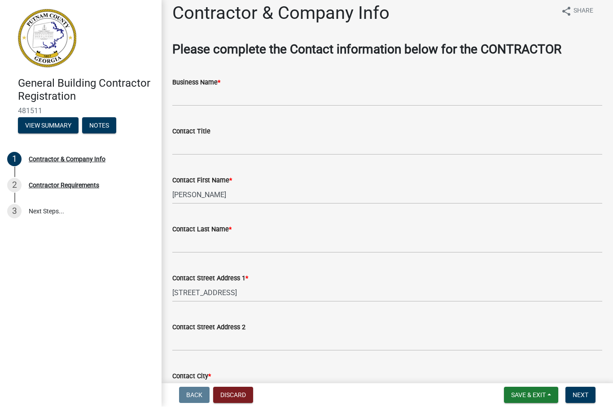
scroll to position [7, 0]
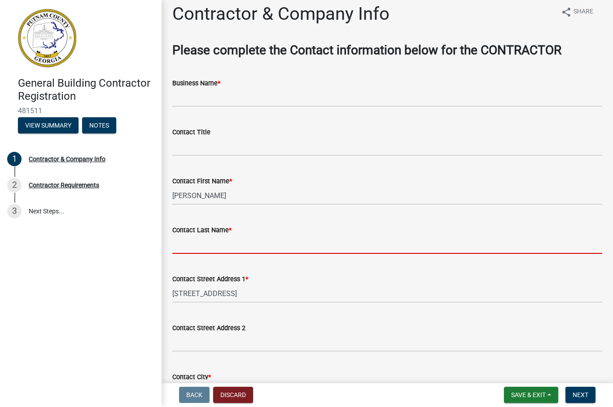
click at [215, 246] on input "Contact Last Name *" at bounding box center [387, 245] width 430 height 18
type input "Pawson"
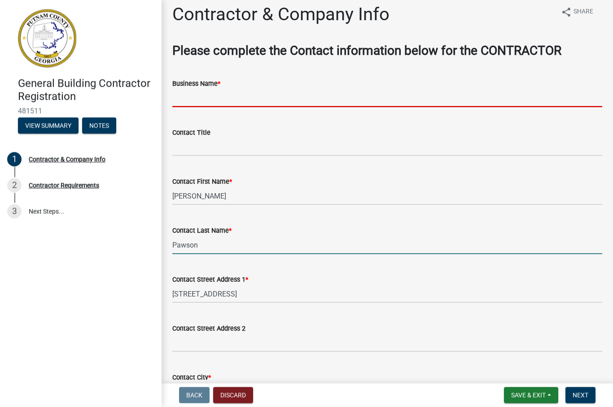
click at [306, 96] on input "Business Name *" at bounding box center [387, 98] width 430 height 18
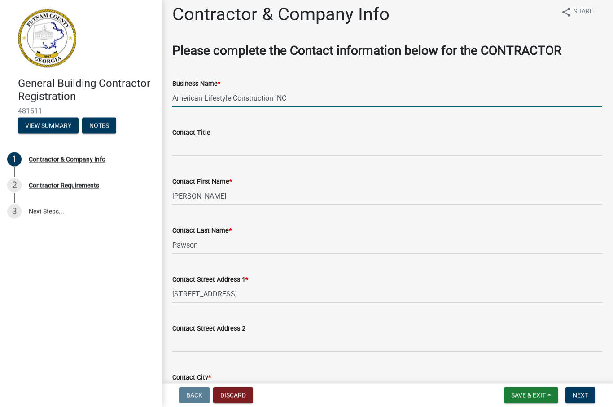
type input "American Lifestyle Construction INC"
click at [274, 145] on input "Contact Title" at bounding box center [387, 147] width 430 height 18
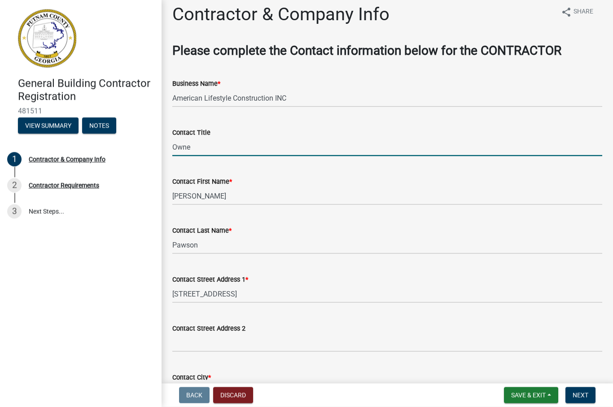
type input "Owner"
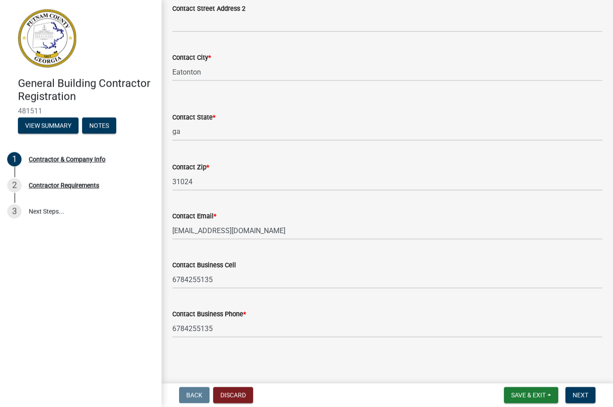
scroll to position [326, 0]
click at [586, 397] on span "Next" at bounding box center [581, 394] width 16 height 7
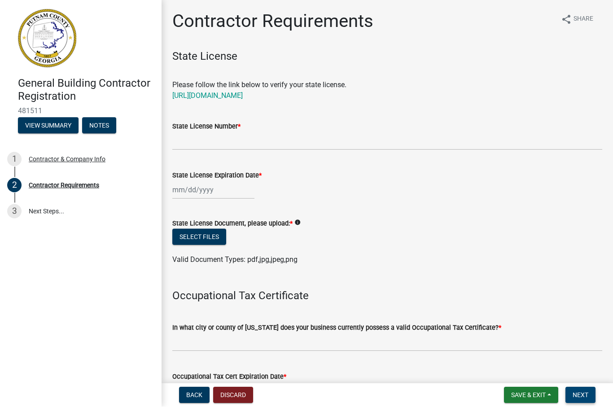
scroll to position [0, 0]
click at [583, 391] on span "Next" at bounding box center [581, 394] width 16 height 7
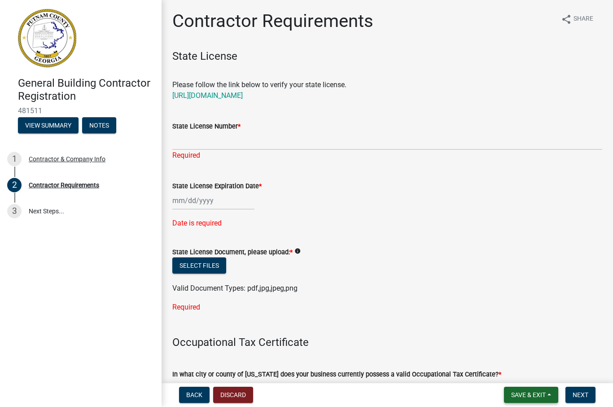
click at [539, 398] on span "Save & Exit" at bounding box center [528, 394] width 35 height 7
click at [525, 369] on button "Save & Exit" at bounding box center [522, 372] width 72 height 22
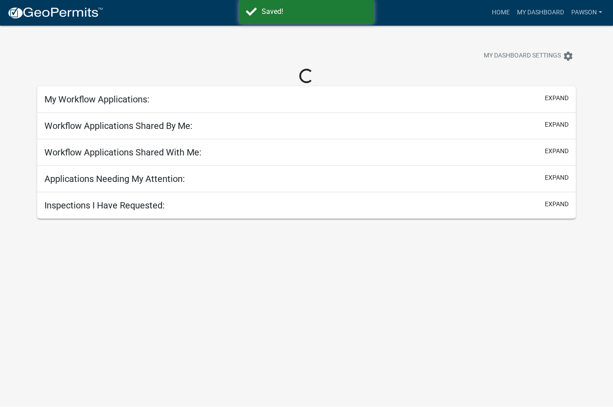
scroll to position [0, 0]
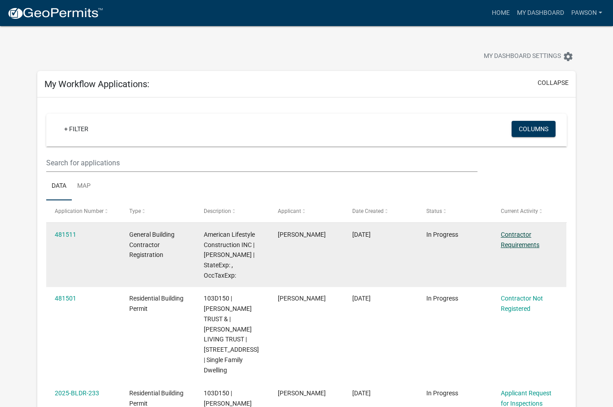
click at [528, 241] on link "Contractor Requirements" at bounding box center [520, 240] width 39 height 18
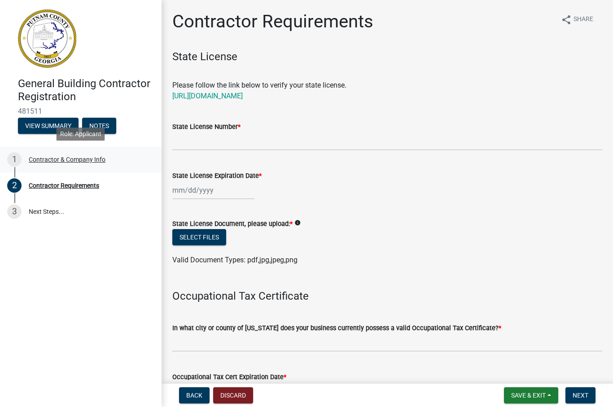
click at [50, 160] on div "Contractor & Company Info" at bounding box center [67, 159] width 77 height 6
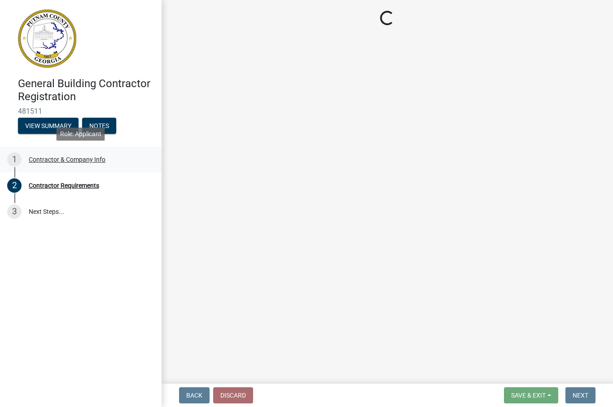
select select "ga"
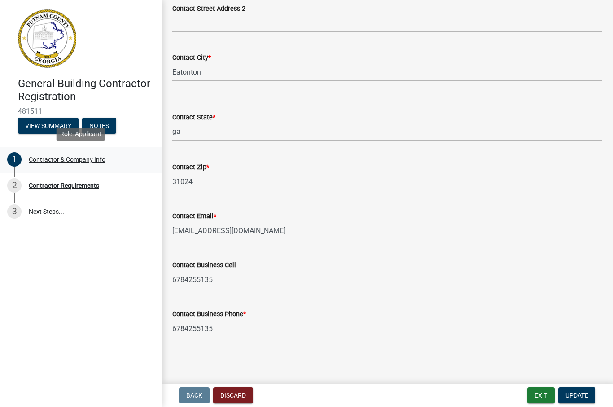
scroll to position [326, 0]
click at [54, 192] on div "2 Contractor Requirements" at bounding box center [77, 185] width 140 height 14
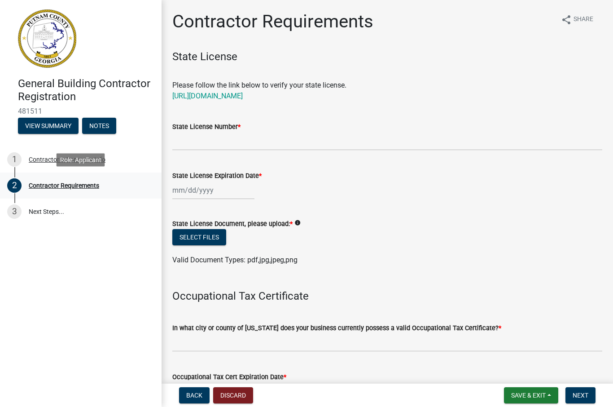
scroll to position [0, 0]
click at [192, 392] on span "Back" at bounding box center [194, 394] width 16 height 7
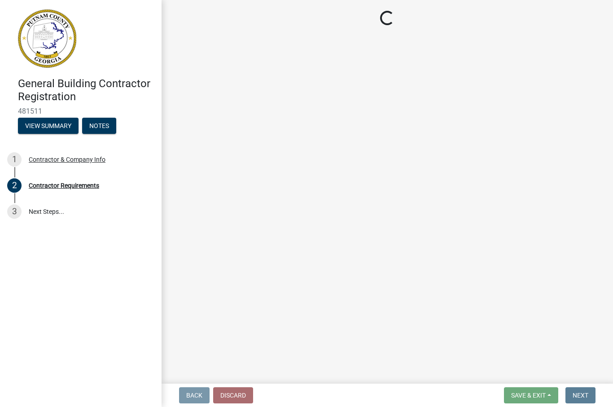
select select "ga"
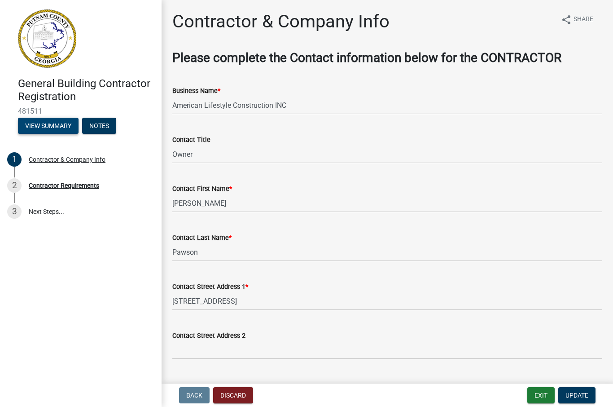
click at [36, 123] on button "View Summary" at bounding box center [48, 126] width 61 height 16
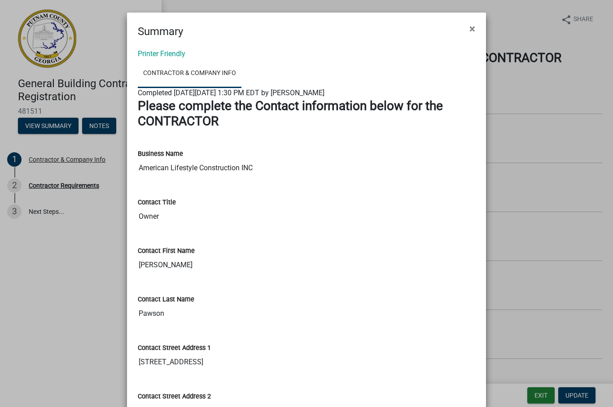
click at [50, 187] on ngb-modal-window "Summary × Printer Friendly Contractor & Company Info Completed On Saturday, Sep…" at bounding box center [306, 203] width 613 height 407
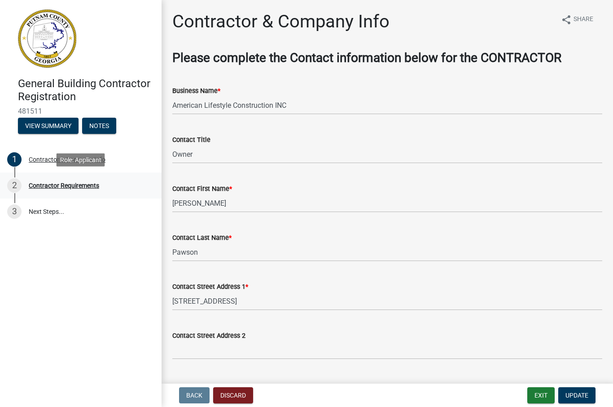
click at [57, 187] on div "Contractor Requirements" at bounding box center [64, 185] width 70 height 6
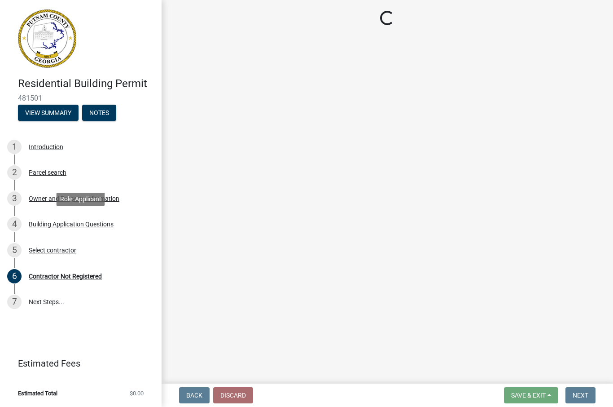
scroll to position [0, 0]
select select "2ec94193-6885-4dbb-8fbc-a6ee81e417fe"
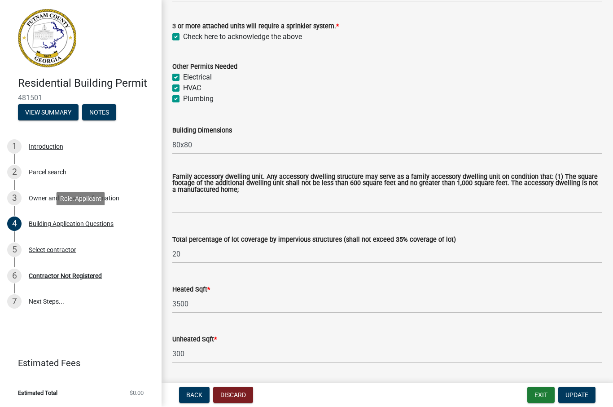
scroll to position [357, 0]
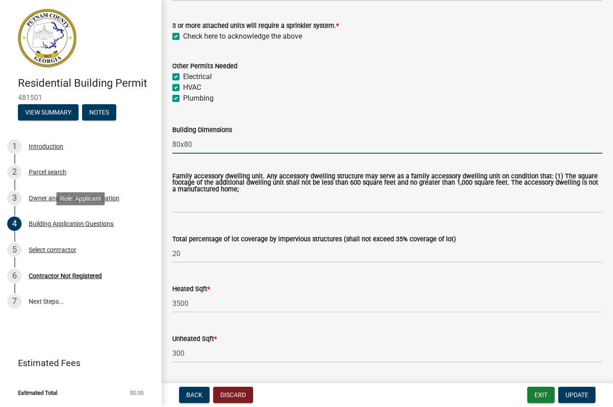
click at [220, 147] on input "80x80" at bounding box center [387, 145] width 430 height 18
type input "8"
type input "61x53"
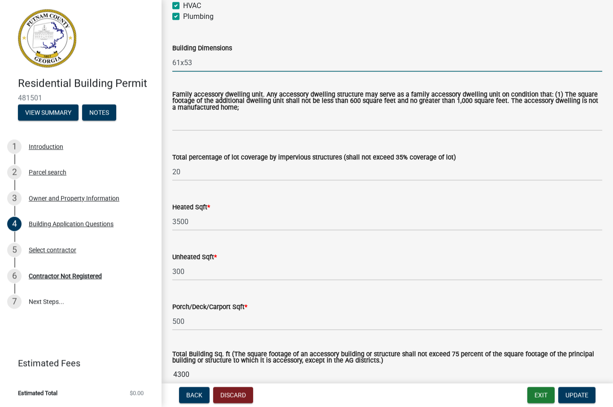
scroll to position [443, 0]
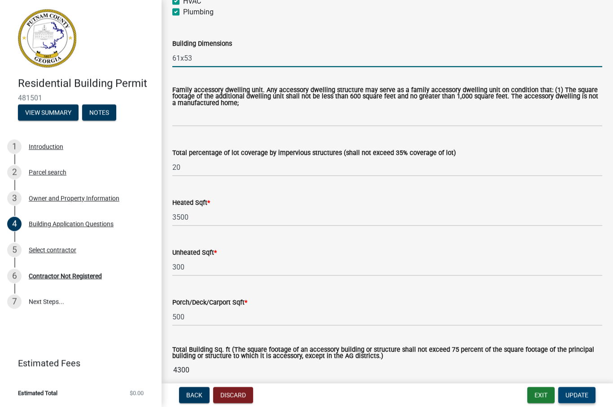
click at [584, 394] on span "Update" at bounding box center [576, 394] width 23 height 7
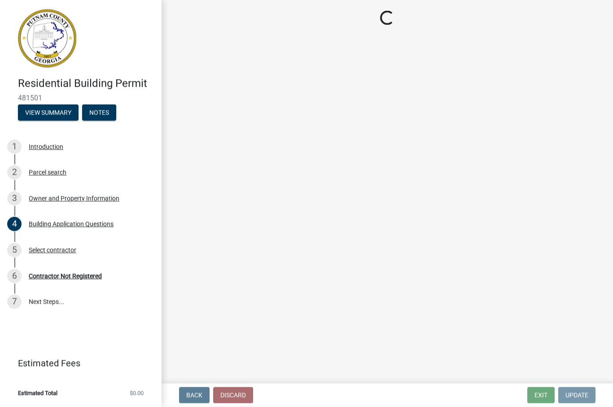
scroll to position [0, 0]
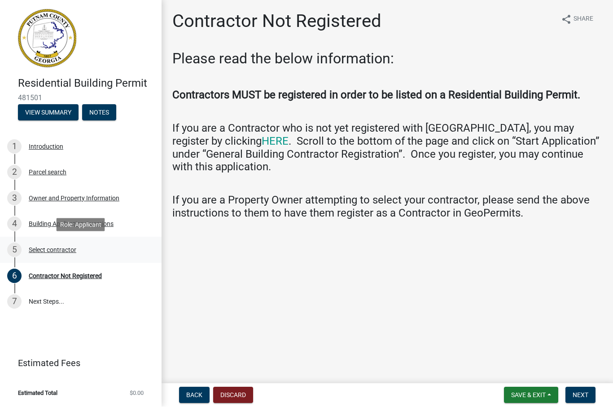
click at [46, 248] on div "Select contractor" at bounding box center [53, 250] width 48 height 6
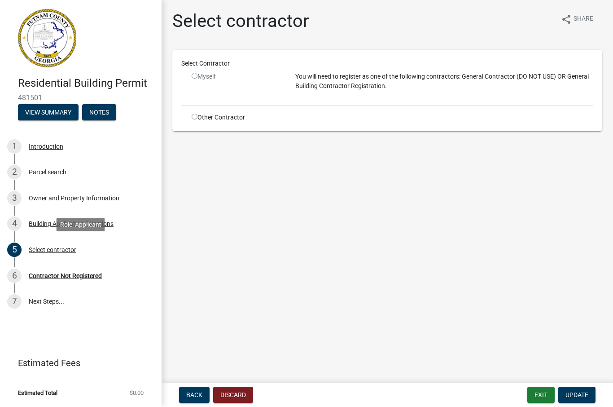
click at [197, 77] on input "radio" at bounding box center [195, 76] width 6 height 6
click at [195, 76] on input "radio" at bounding box center [195, 76] width 6 height 6
radio input "false"
click at [195, 118] on input "radio" at bounding box center [195, 117] width 6 height 6
radio input "true"
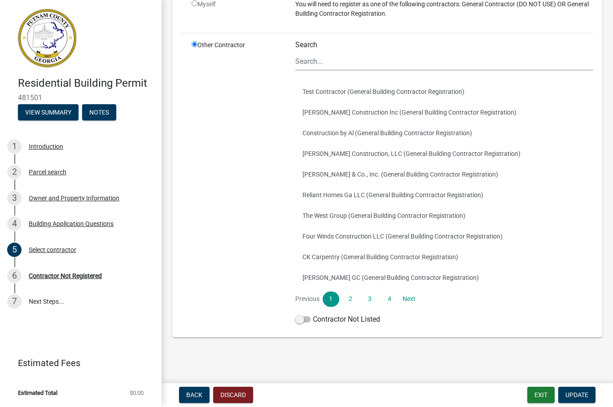
scroll to position [84, 0]
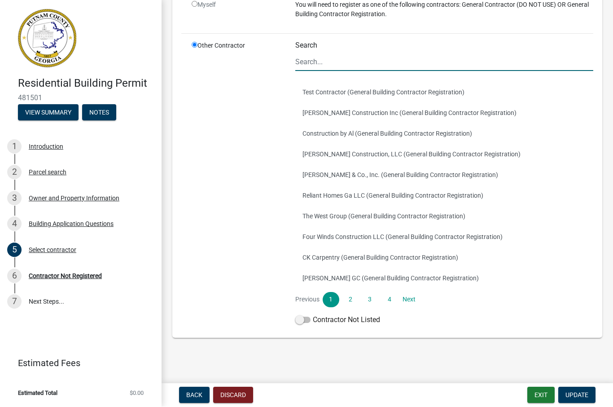
click at [325, 61] on input "Search" at bounding box center [444, 62] width 298 height 18
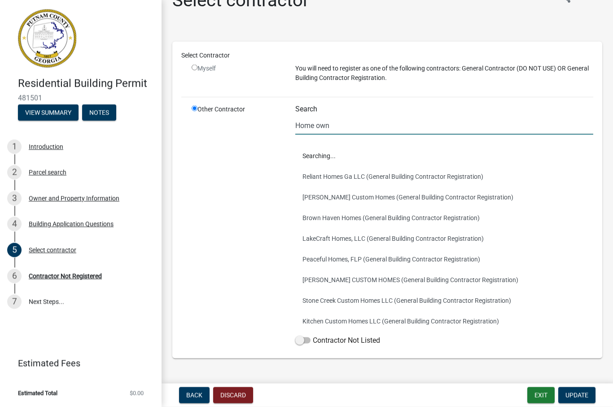
scroll to position [0, 0]
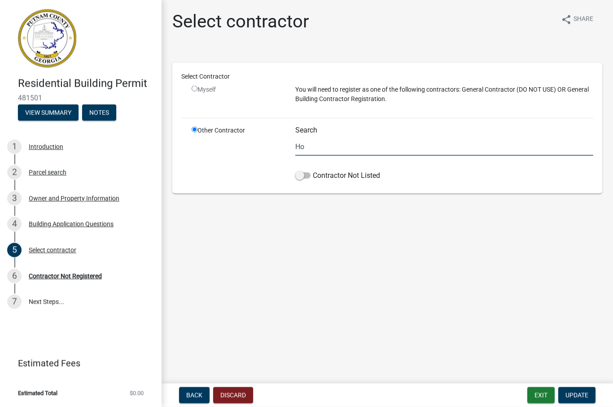
type input "H"
type input "M"
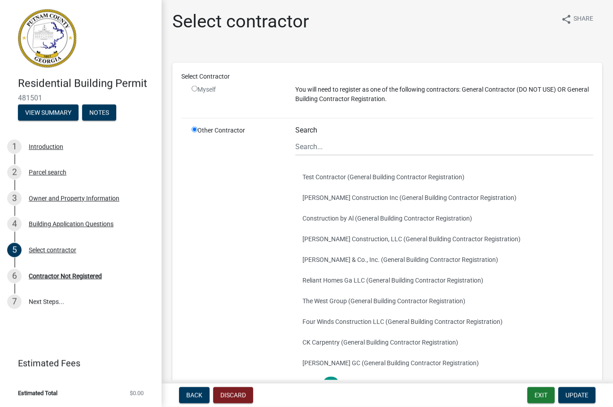
click at [194, 88] on input "radio" at bounding box center [195, 89] width 6 height 6
radio input "false"
radio input "true"
click at [194, 88] on input "radio" at bounding box center [195, 89] width 6 height 6
radio input "false"
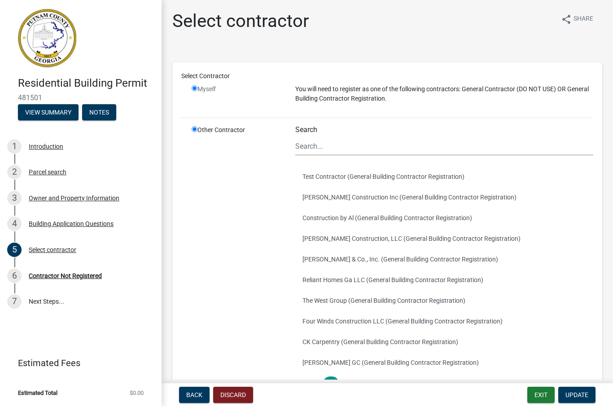
radio input "true"
click at [194, 88] on input "radio" at bounding box center [195, 89] width 6 height 6
radio input "false"
radio input "true"
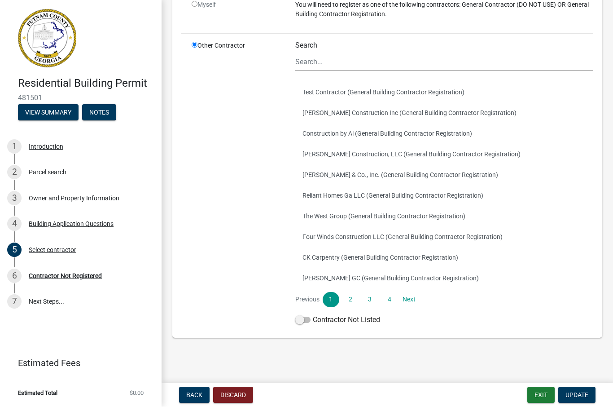
scroll to position [84, 0]
click at [412, 301] on link "Next" at bounding box center [409, 299] width 16 height 15
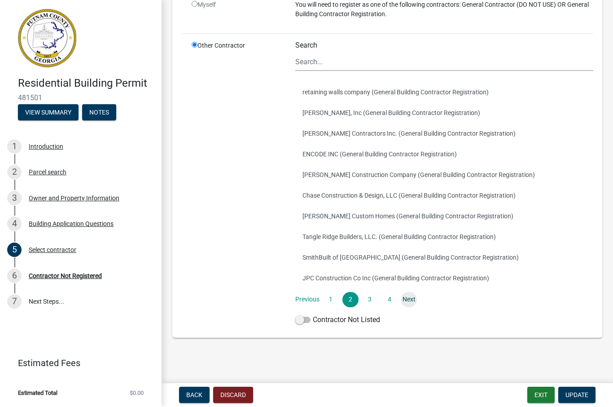
click at [411, 298] on link "Next" at bounding box center [409, 299] width 16 height 15
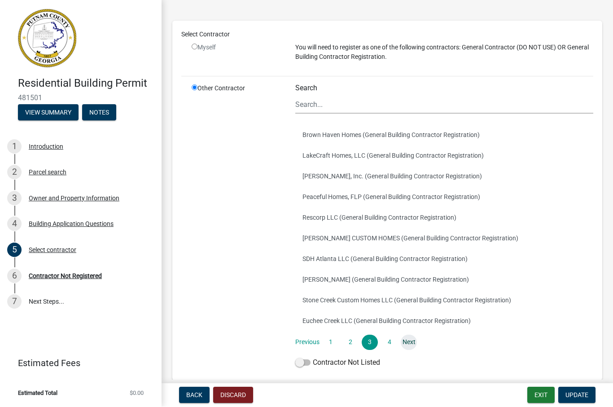
scroll to position [53, 0]
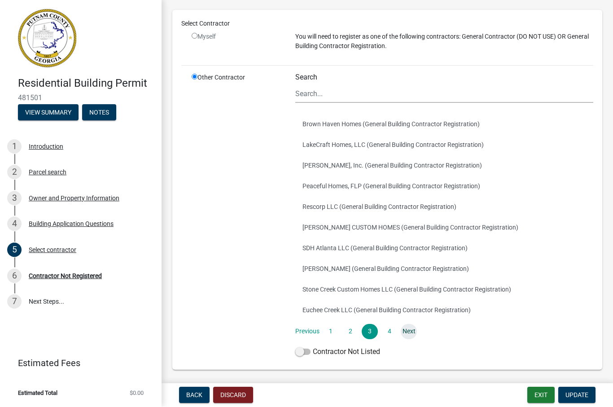
click at [413, 331] on link "Next" at bounding box center [409, 331] width 16 height 15
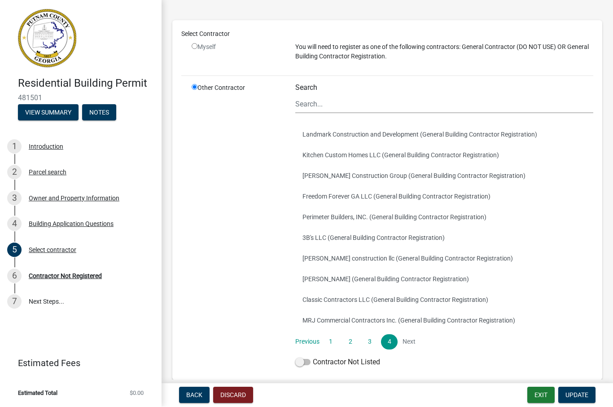
scroll to position [51, 0]
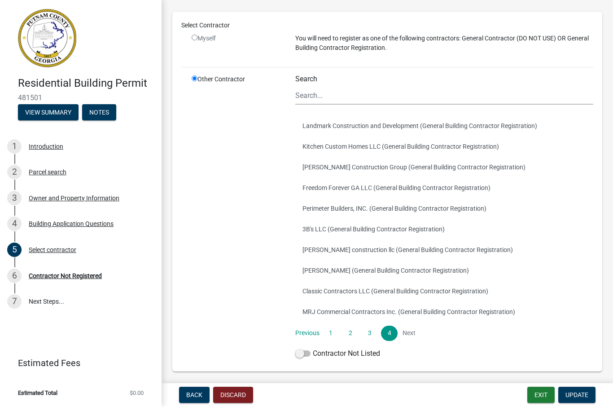
click at [411, 332] on li "Next" at bounding box center [409, 333] width 16 height 15
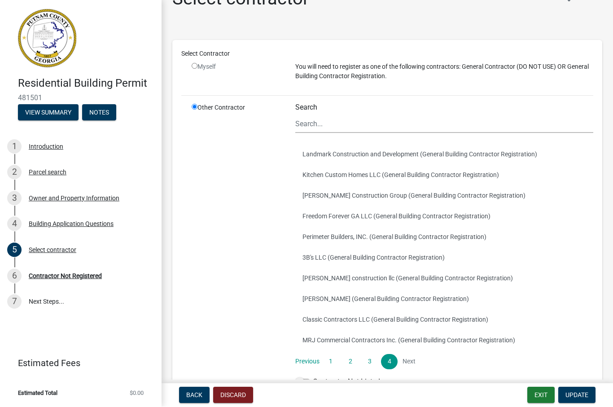
scroll to position [15, 0]
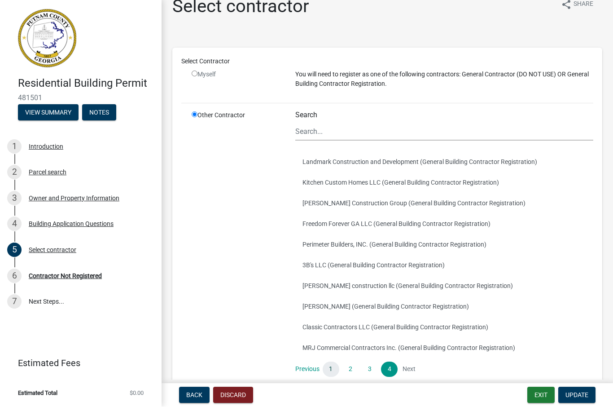
click at [327, 367] on link "1" at bounding box center [331, 369] width 16 height 15
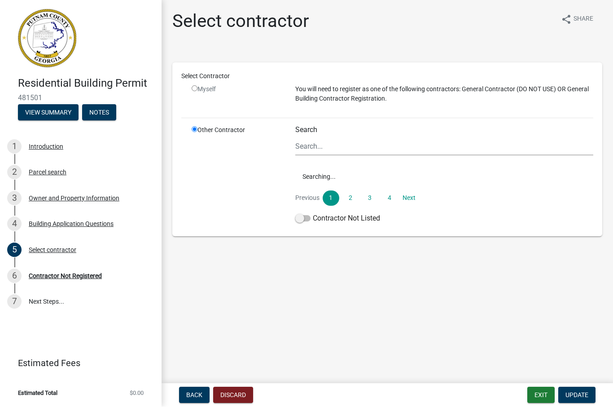
scroll to position [0, 0]
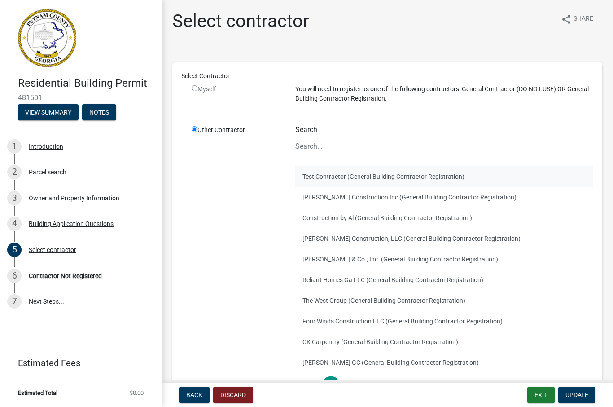
click at [351, 179] on button "Test Contractor (General Building Contractor Registration)" at bounding box center [444, 176] width 298 height 21
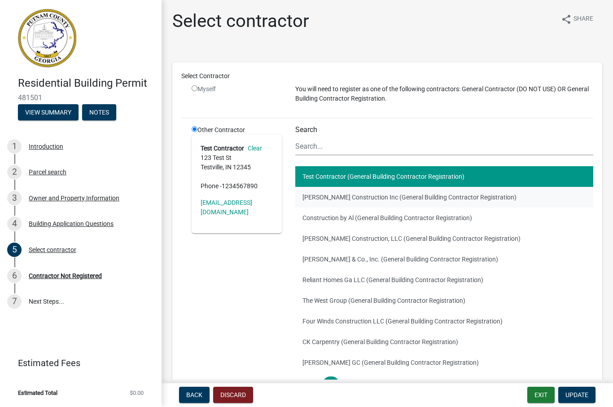
click at [394, 197] on button "[PERSON_NAME] Construction Inc (General Building Contractor Registration)" at bounding box center [444, 197] width 298 height 21
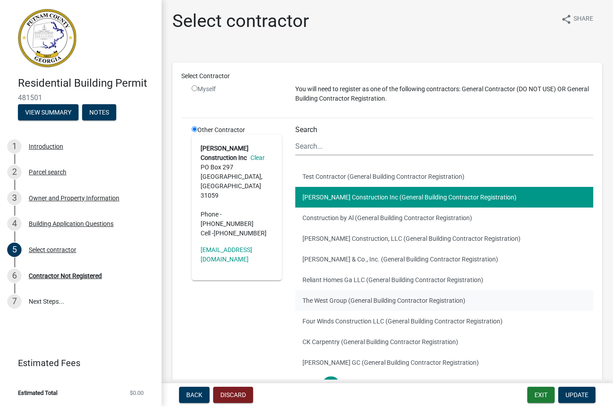
click at [415, 303] on button "The West Group (General Building Contractor Registration)" at bounding box center [444, 300] width 298 height 21
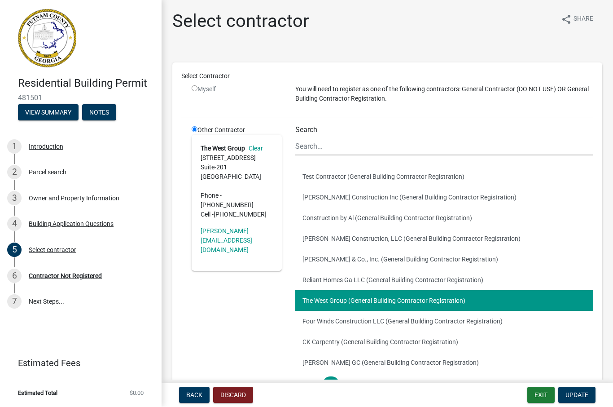
click at [193, 91] on input "radio" at bounding box center [195, 89] width 6 height 6
radio input "false"
radio input "true"
click at [197, 90] on input "radio" at bounding box center [195, 89] width 6 height 6
radio input "false"
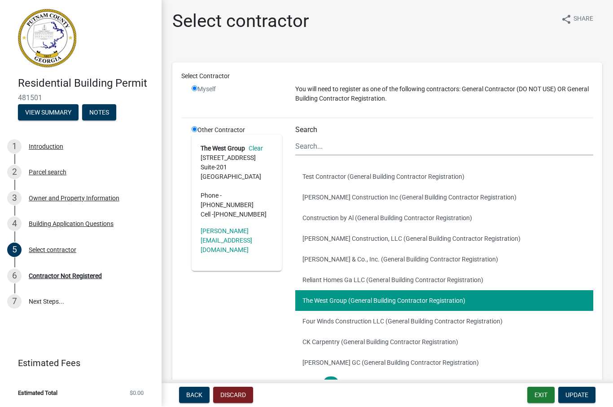
radio input "true"
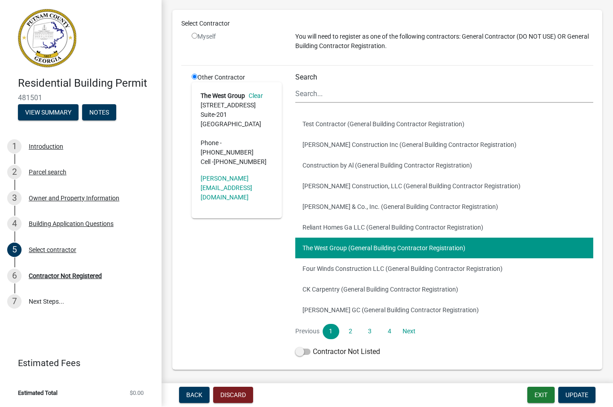
scroll to position [48, 0]
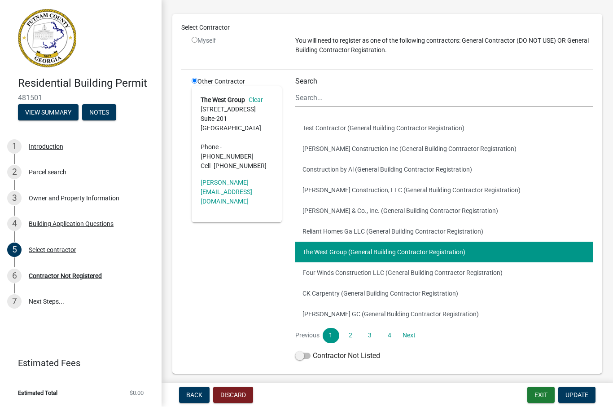
click at [230, 287] on div "Other Contractor The West Group Clear 1041 Village Park Dr Suite-201 Greensboro…" at bounding box center [237, 221] width 104 height 288
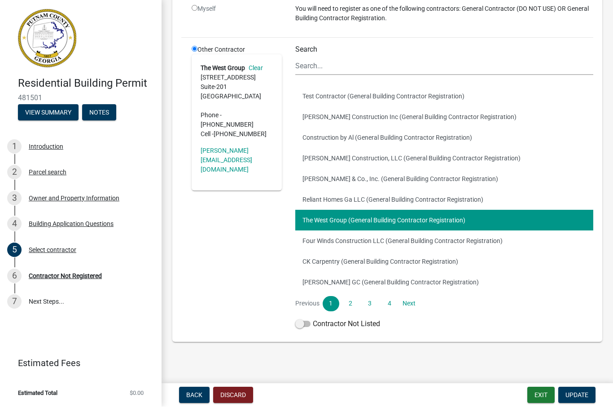
scroll to position [80, 0]
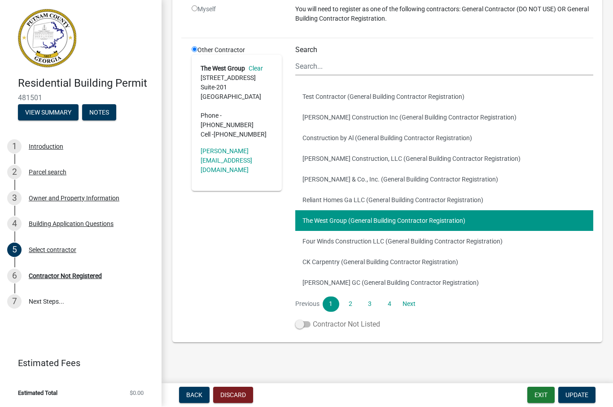
click at [298, 326] on span at bounding box center [302, 324] width 15 height 6
click at [313, 319] on input "Contractor Not Listed" at bounding box center [313, 319] width 0 height 0
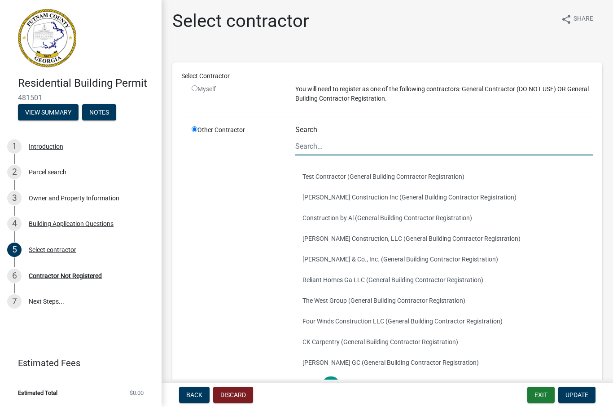
scroll to position [0, 0]
click at [193, 91] on input "radio" at bounding box center [195, 89] width 6 height 6
radio input "false"
radio input "true"
click at [190, 87] on div "Myself" at bounding box center [237, 98] width 104 height 26
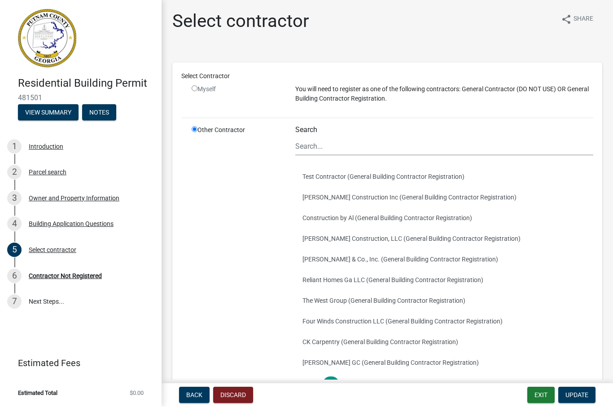
click at [193, 87] on input "radio" at bounding box center [195, 89] width 6 height 6
radio input "false"
radio input "true"
click at [189, 80] on div "Select Contractor" at bounding box center [387, 76] width 425 height 9
click at [190, 398] on span "Back" at bounding box center [194, 394] width 16 height 7
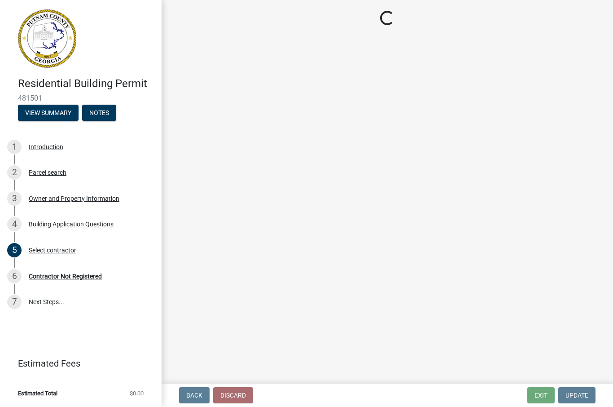
select select "2ec94193-6885-4dbb-8fbc-a6ee81e417fe"
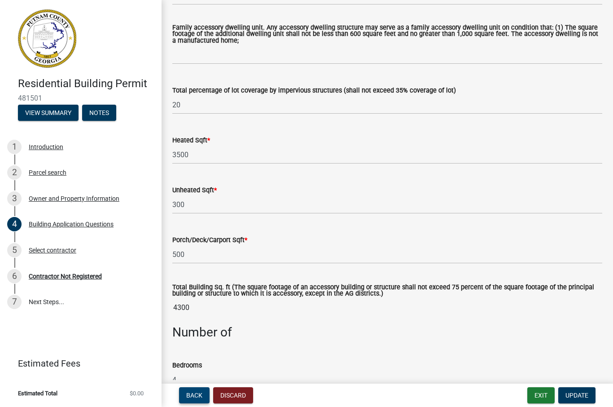
scroll to position [506, 0]
